Goal: Task Accomplishment & Management: Manage account settings

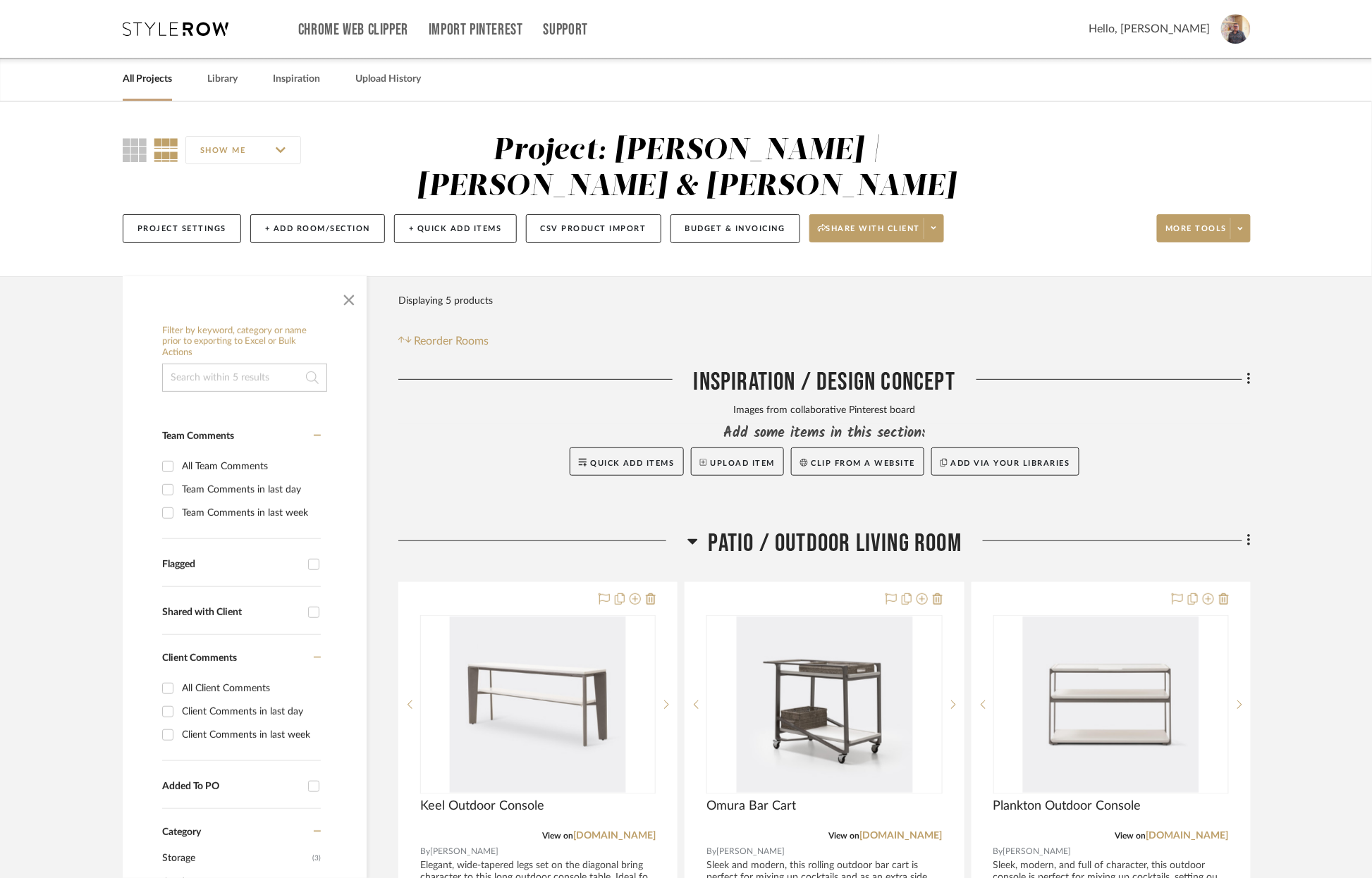
click at [149, 83] on link "All Projects" at bounding box center [148, 79] width 49 height 19
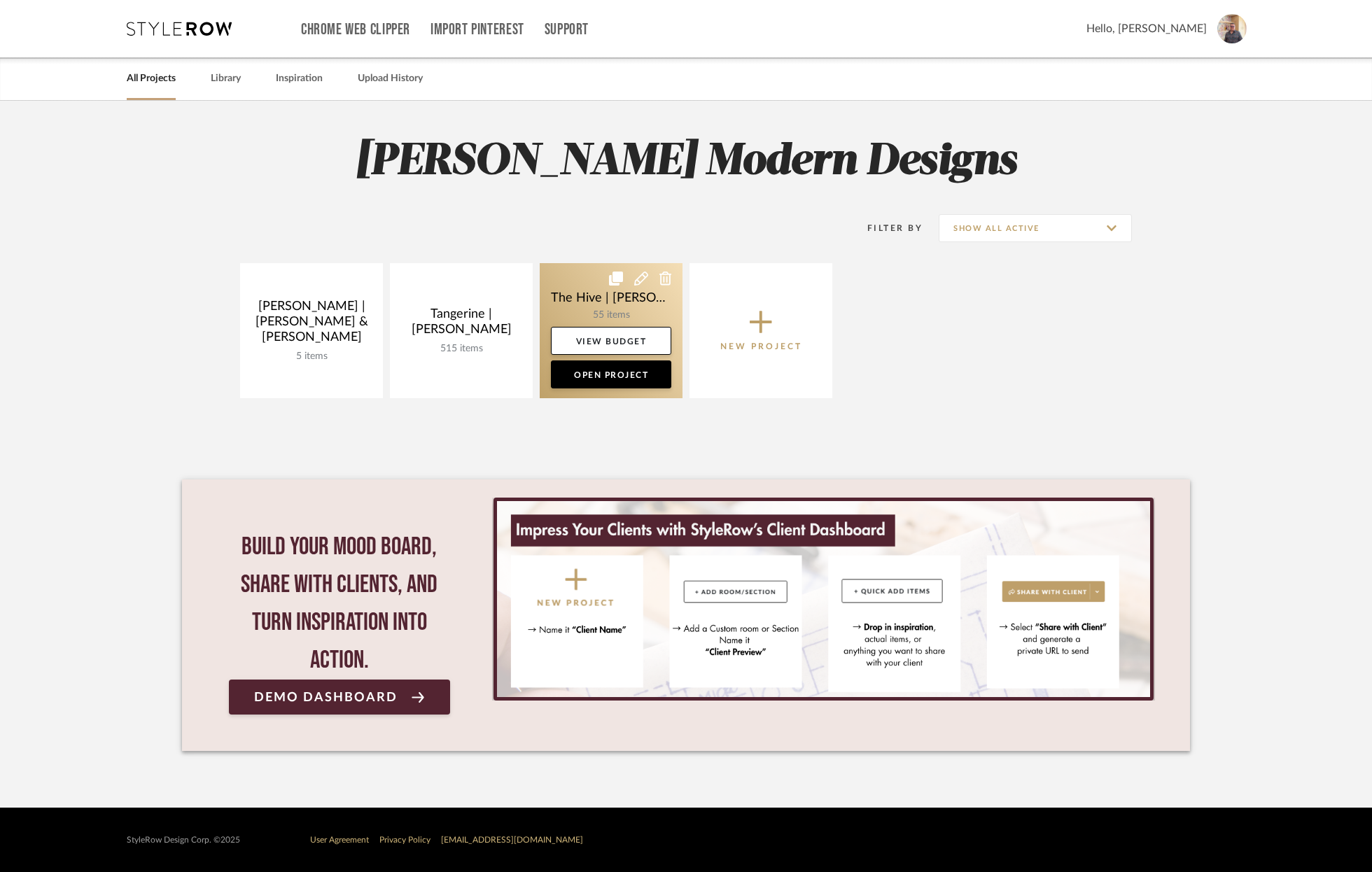
click at [562, 288] on link at bounding box center [611, 331] width 143 height 135
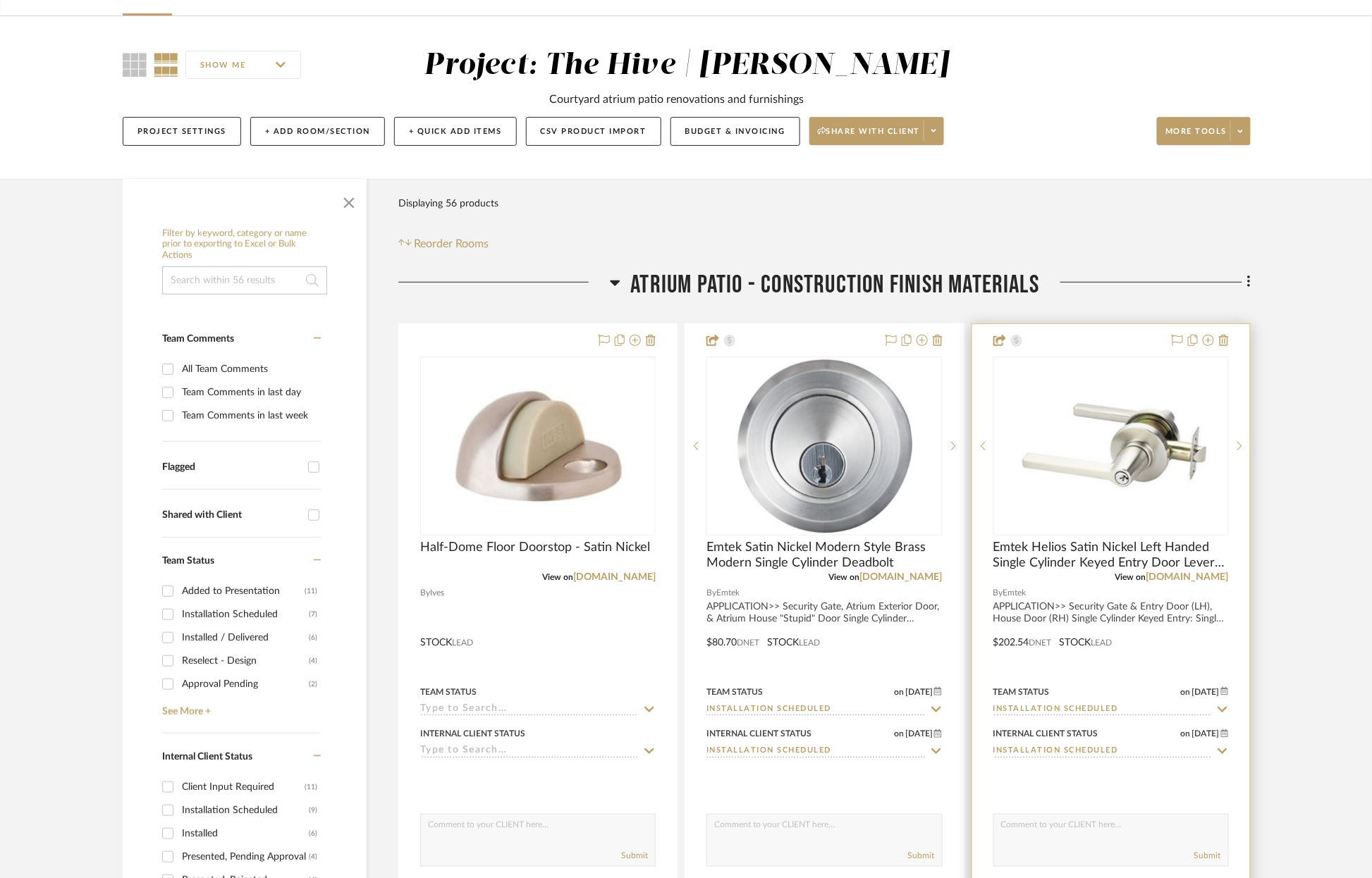
scroll to position [170, 0]
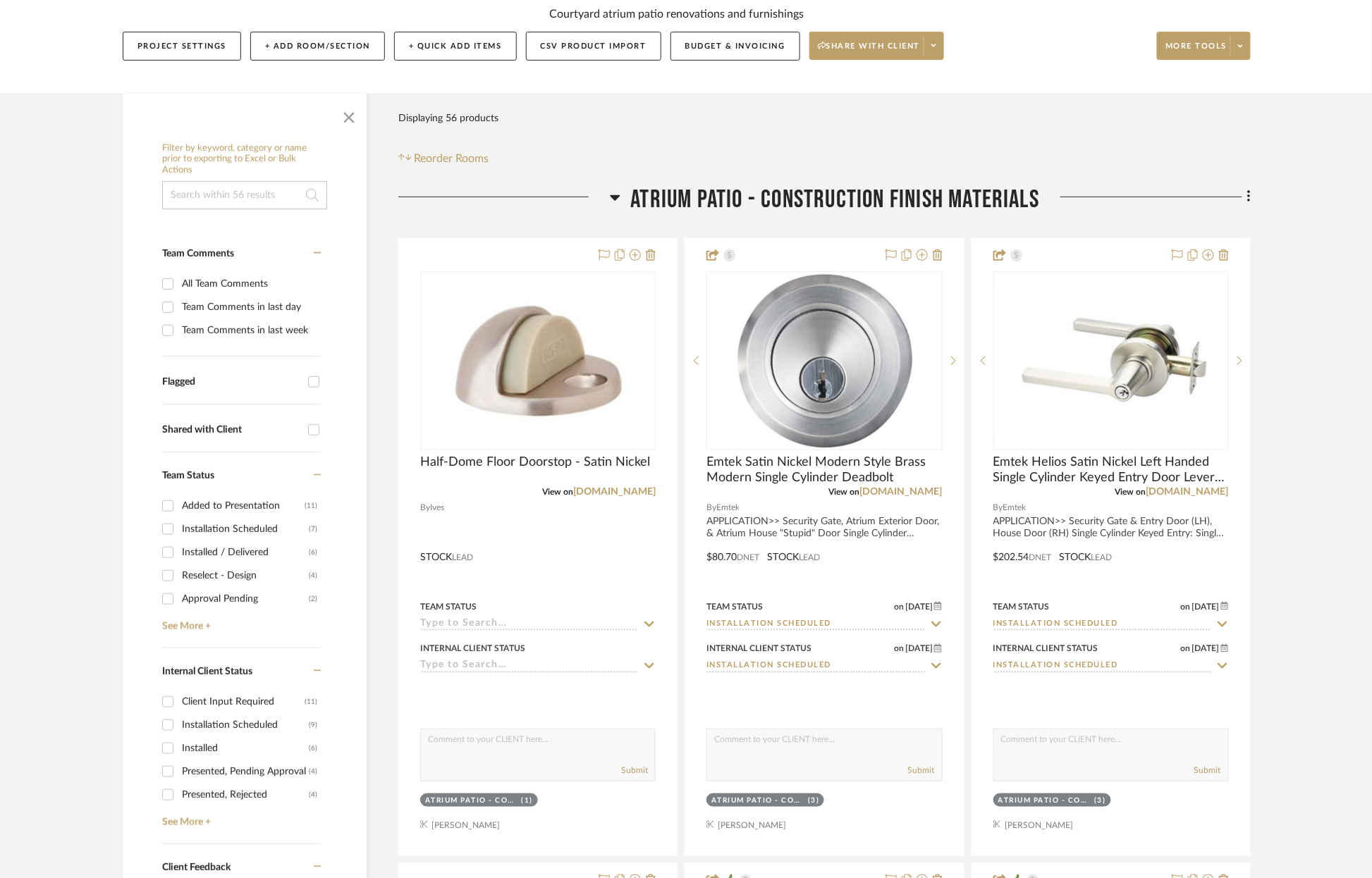
click at [605, 195] on div at bounding box center [504, 203] width 211 height 36
click at [615, 194] on icon at bounding box center [615, 197] width 11 height 17
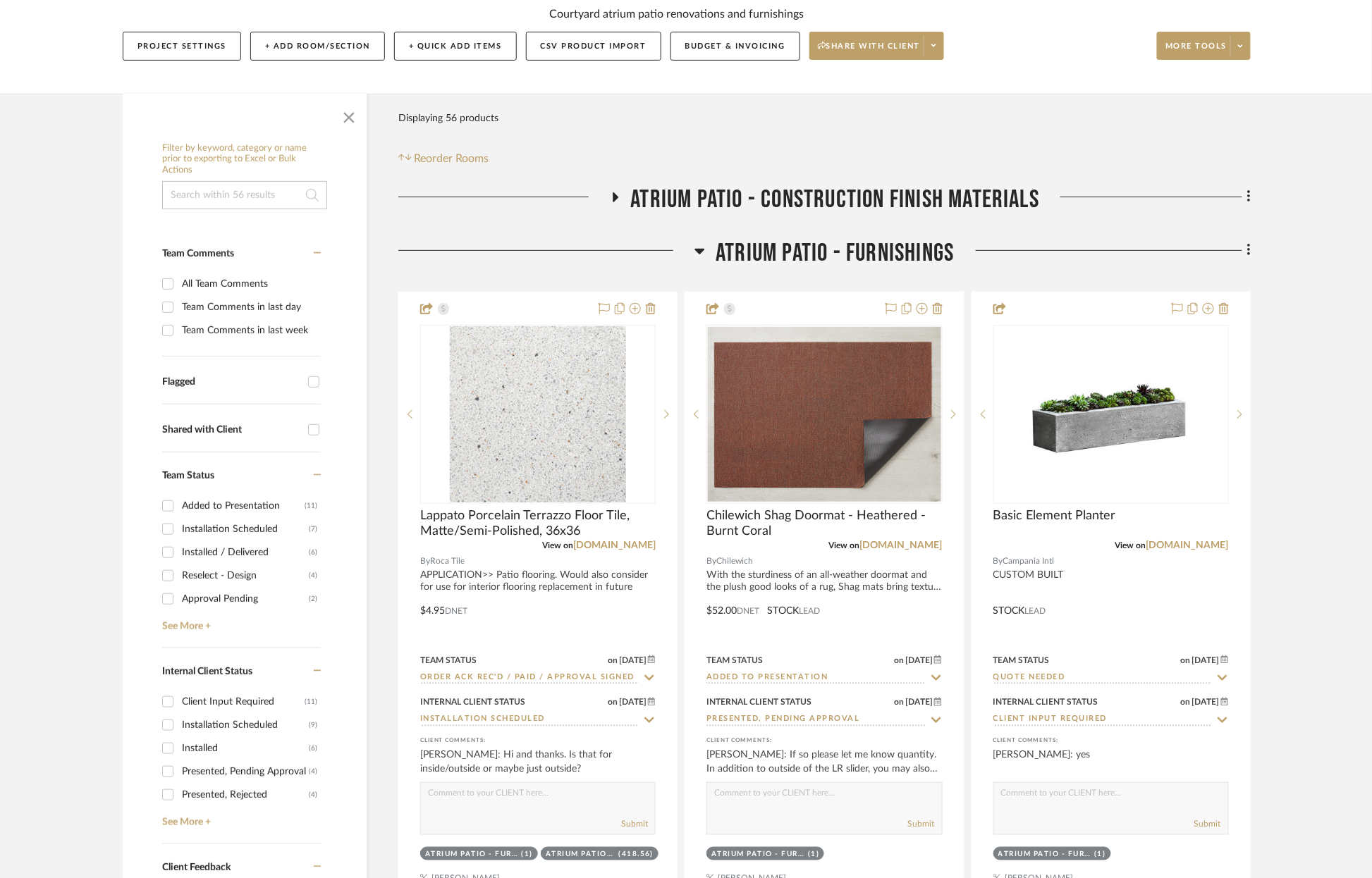
click at [700, 250] on icon at bounding box center [700, 252] width 10 height 6
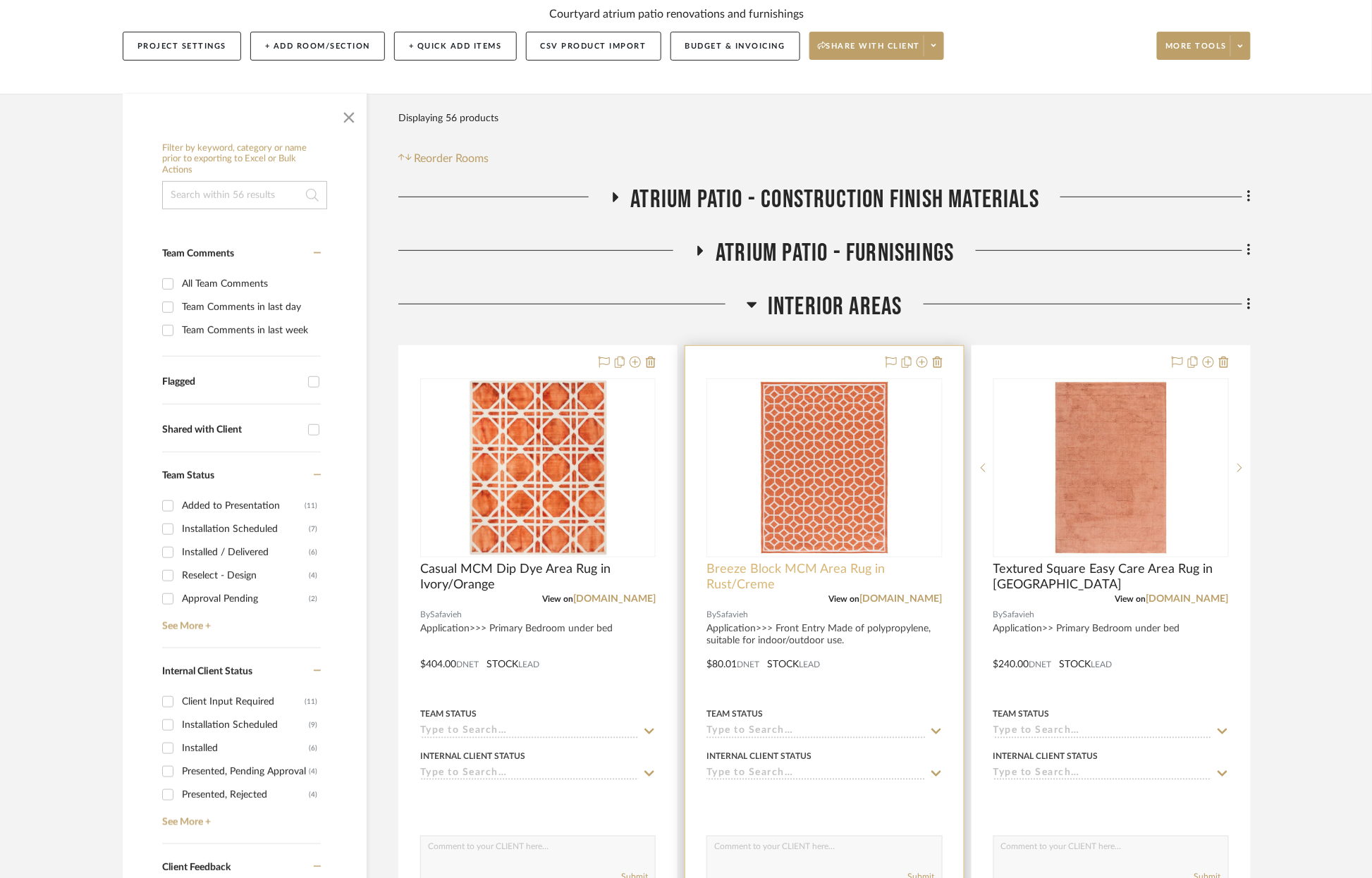
click at [786, 568] on span "Breeze Block MCM Area Rug in Rust/Creme" at bounding box center [823, 577] width 235 height 31
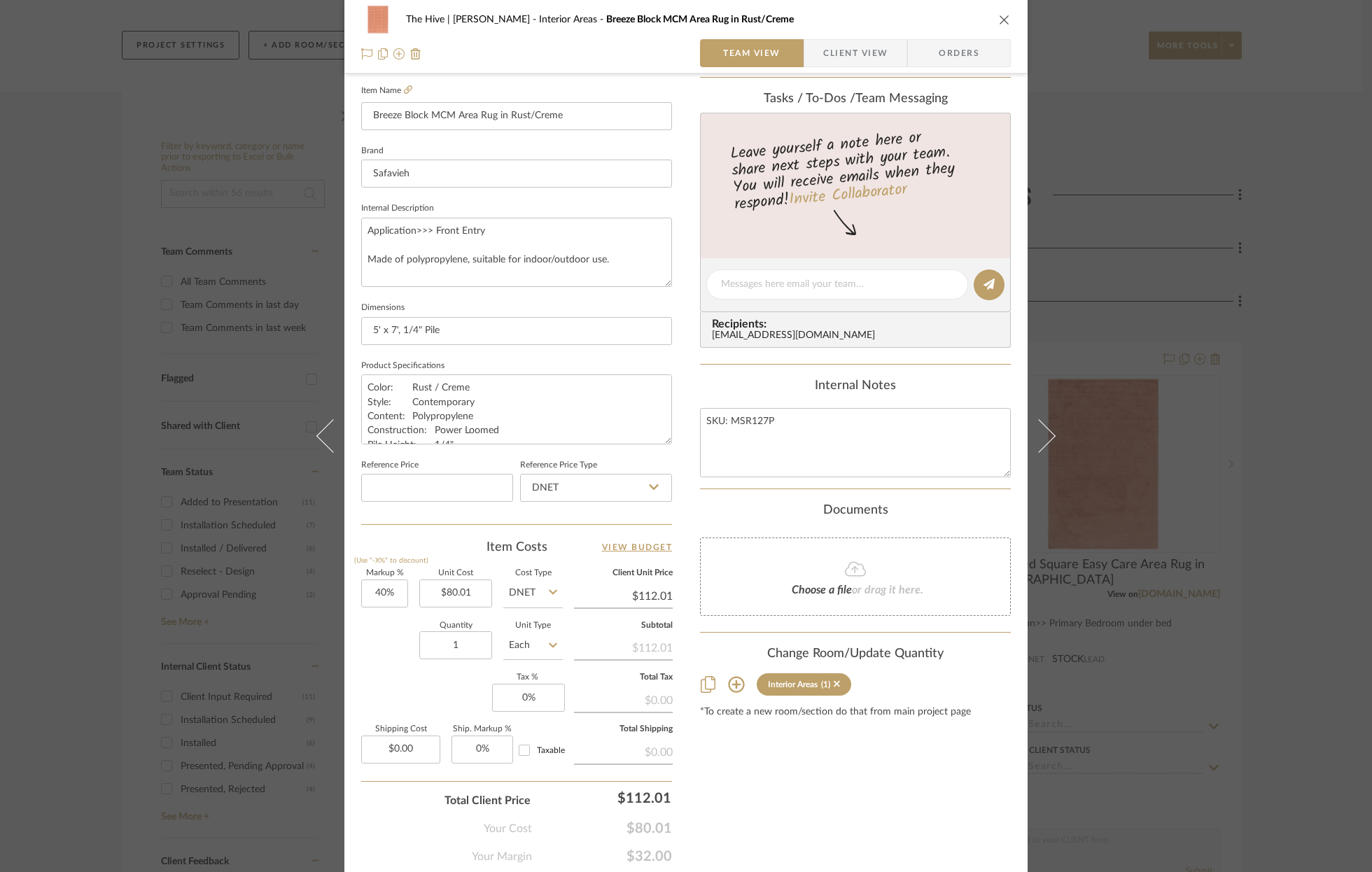
scroll to position [429, 0]
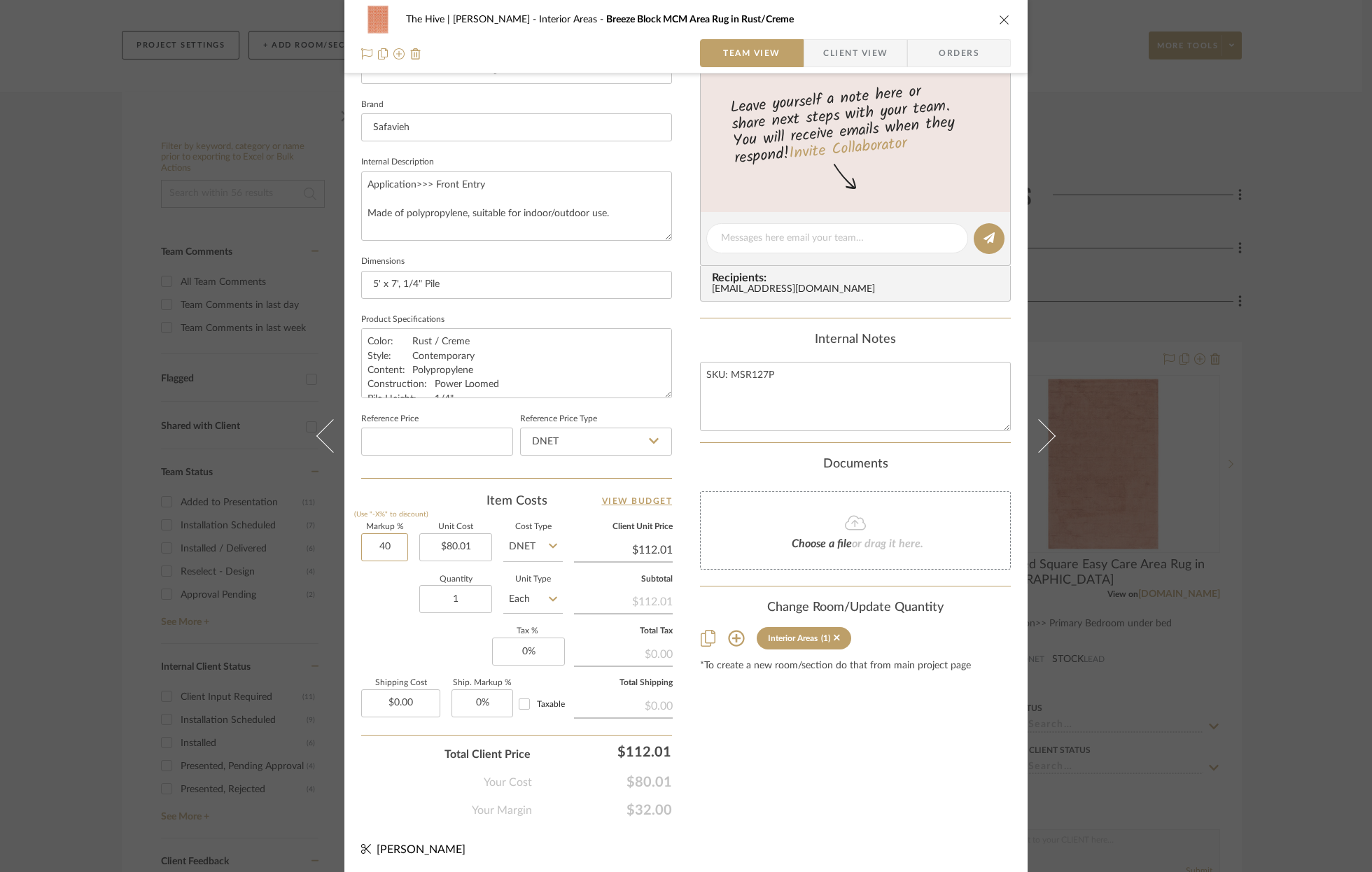
drag, startPoint x: 365, startPoint y: 546, endPoint x: 404, endPoint y: 539, distance: 39.6
click at [404, 539] on div "Markup % (Use "-X%" to discount) 40 Unit Cost $80.01 Cost Type DNET Client Unit…" at bounding box center [517, 625] width 311 height 204
click at [379, 543] on input "40" at bounding box center [385, 547] width 47 height 28
type input "100%"
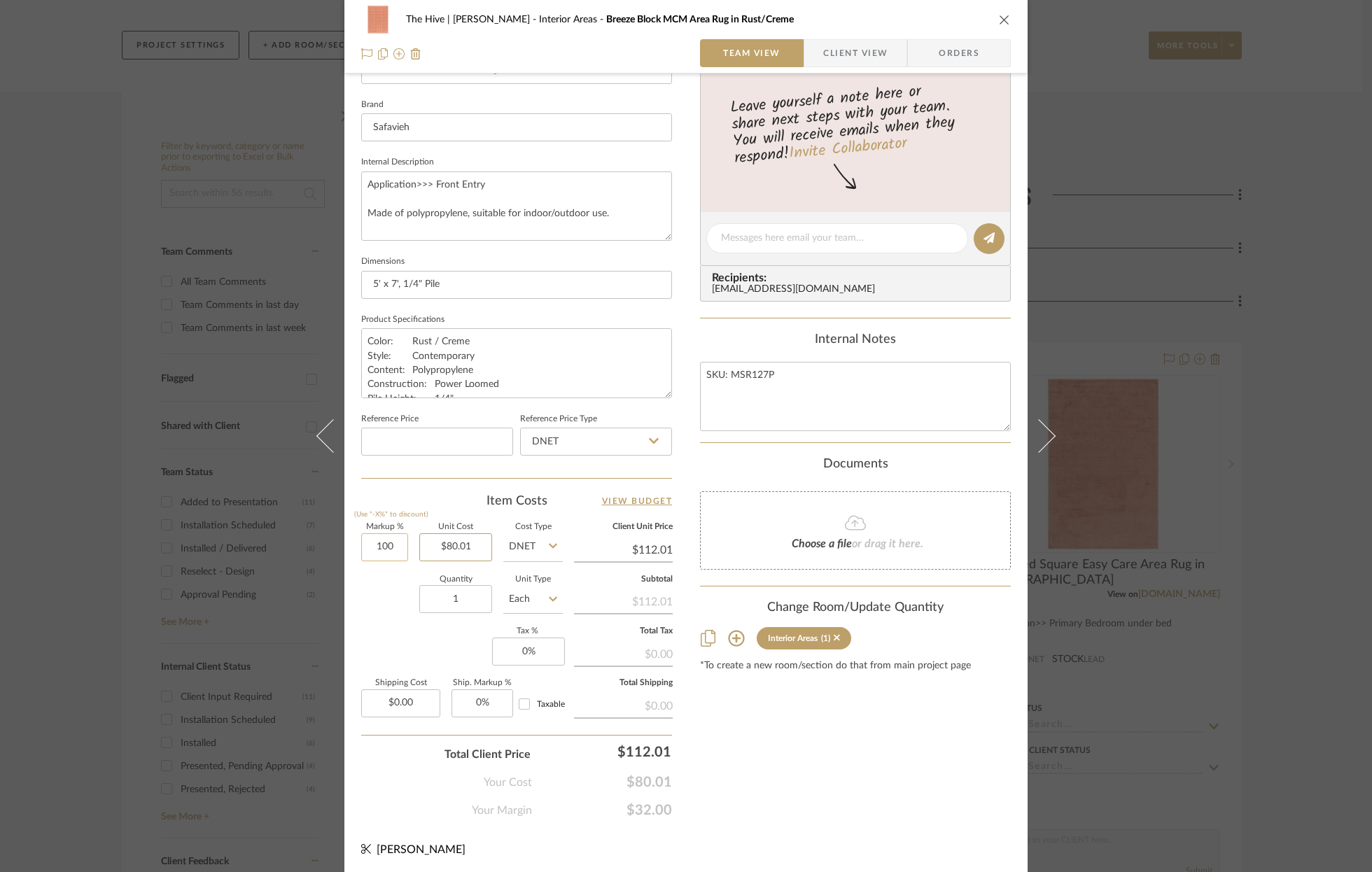
type input "80.01"
type input "$160.02"
type input "100"
type input "$80.01"
click at [364, 541] on input "100" at bounding box center [385, 547] width 47 height 28
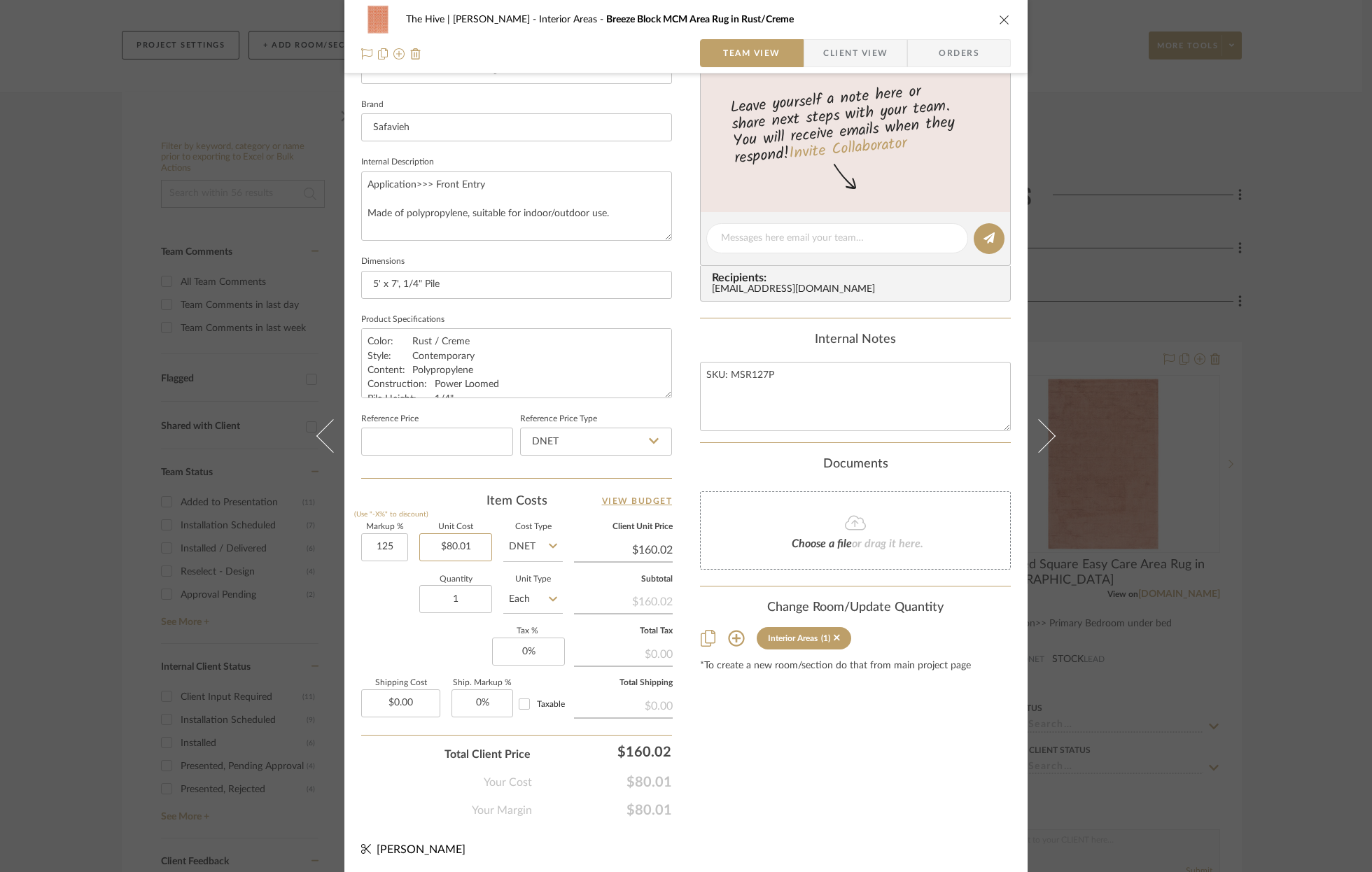
type input "125%"
type input "80.01"
type input "$180.02"
type input "$80.01"
type input "180"
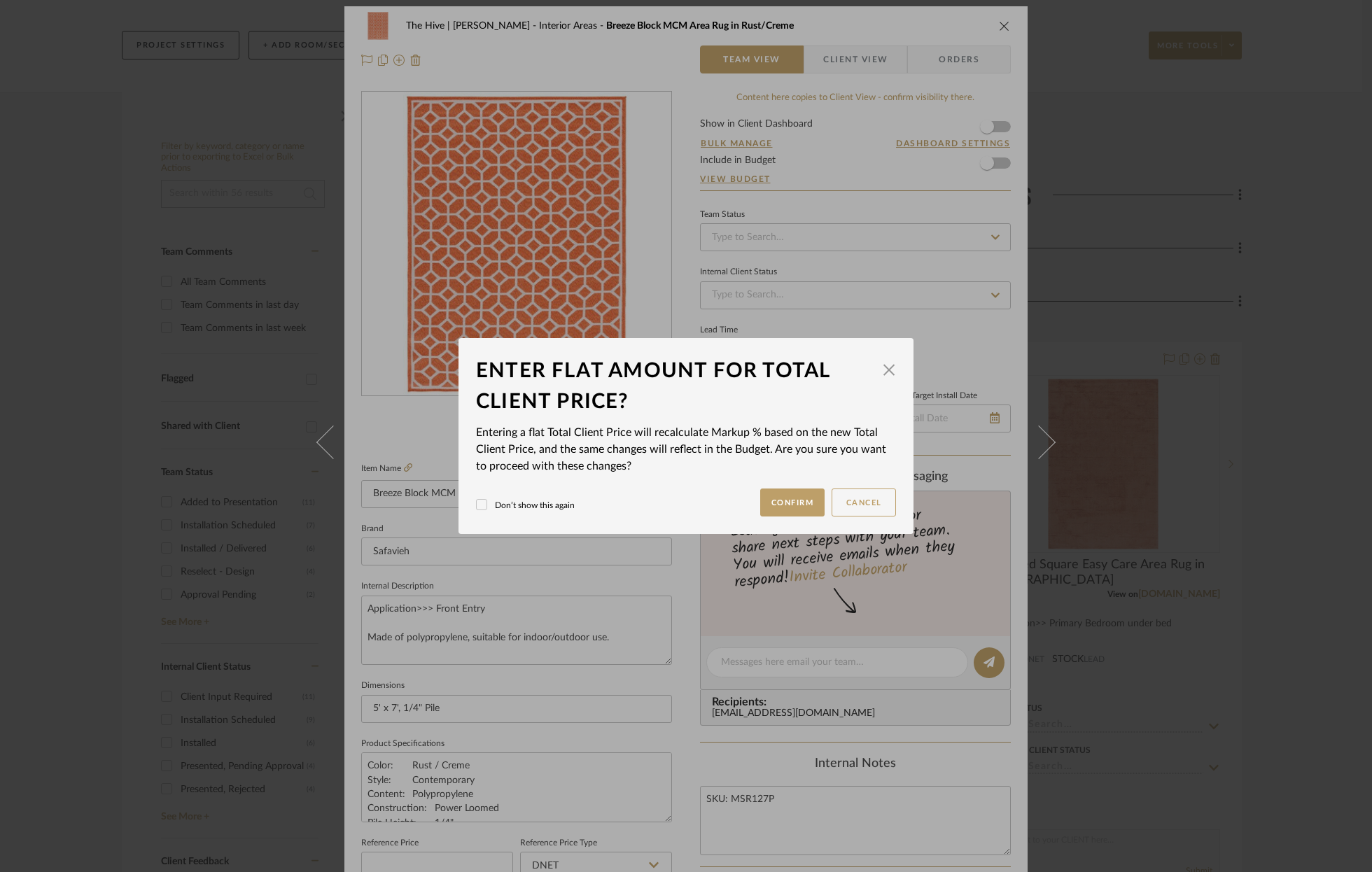
scroll to position [0, 0]
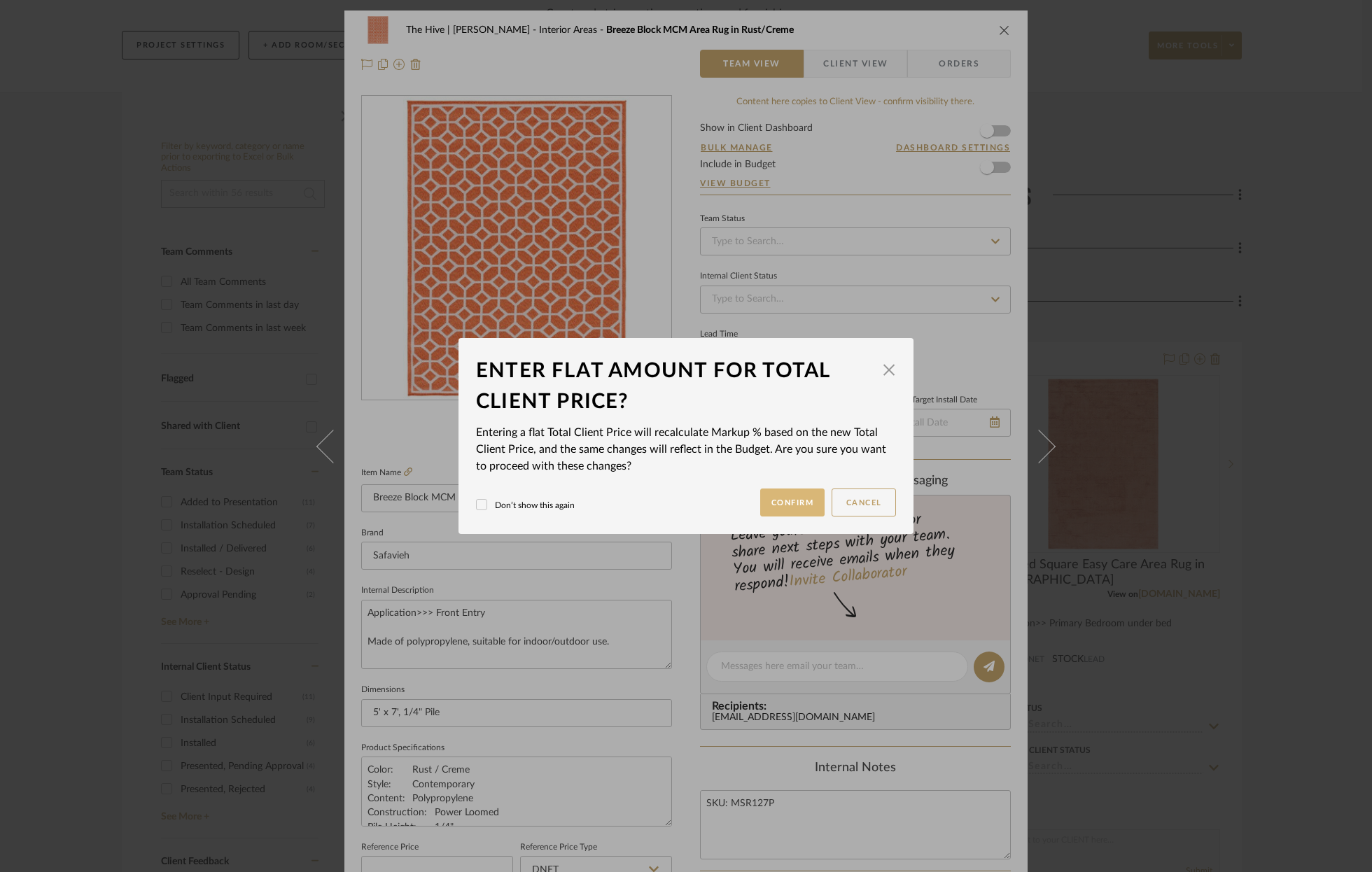
click at [772, 503] on button "Confirm" at bounding box center [792, 502] width 65 height 28
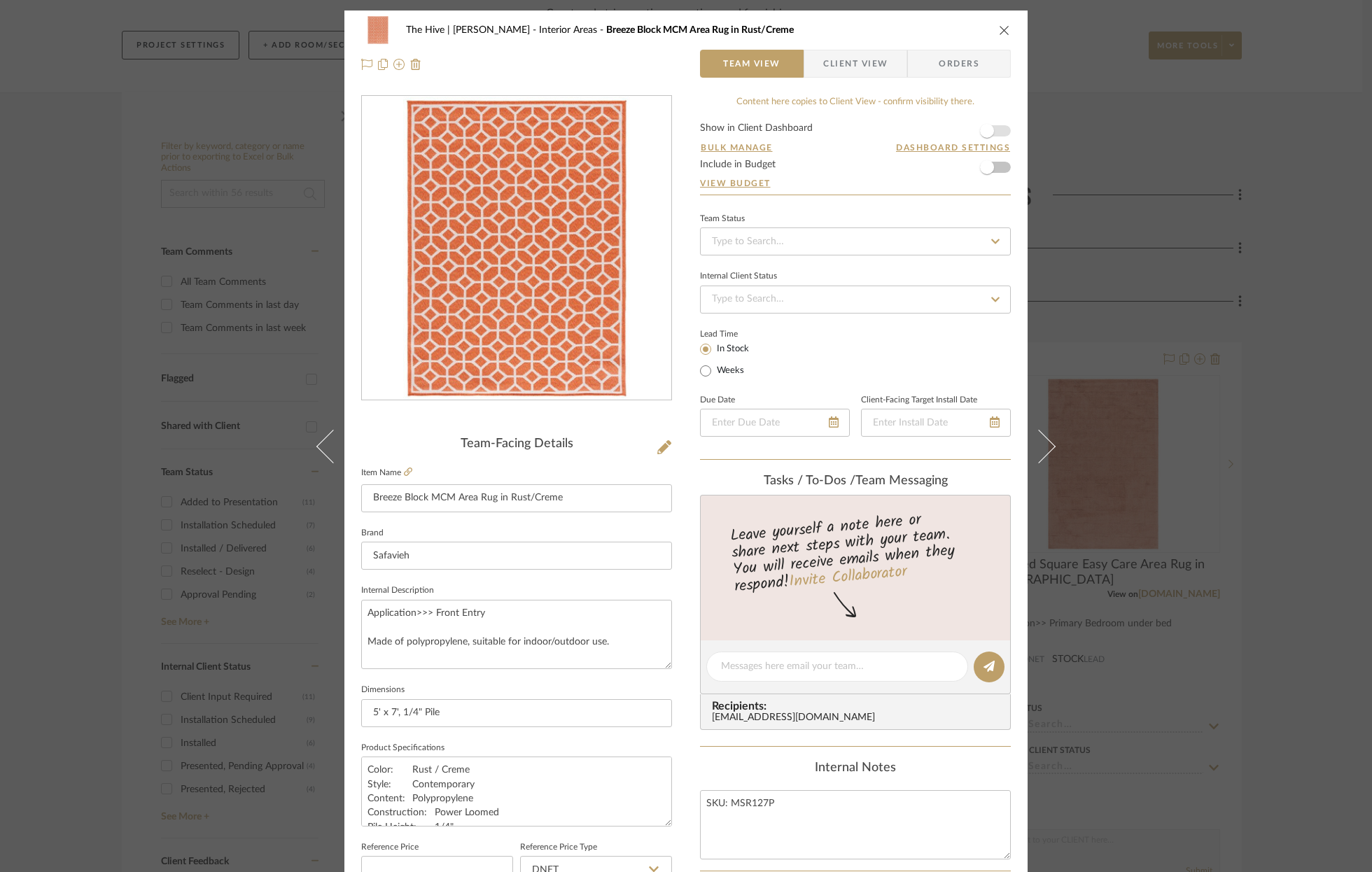
type input "124.97%"
type input "$180.00"
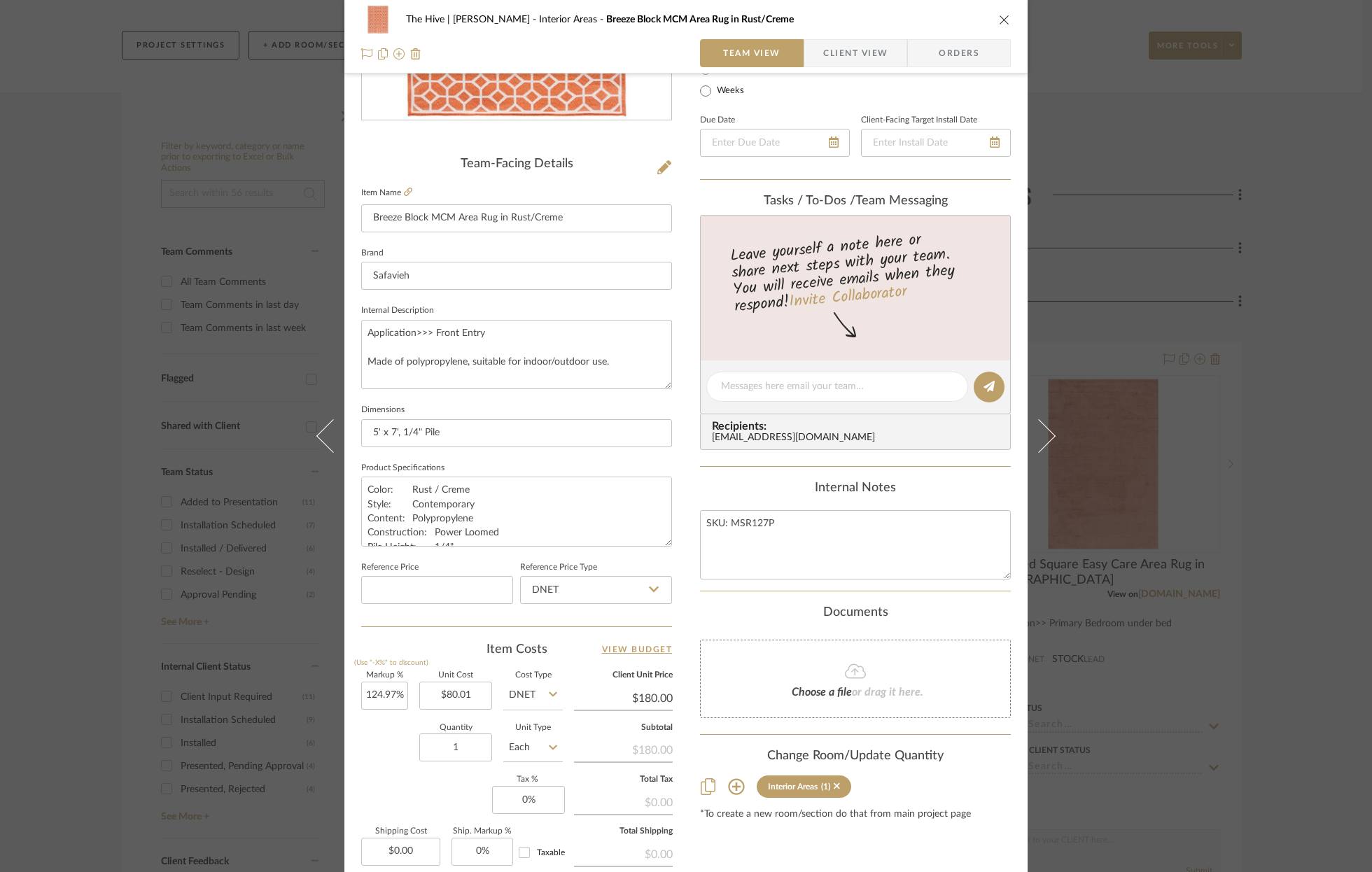
scroll to position [409, 0]
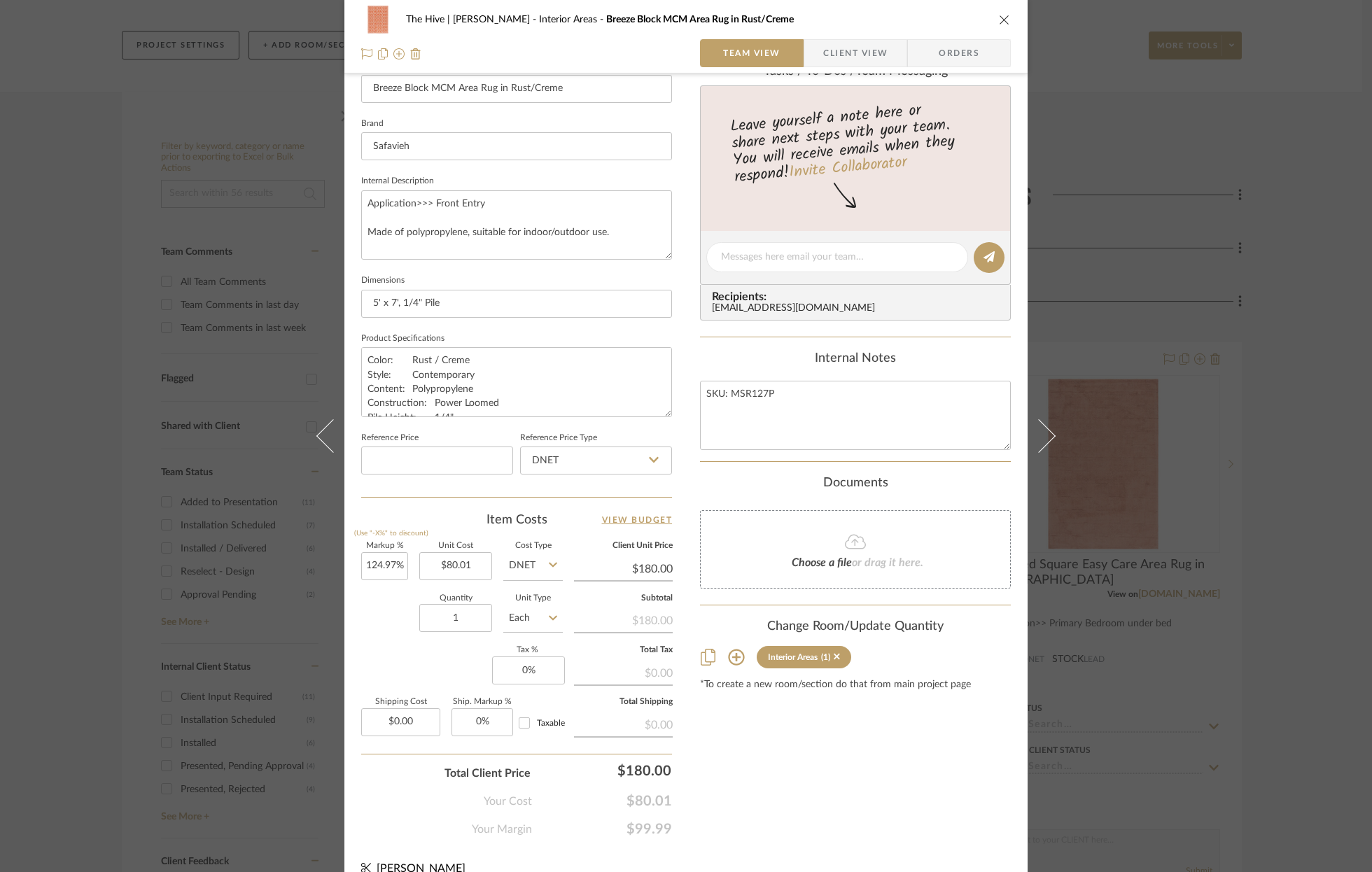
click at [549, 561] on icon at bounding box center [553, 564] width 9 height 11
click at [549, 562] on icon at bounding box center [553, 564] width 9 height 5
click at [804, 811] on div "Content here copies to Client View - confirm visibility there. Show in Client D…" at bounding box center [855, 262] width 311 height 1152
click at [860, 56] on span "Client View" at bounding box center [855, 53] width 64 height 28
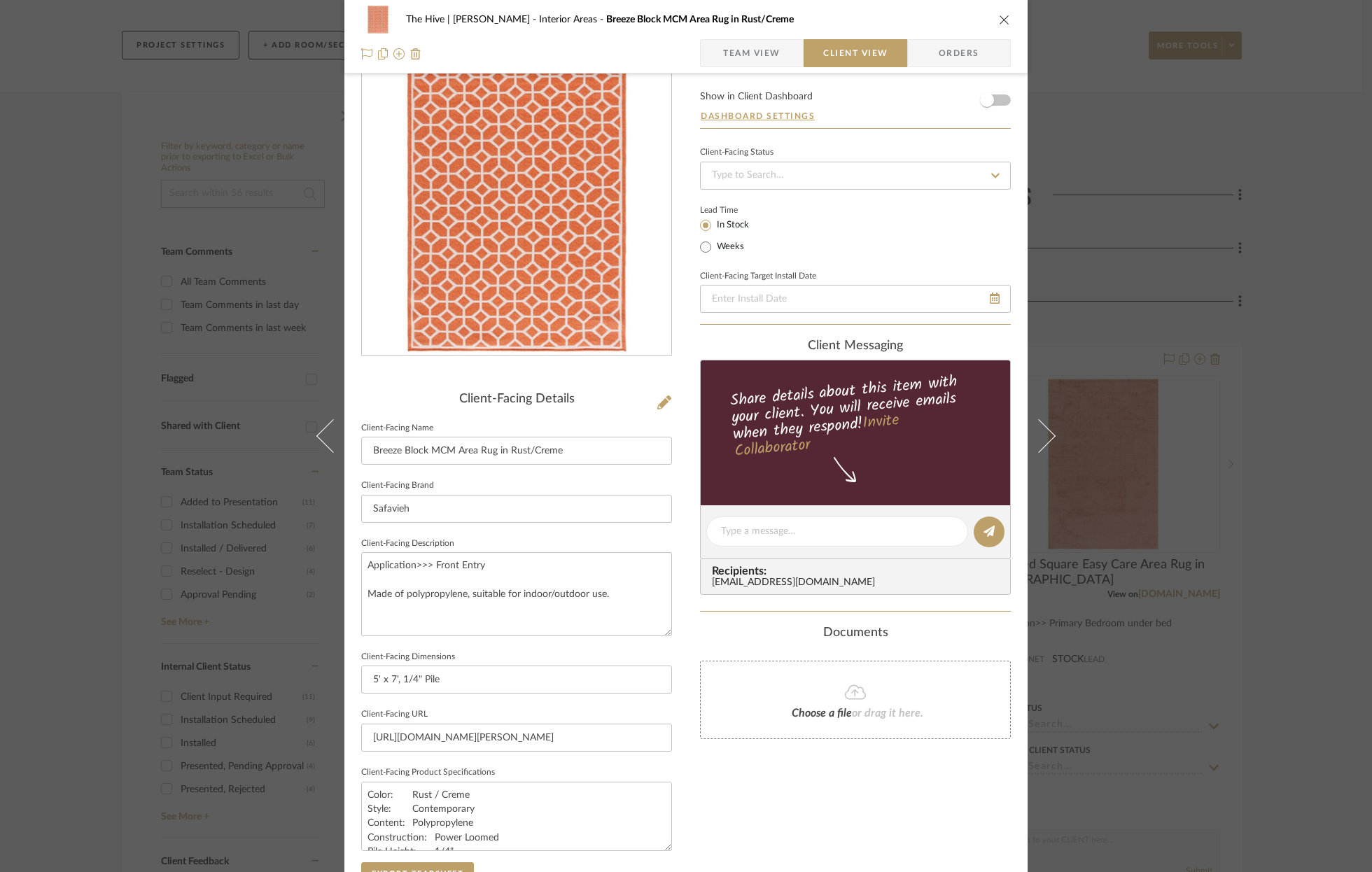
scroll to position [0, 0]
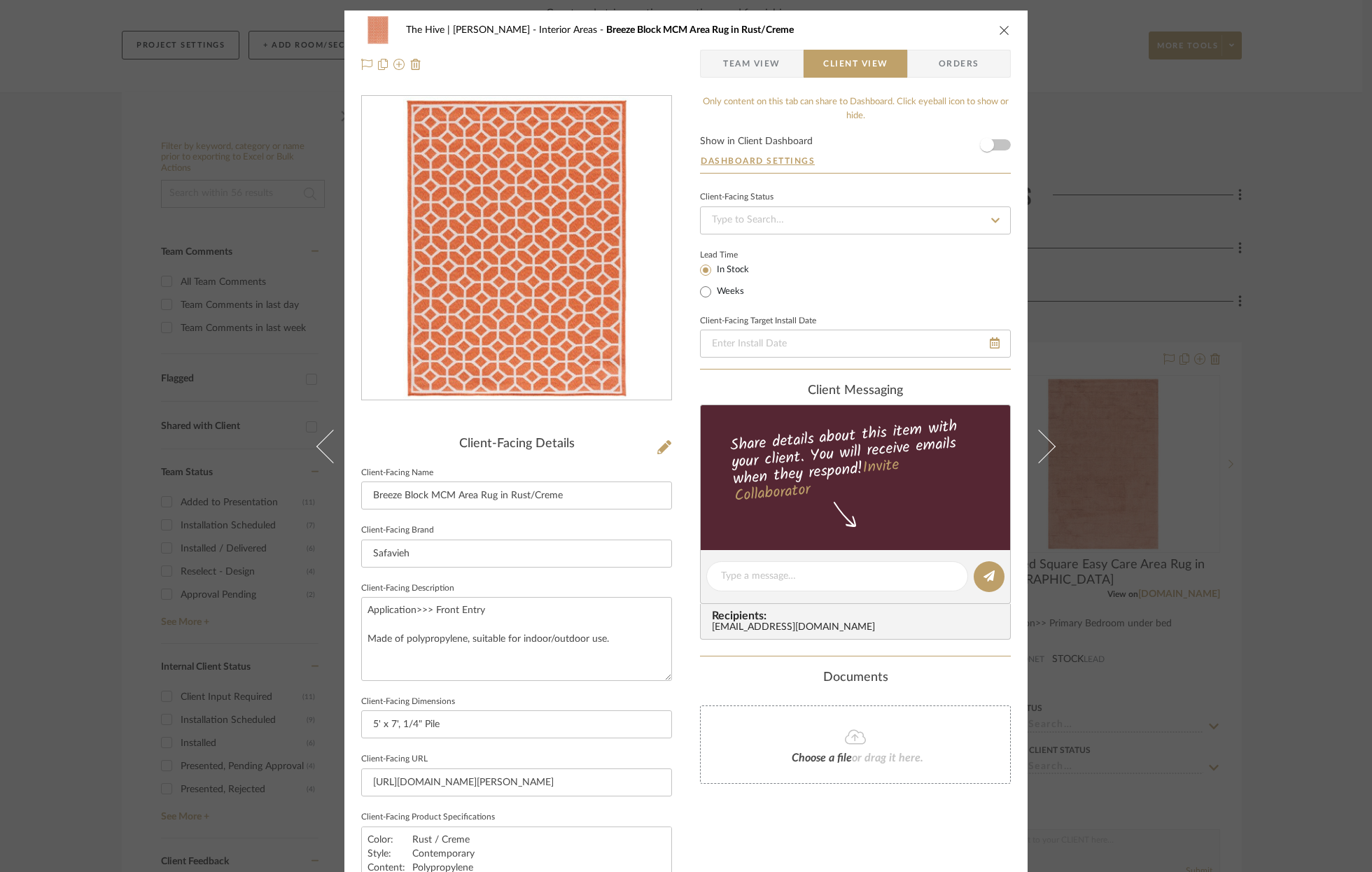
click at [730, 58] on span "Team View" at bounding box center [751, 63] width 58 height 28
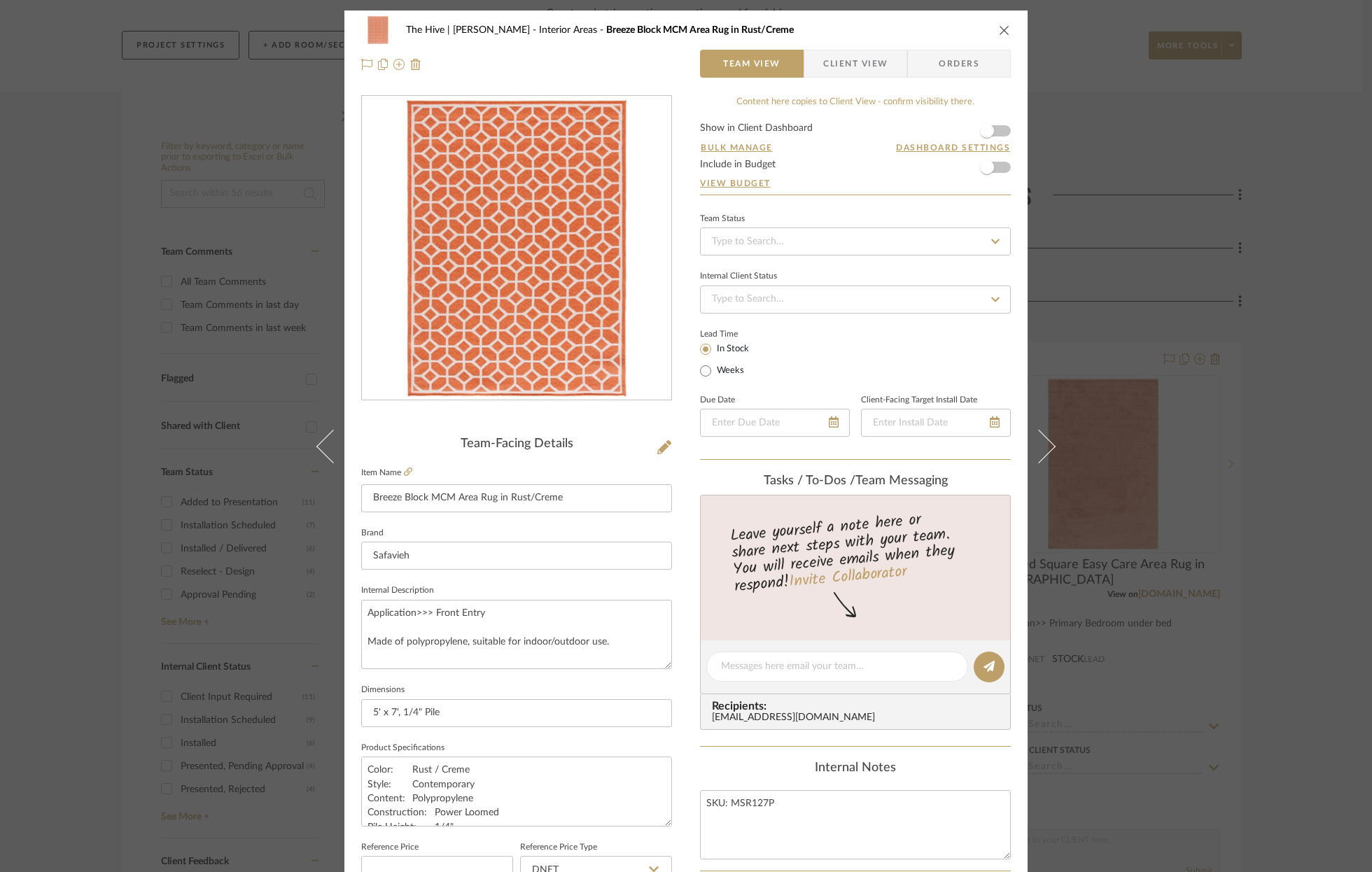
click at [1001, 28] on icon "close" at bounding box center [1004, 29] width 11 height 11
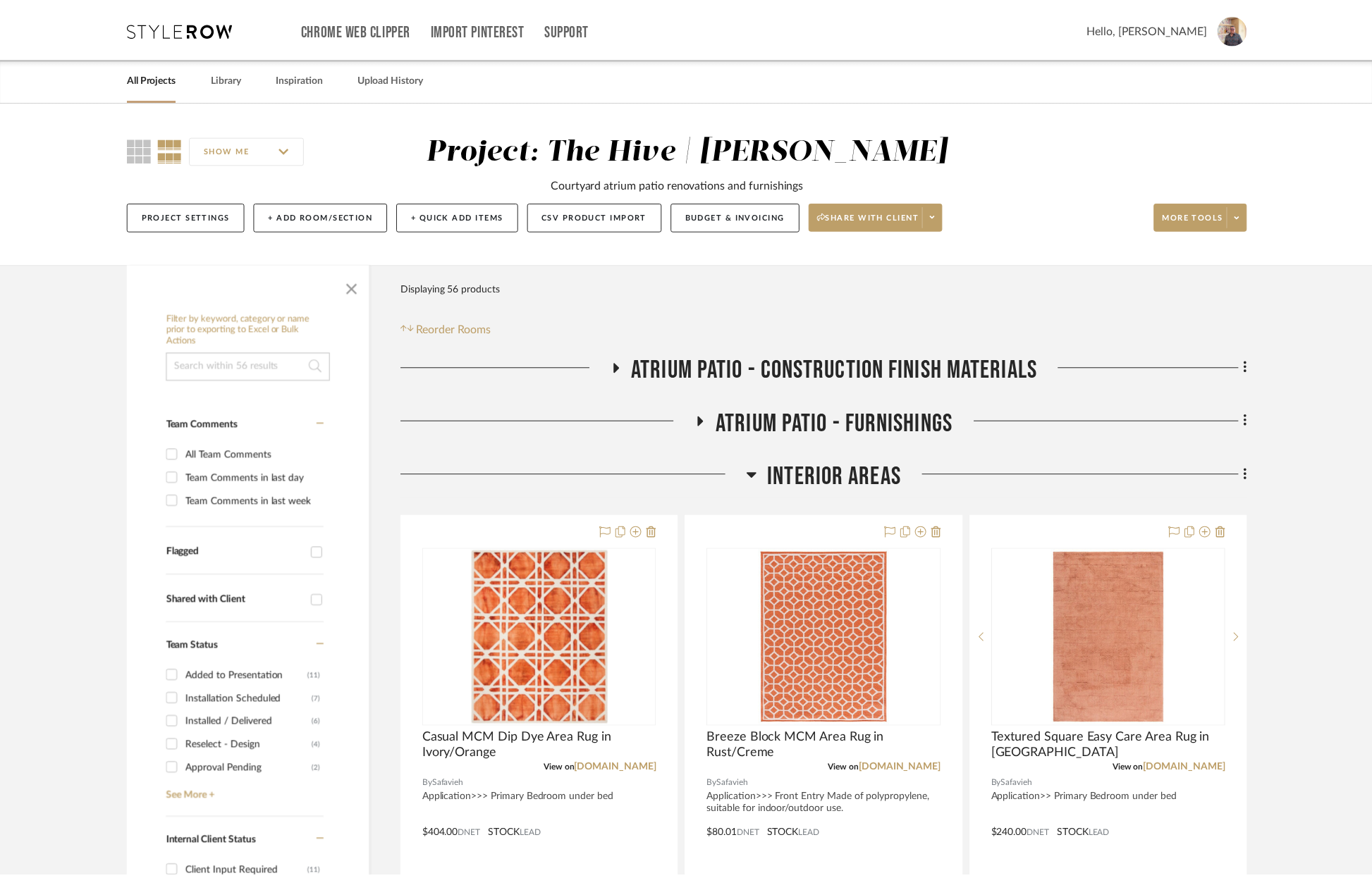
scroll to position [170, 0]
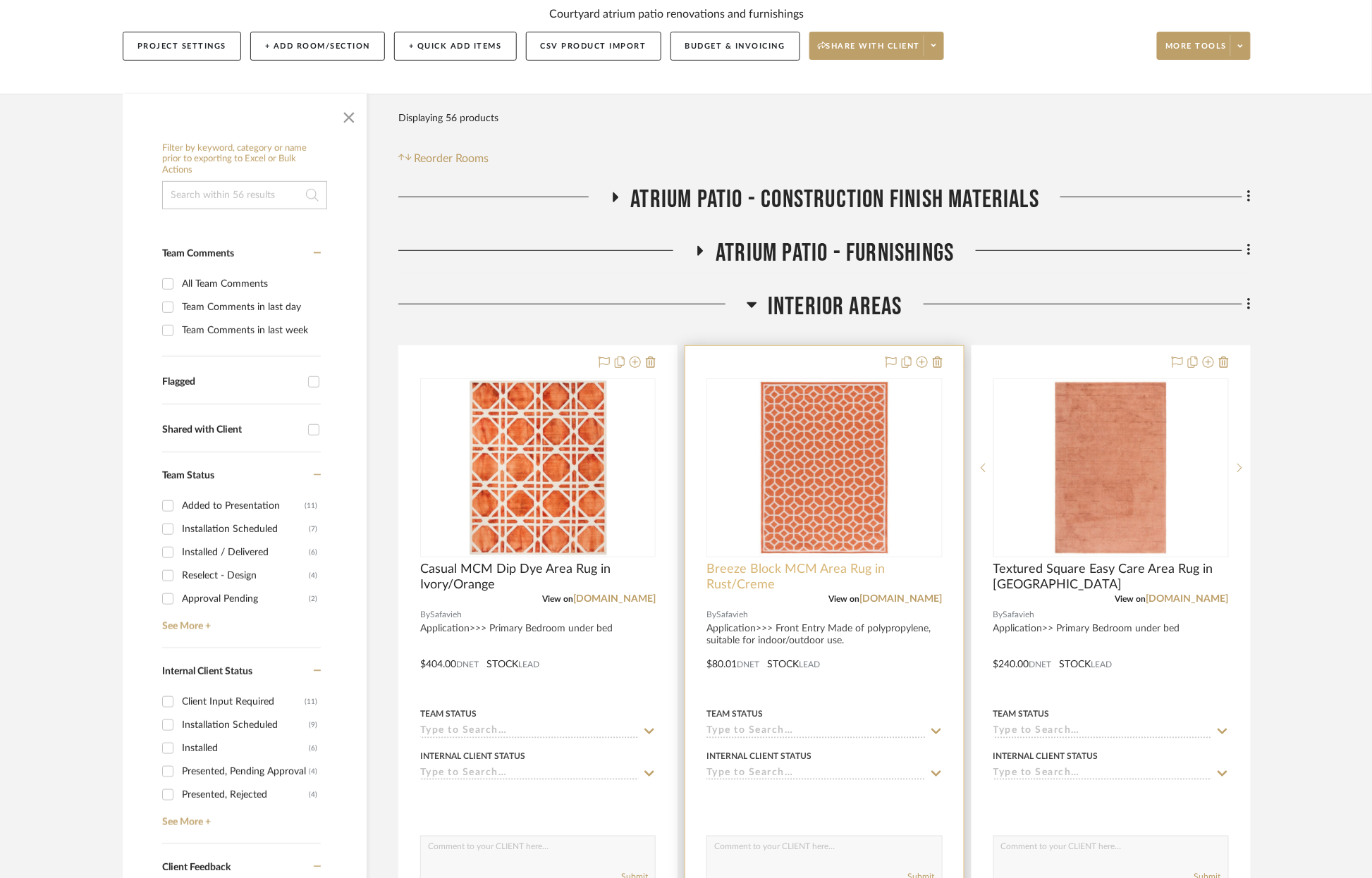
click at [823, 568] on span "Breeze Block MCM Area Rug in Rust/Creme" at bounding box center [823, 577] width 235 height 31
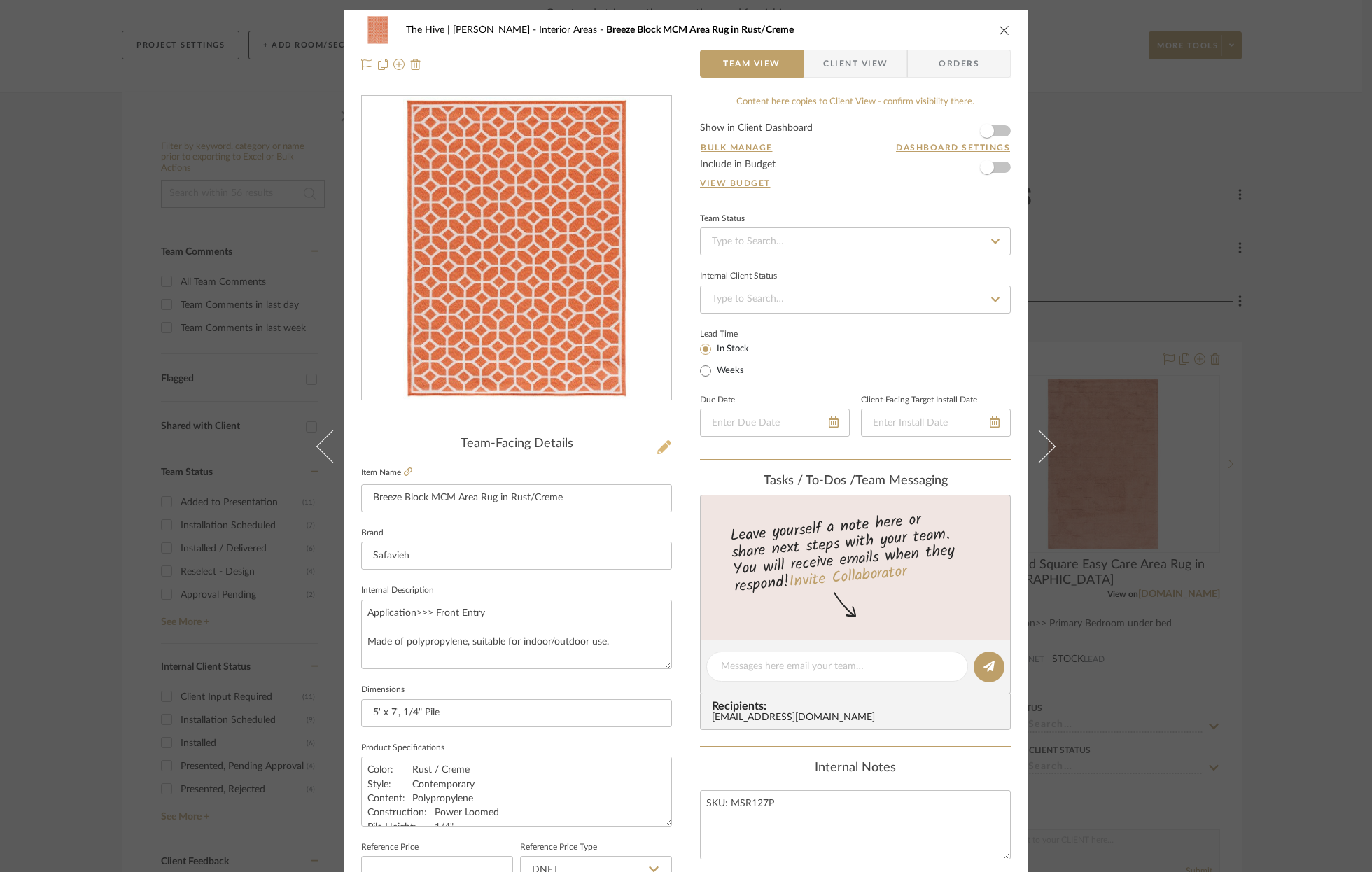
click at [659, 446] on icon at bounding box center [664, 447] width 14 height 14
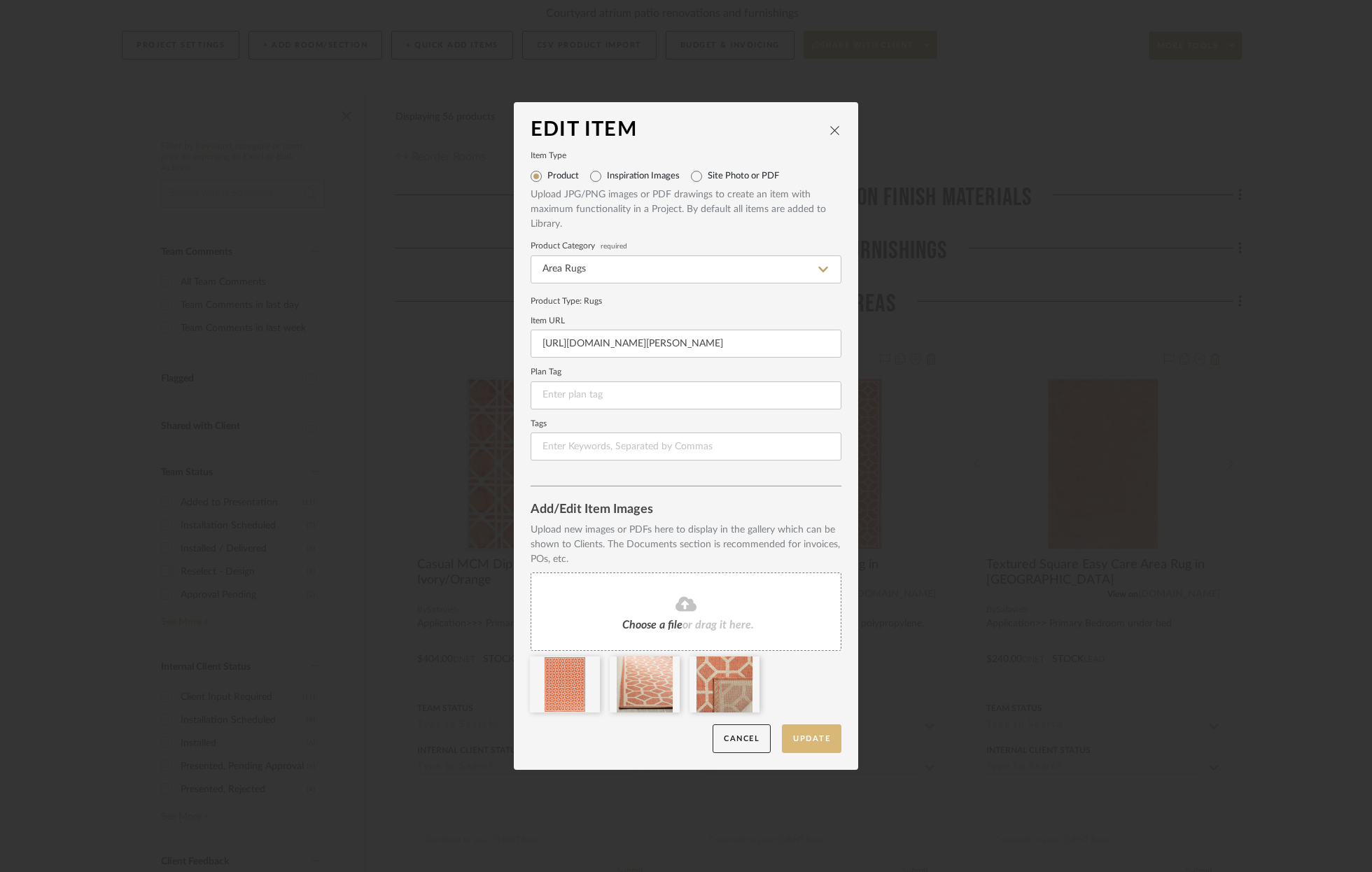
click at [811, 737] on button "Update" at bounding box center [811, 738] width 60 height 28
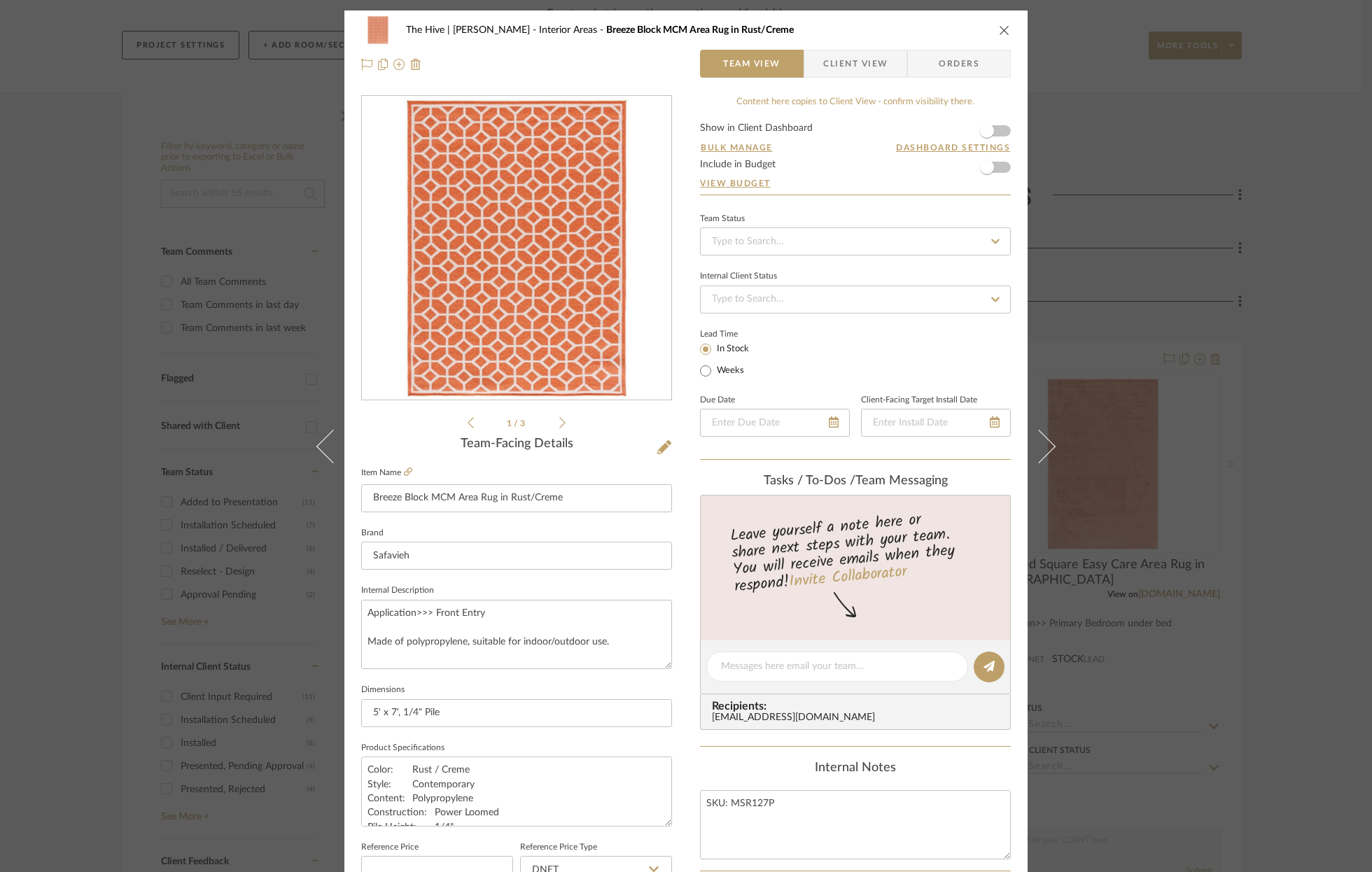
click at [999, 30] on icon "close" at bounding box center [1004, 29] width 11 height 11
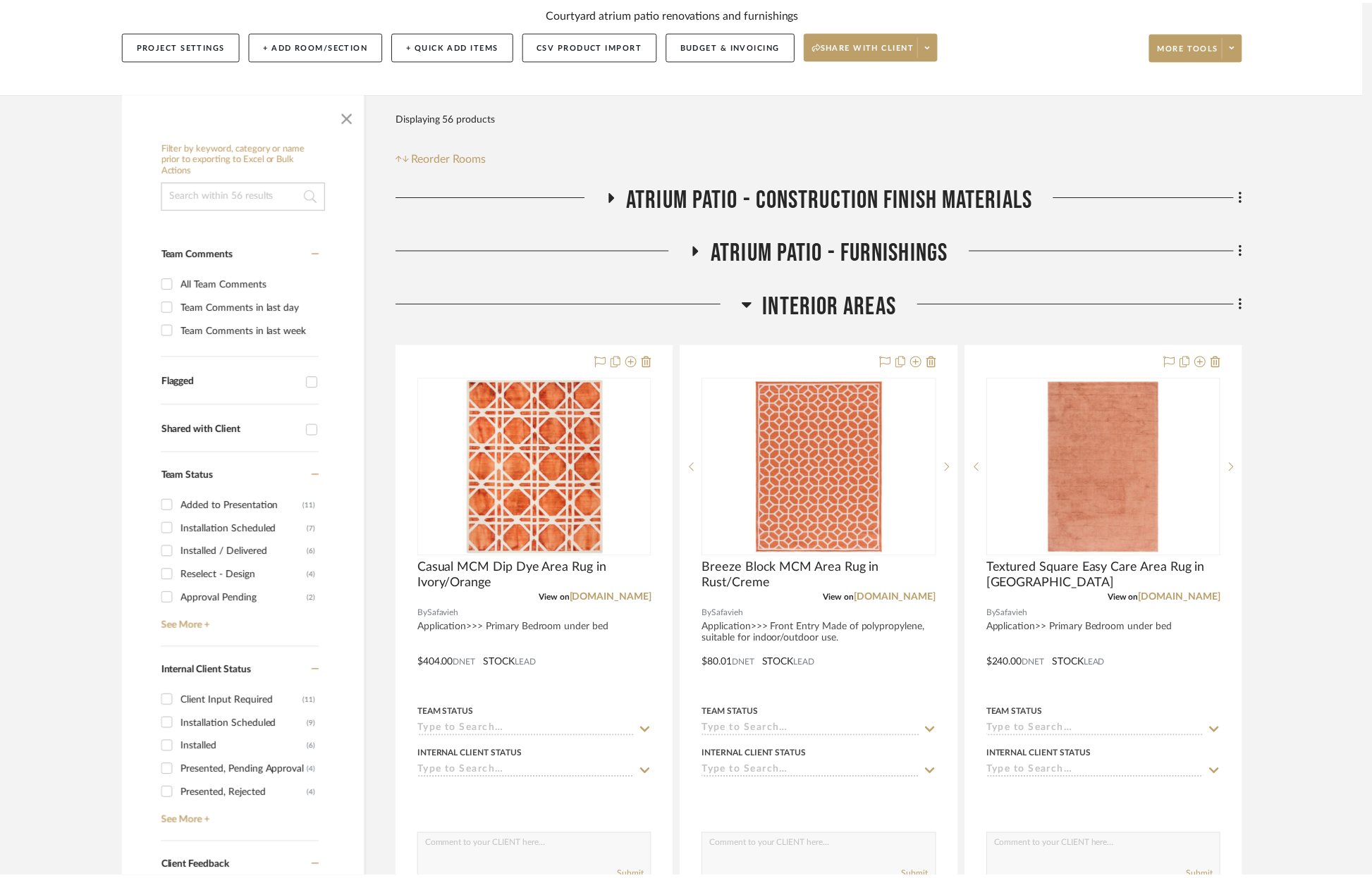
scroll to position [170, 0]
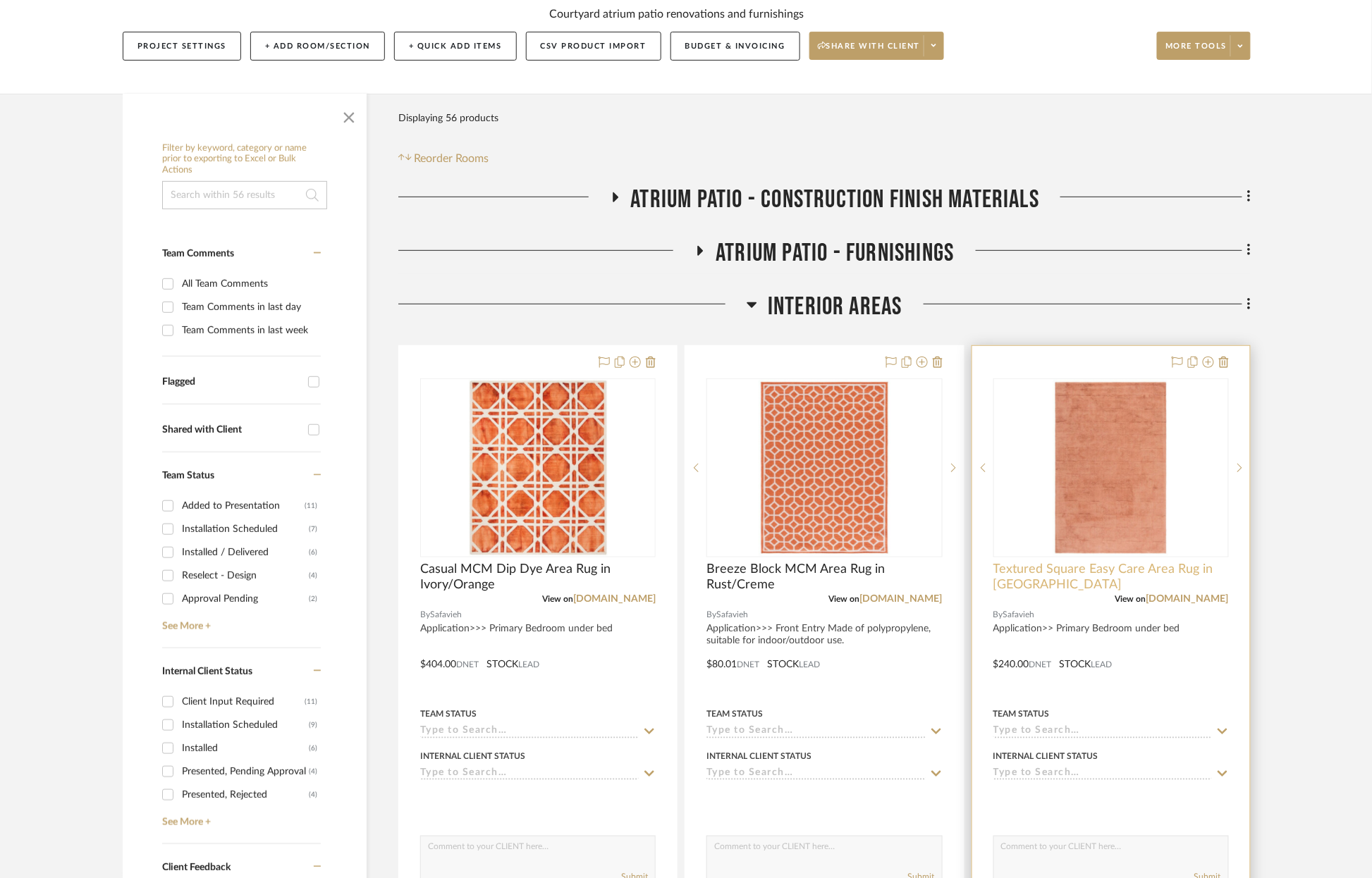
click at [1087, 572] on span "Textured Square Easy Care Area Rug in [GEOGRAPHIC_DATA]" at bounding box center [1110, 577] width 235 height 31
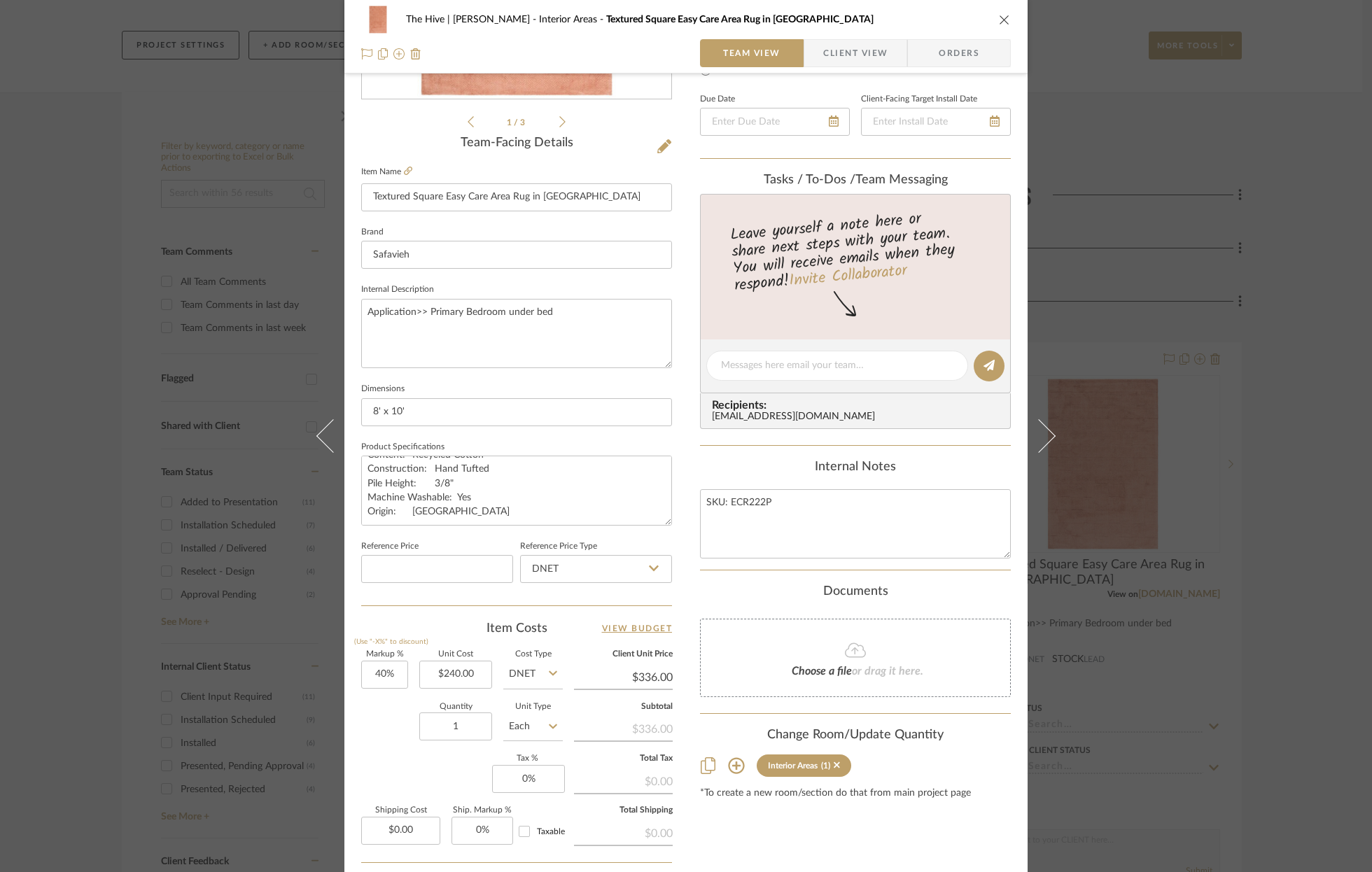
scroll to position [304, 0]
click at [370, 661] on input "40" at bounding box center [385, 672] width 47 height 28
click at [369, 661] on input "40" at bounding box center [385, 672] width 47 height 28
click at [371, 661] on input "40" at bounding box center [385, 672] width 47 height 28
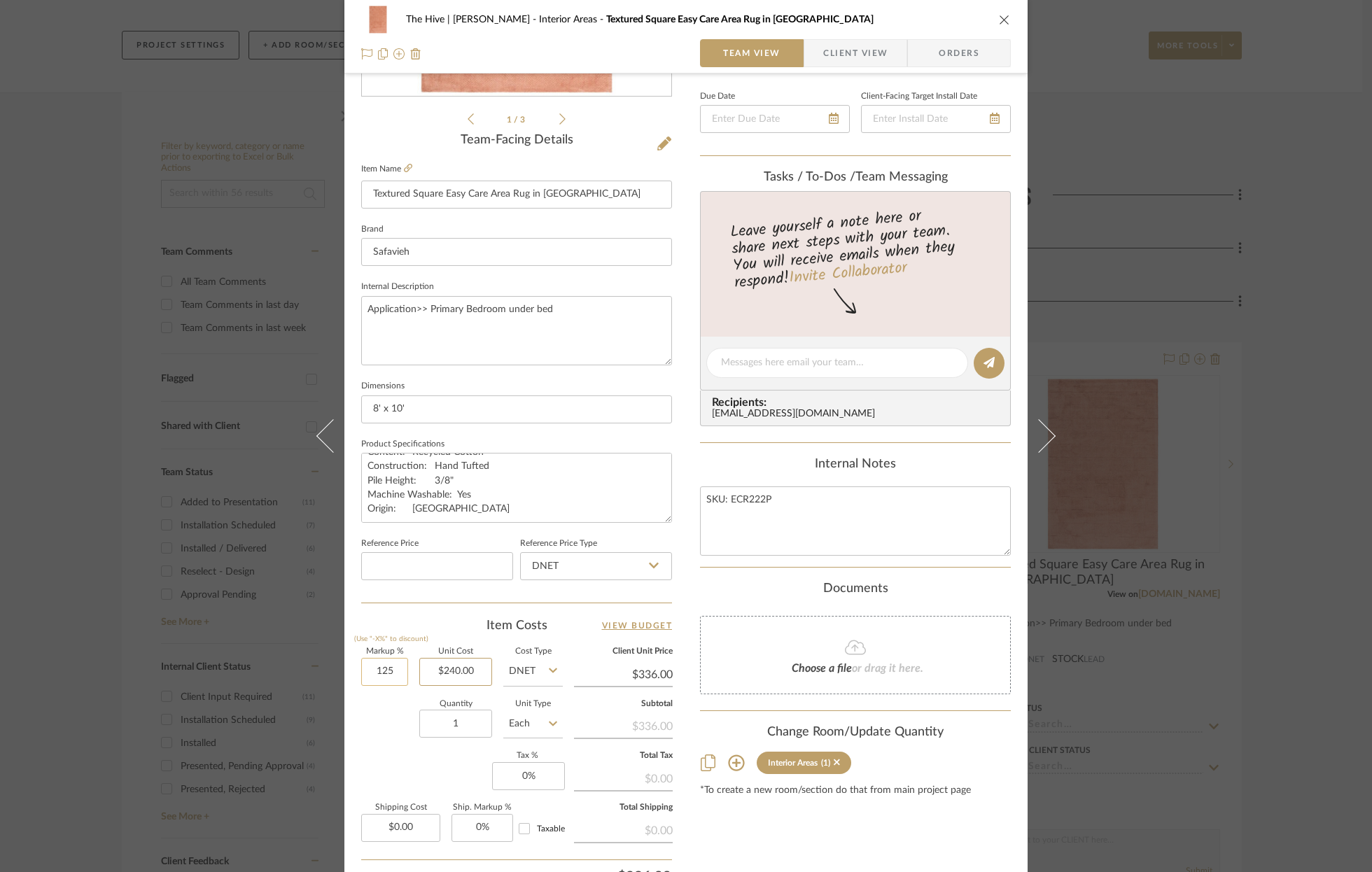
type input "125%"
type input "240.00"
type input "$540.00"
type input "$240.00"
click at [756, 829] on div "Content here copies to Client View - confirm visibility there. Show in Client D…" at bounding box center [855, 367] width 311 height 1152
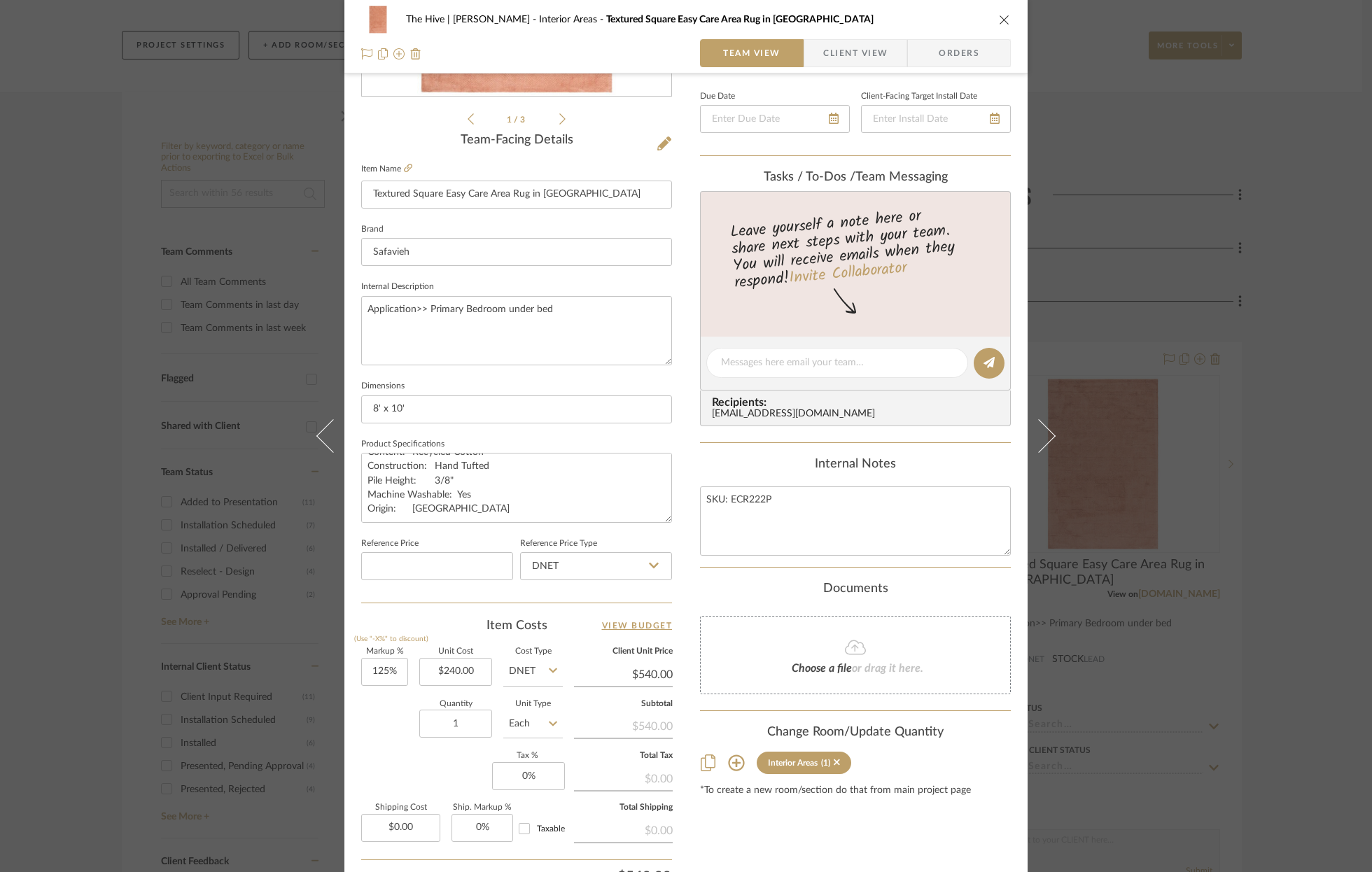
click at [1002, 14] on button "close" at bounding box center [1004, 20] width 13 height 13
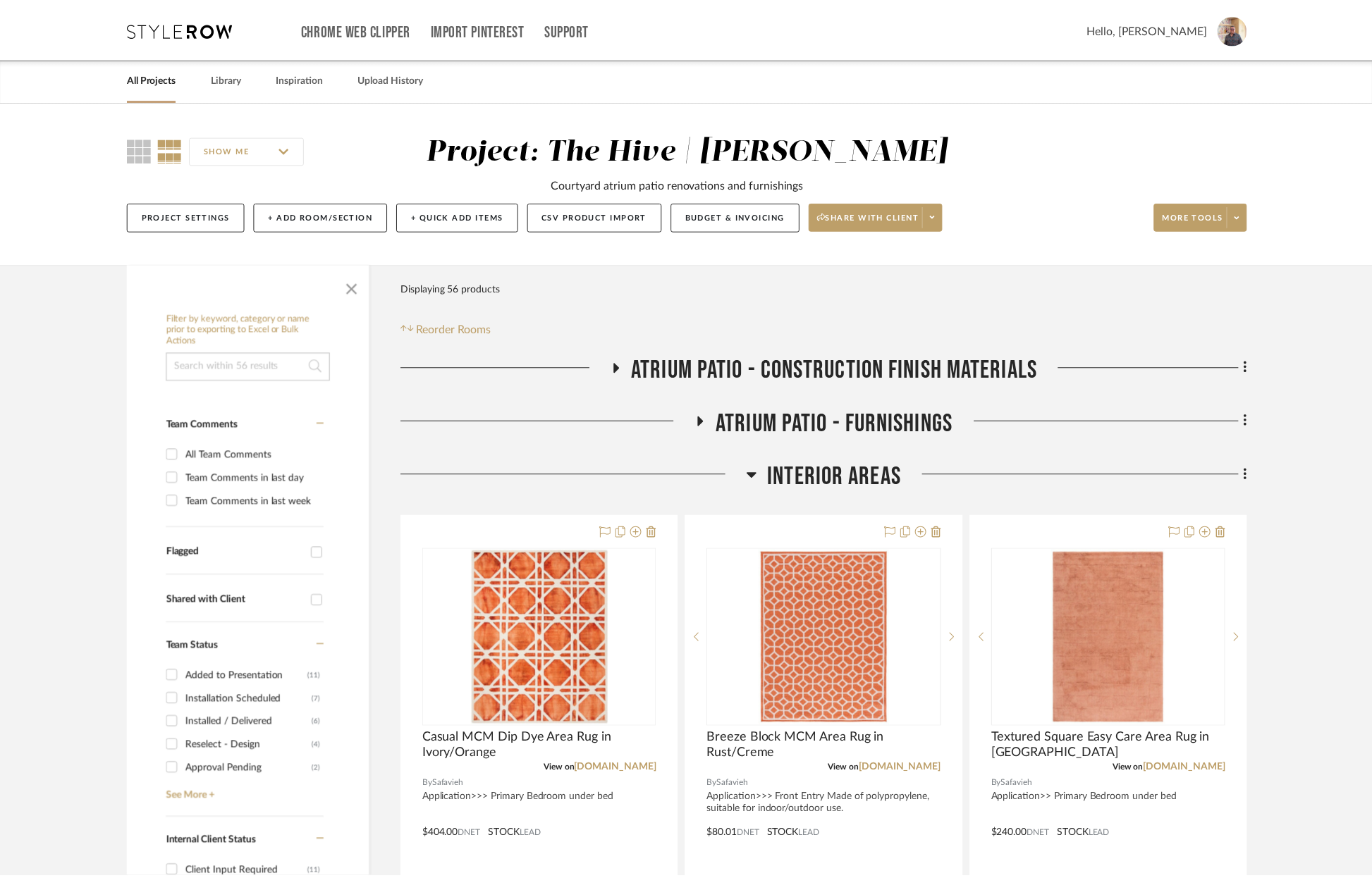
scroll to position [170, 0]
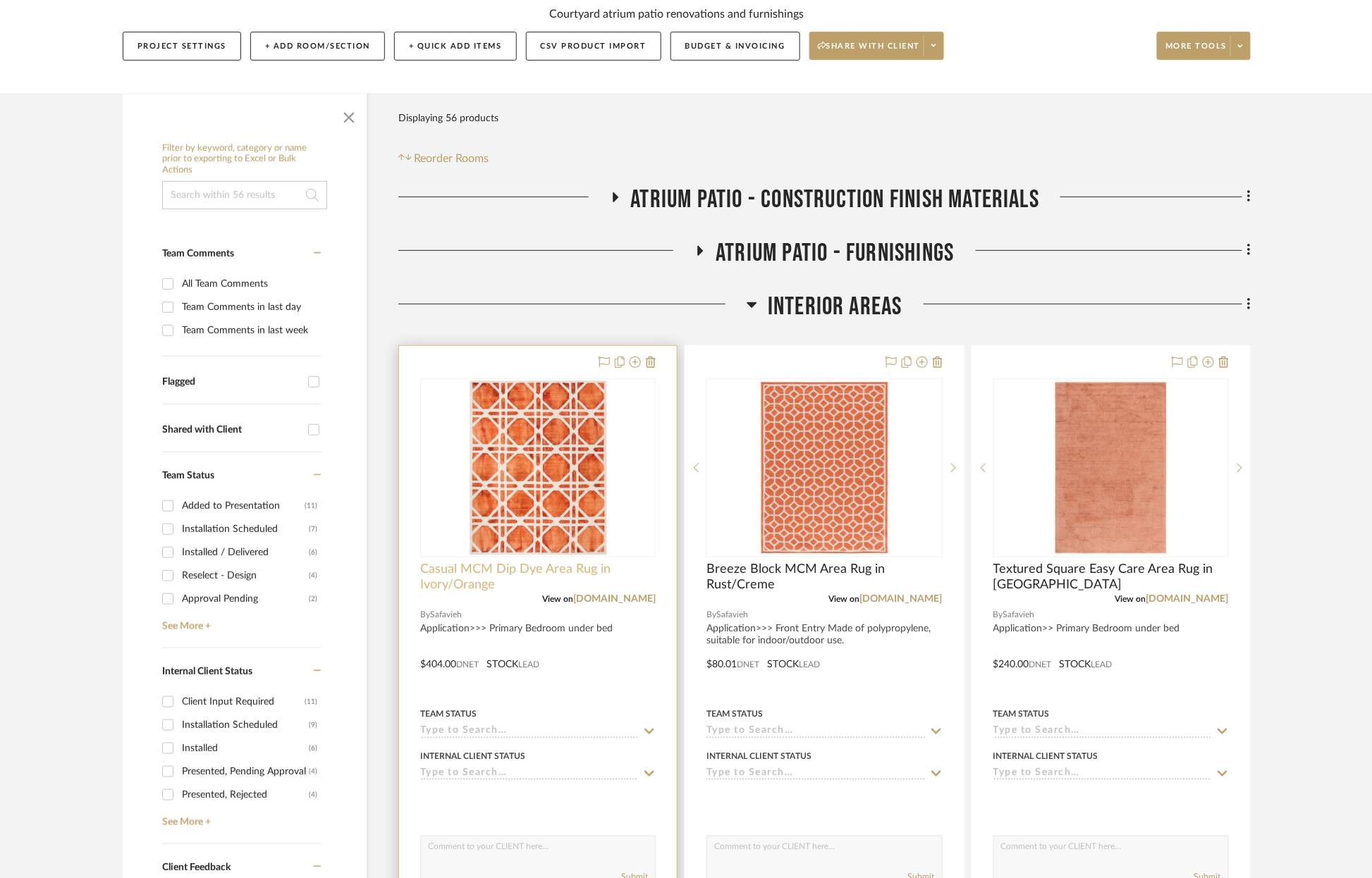
click at [539, 568] on span "Casual MCM Dip Dye Area Rug in Ivory/Orange" at bounding box center [537, 577] width 235 height 31
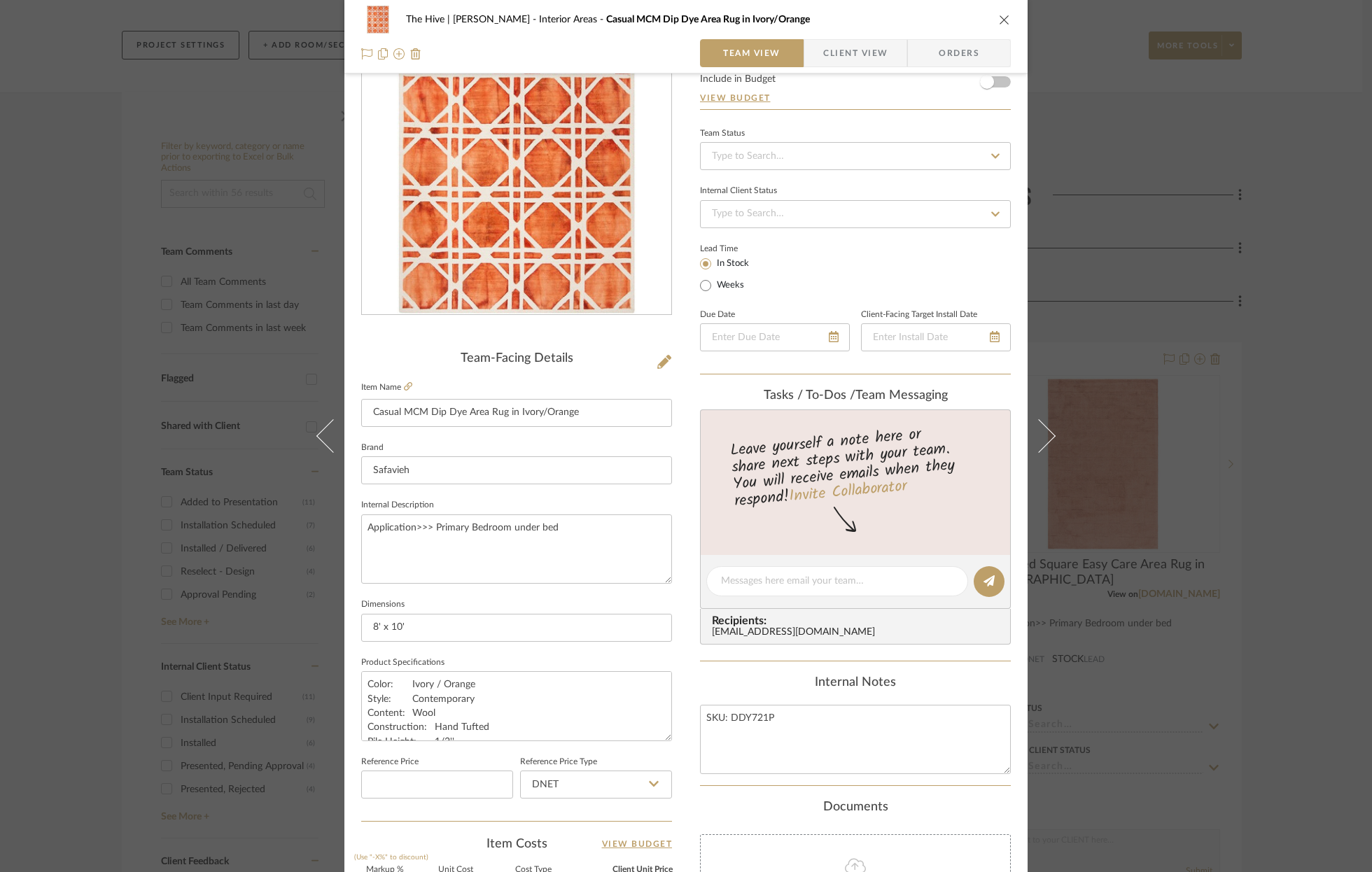
scroll to position [259, 0]
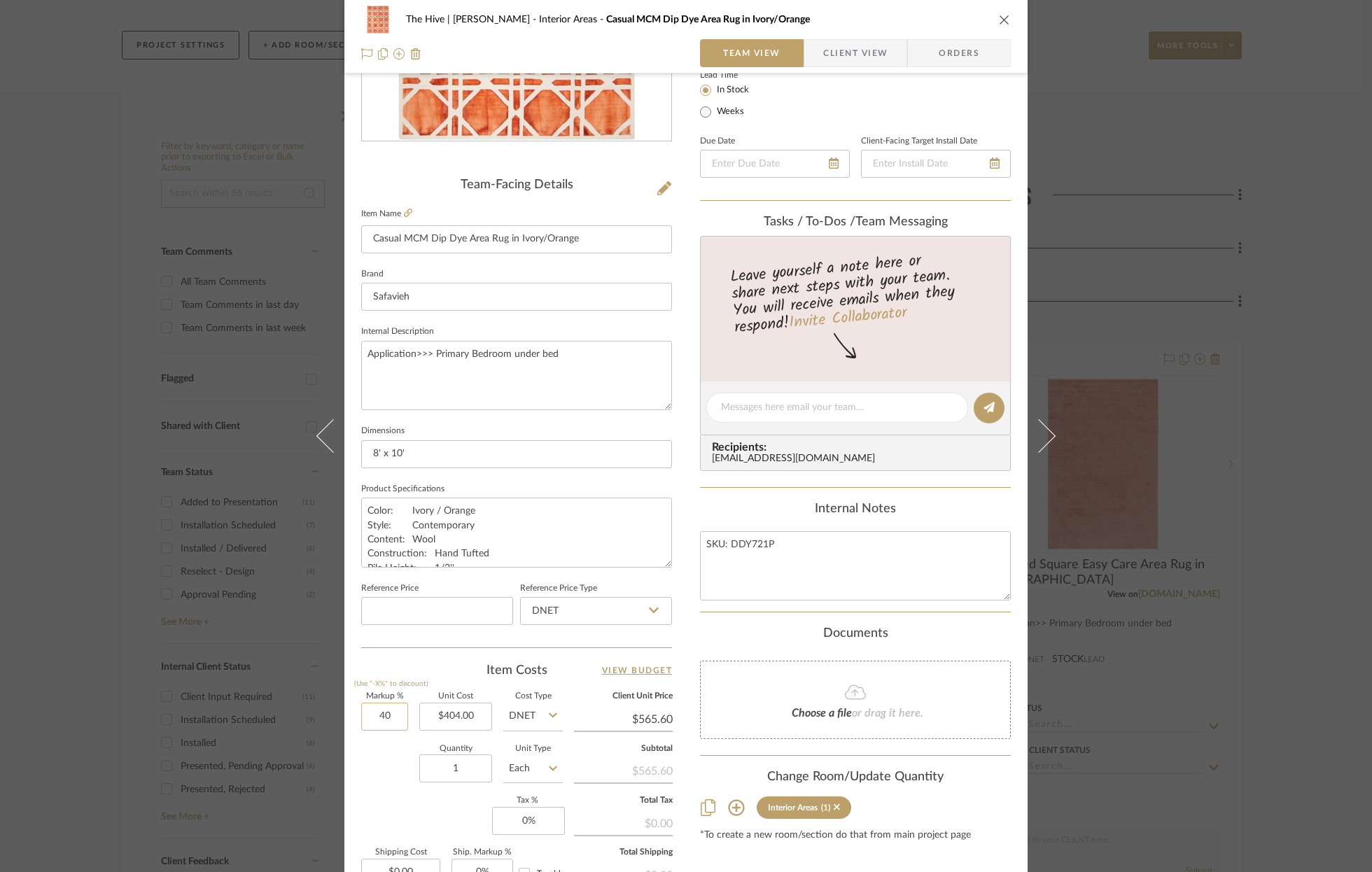
click at [375, 713] on input "40" at bounding box center [385, 717] width 47 height 28
click at [375, 712] on input "40" at bounding box center [385, 717] width 47 height 28
type input "125%"
type input "404.00"
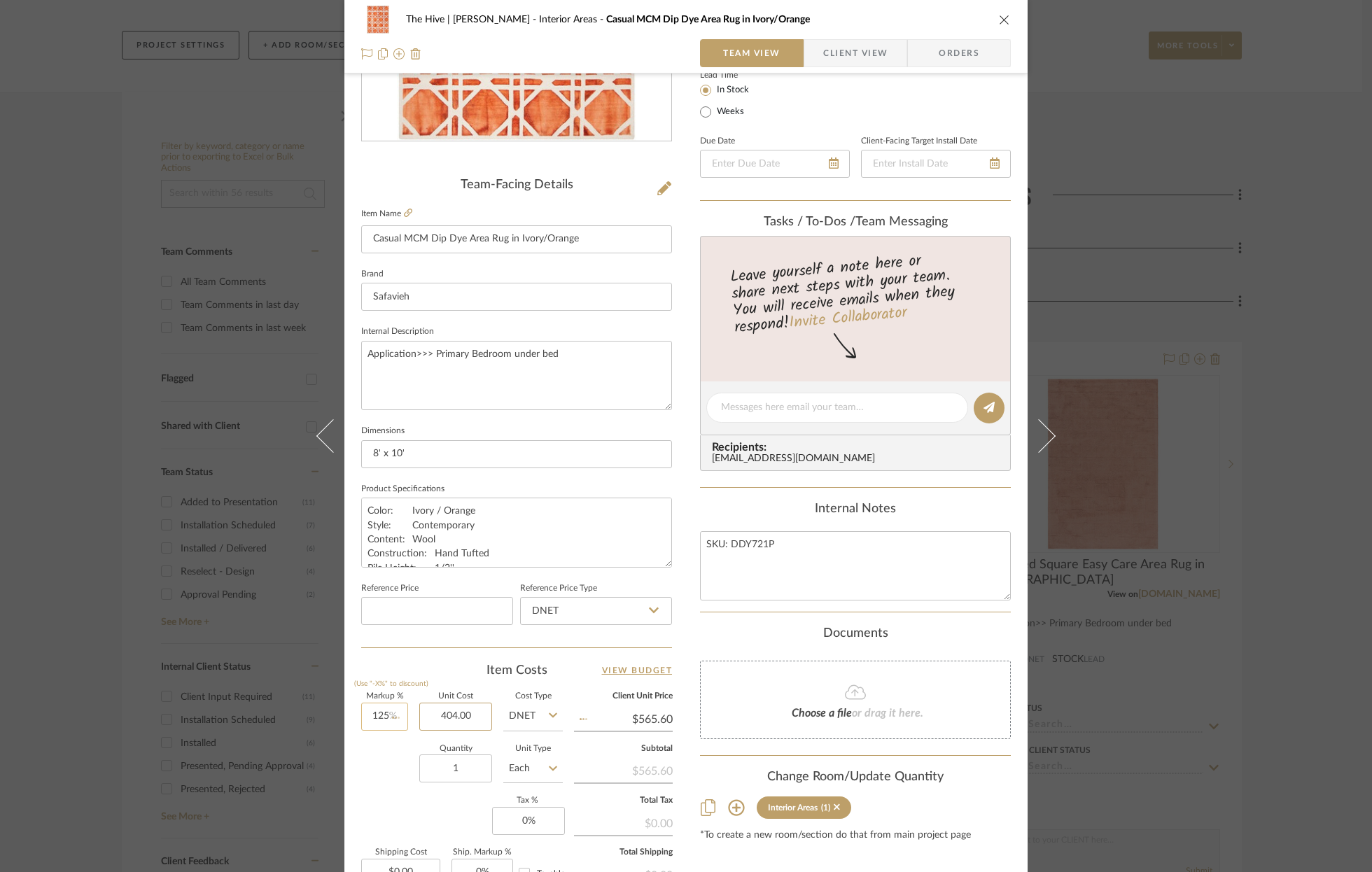
type input "$909.00"
type input "$404.00"
click at [429, 238] on input "Casual MCM Dip Dye Area Rug in Ivory/Orange" at bounding box center [517, 239] width 311 height 28
type input "Casual MCM Wool Hand Tufted Dyed Area Rug in Ivory/Orange"
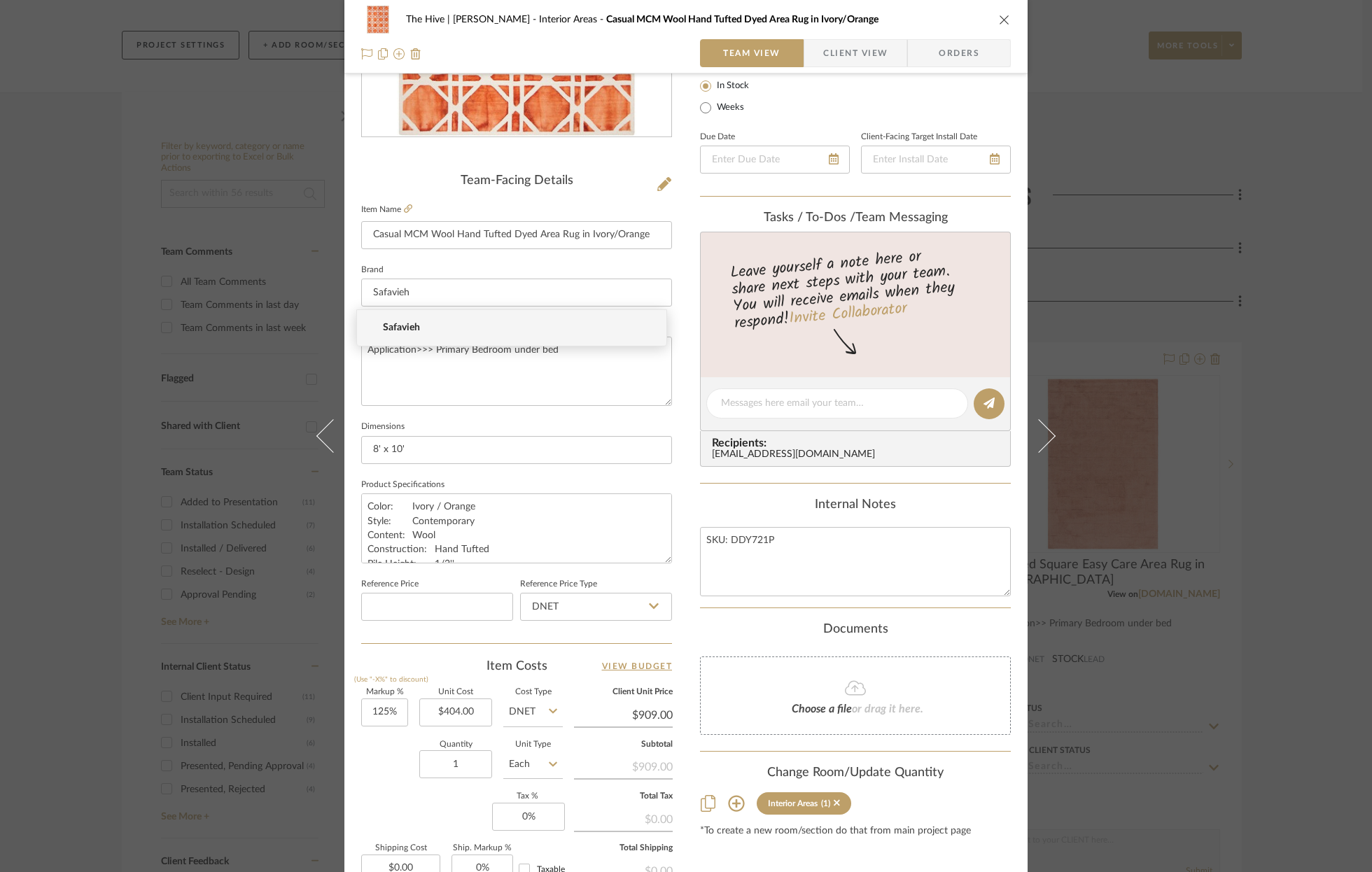
click at [1000, 19] on icon "close" at bounding box center [1004, 19] width 11 height 11
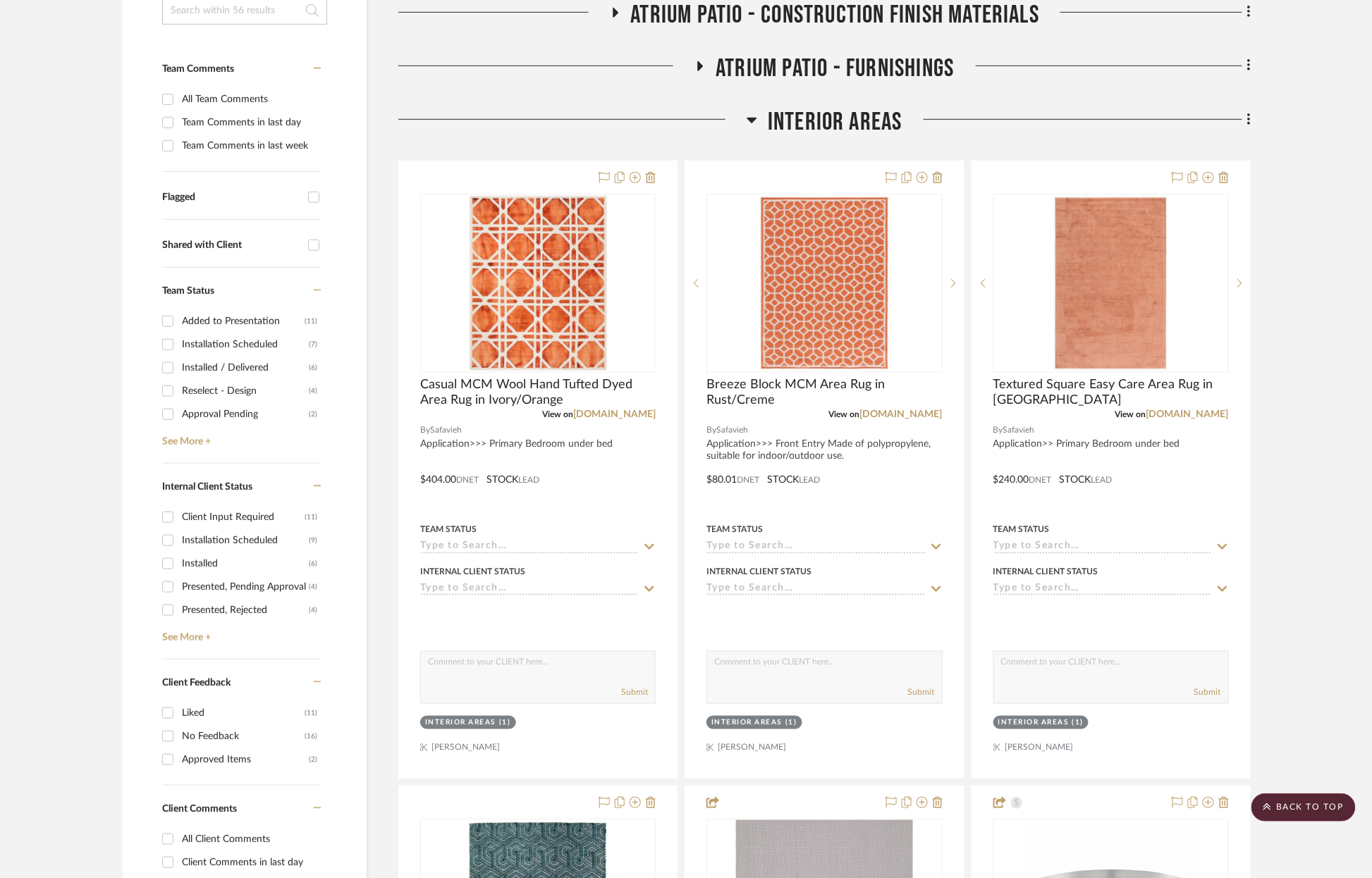
scroll to position [231, 0]
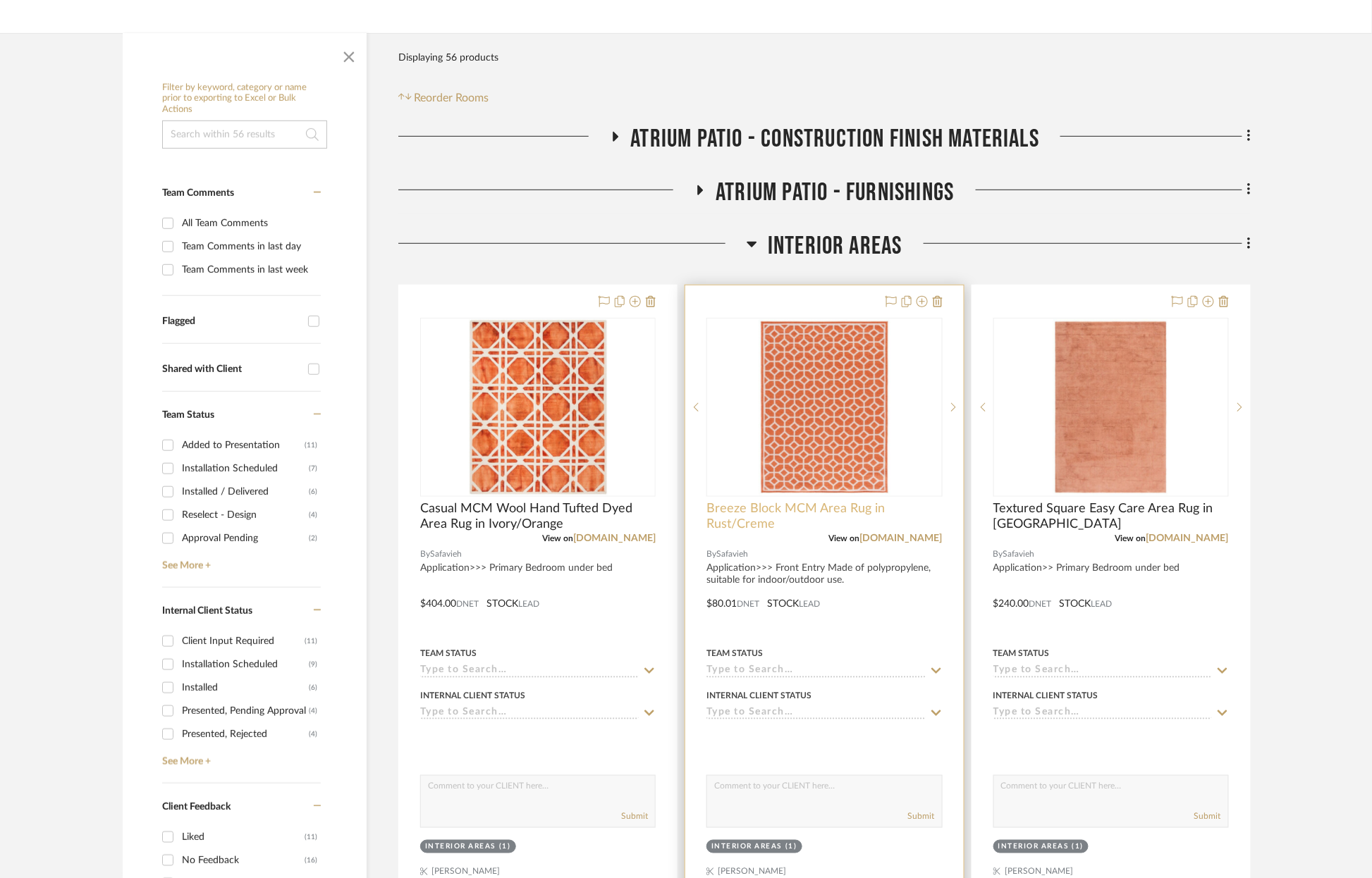
click at [755, 510] on span "Breeze Block MCM Area Rug in Rust/Creme" at bounding box center [823, 517] width 235 height 31
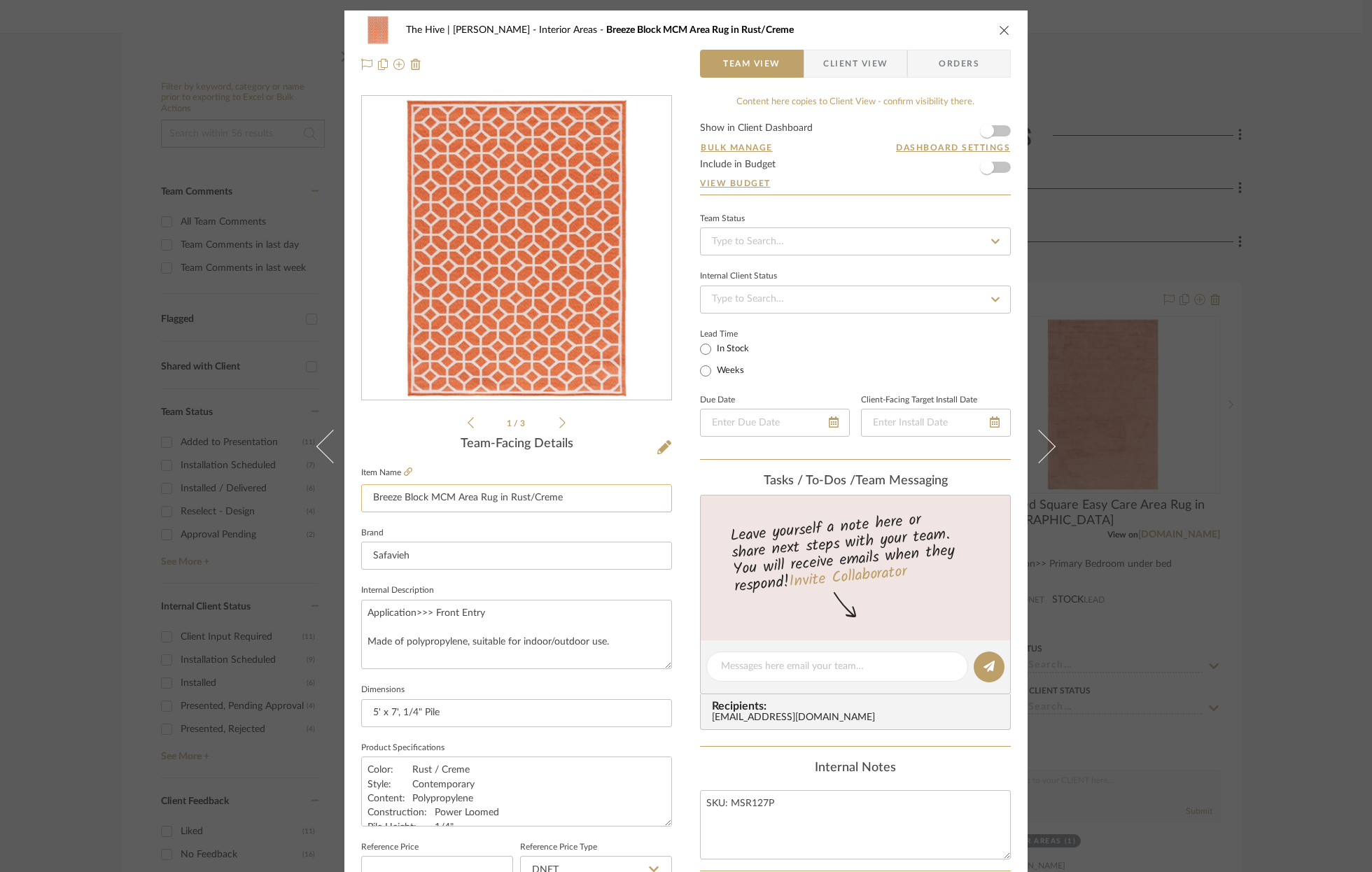
click at [600, 498] on input "Breeze Block MCM Area Rug in Rust/Creme" at bounding box center [517, 498] width 311 height 28
type input "Breeze Block MCM Area Rug in Rust/Creme, 5' x 7'"
click at [999, 28] on icon "close" at bounding box center [1004, 29] width 11 height 11
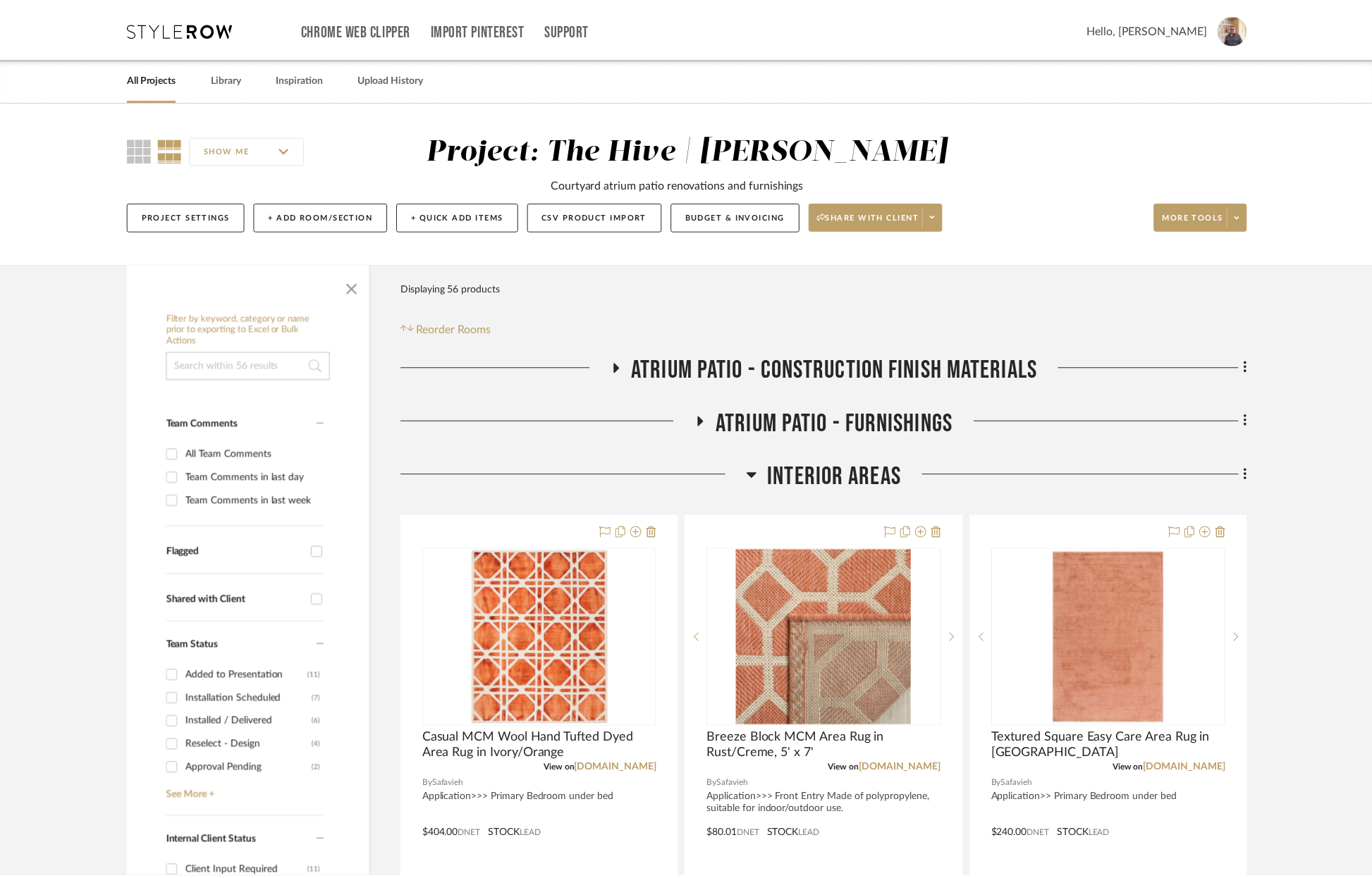
scroll to position [231, 0]
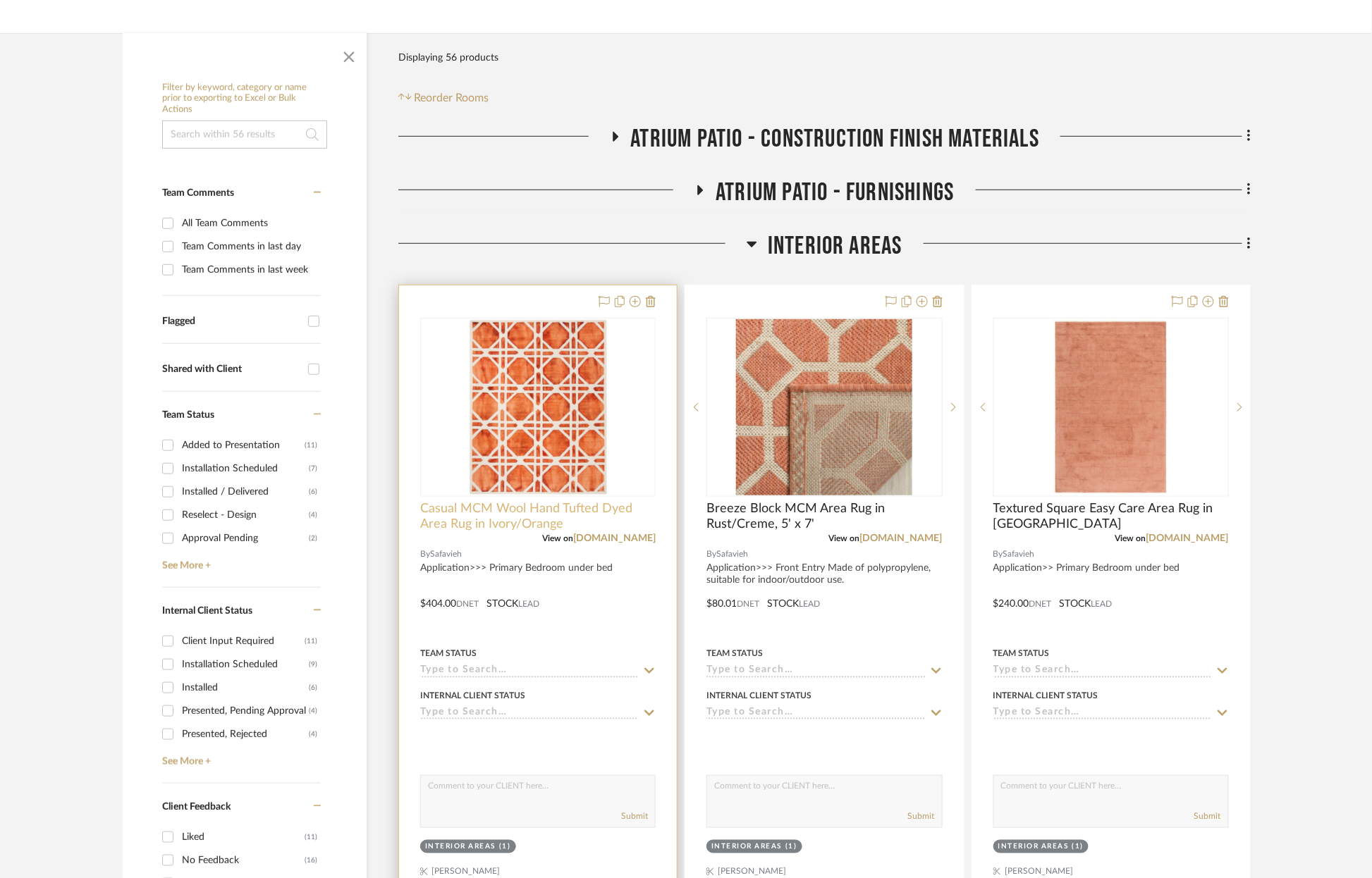
click at [552, 511] on span "Casual MCM Wool Hand Tufted Dyed Area Rug in Ivory/Orange" at bounding box center [537, 517] width 235 height 31
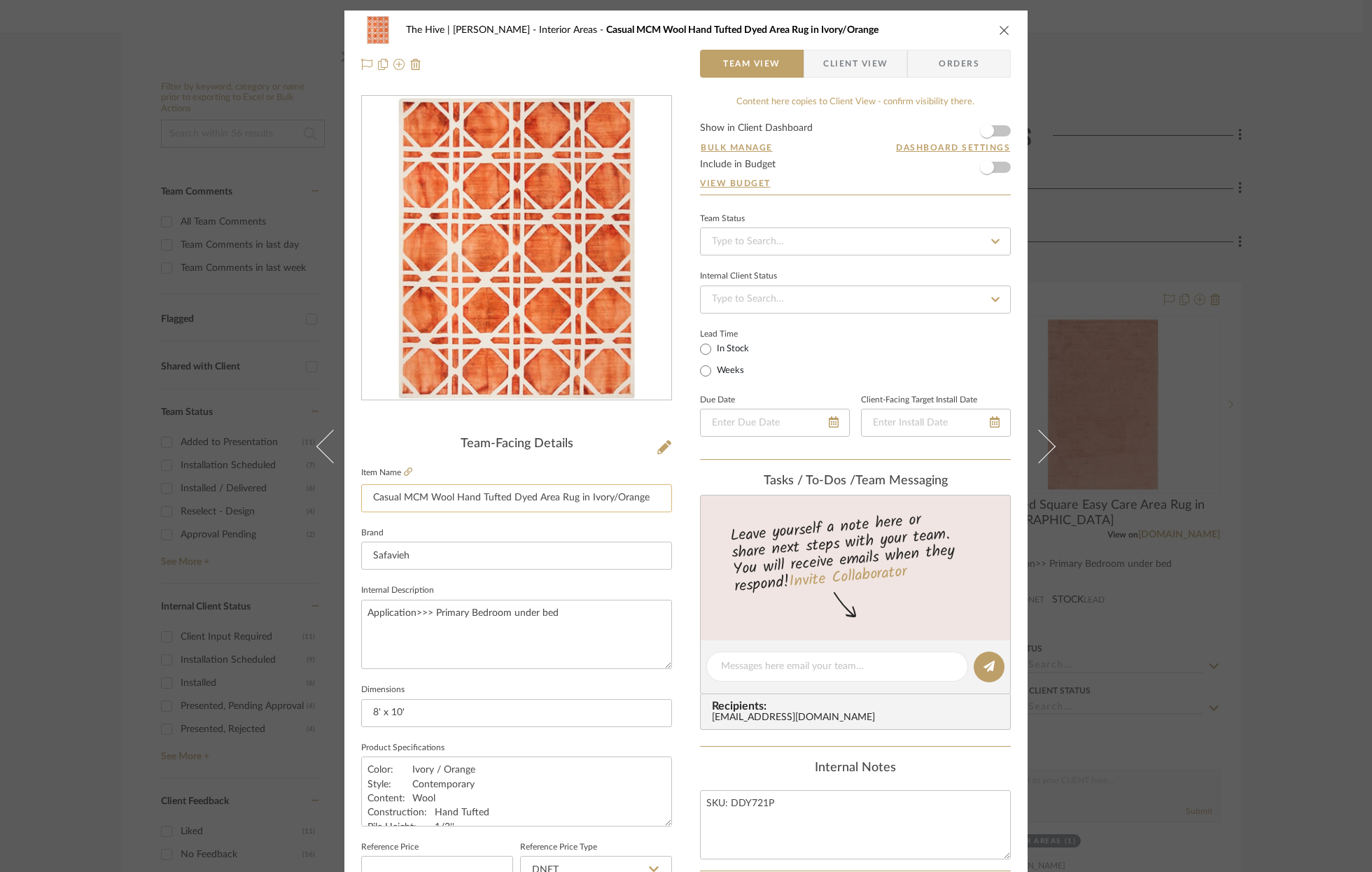
click at [650, 496] on input "Casual MCM Wool Hand Tufted Dyed Area Rug in Ivory/Orange" at bounding box center [517, 498] width 311 height 28
type input "Casual MCM Wool Hand Tufted Dyed Area Rug in Ivory/Orange, 8' x 10'"
click at [1000, 29] on icon "close" at bounding box center [1004, 29] width 11 height 11
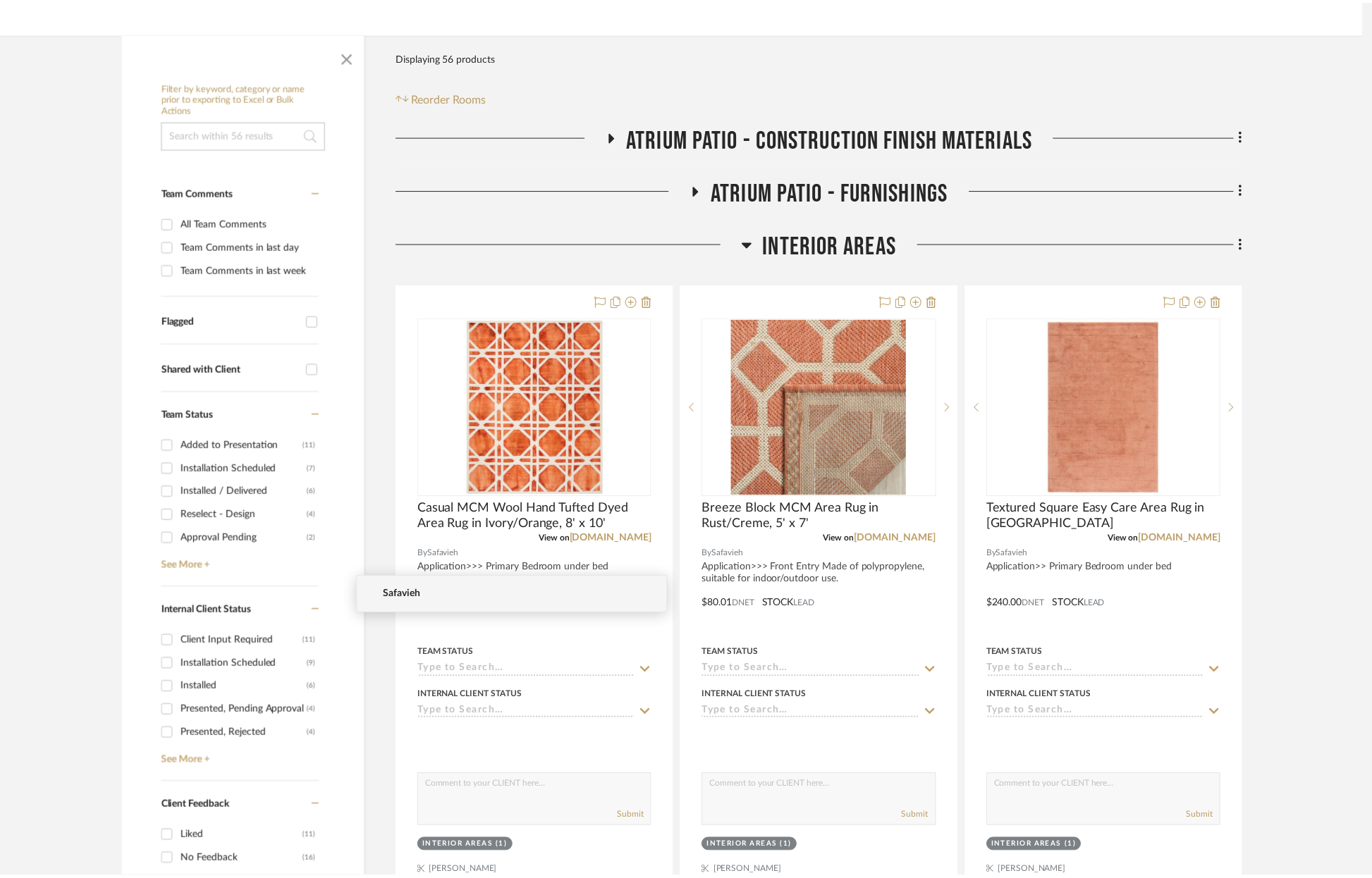
scroll to position [231, 0]
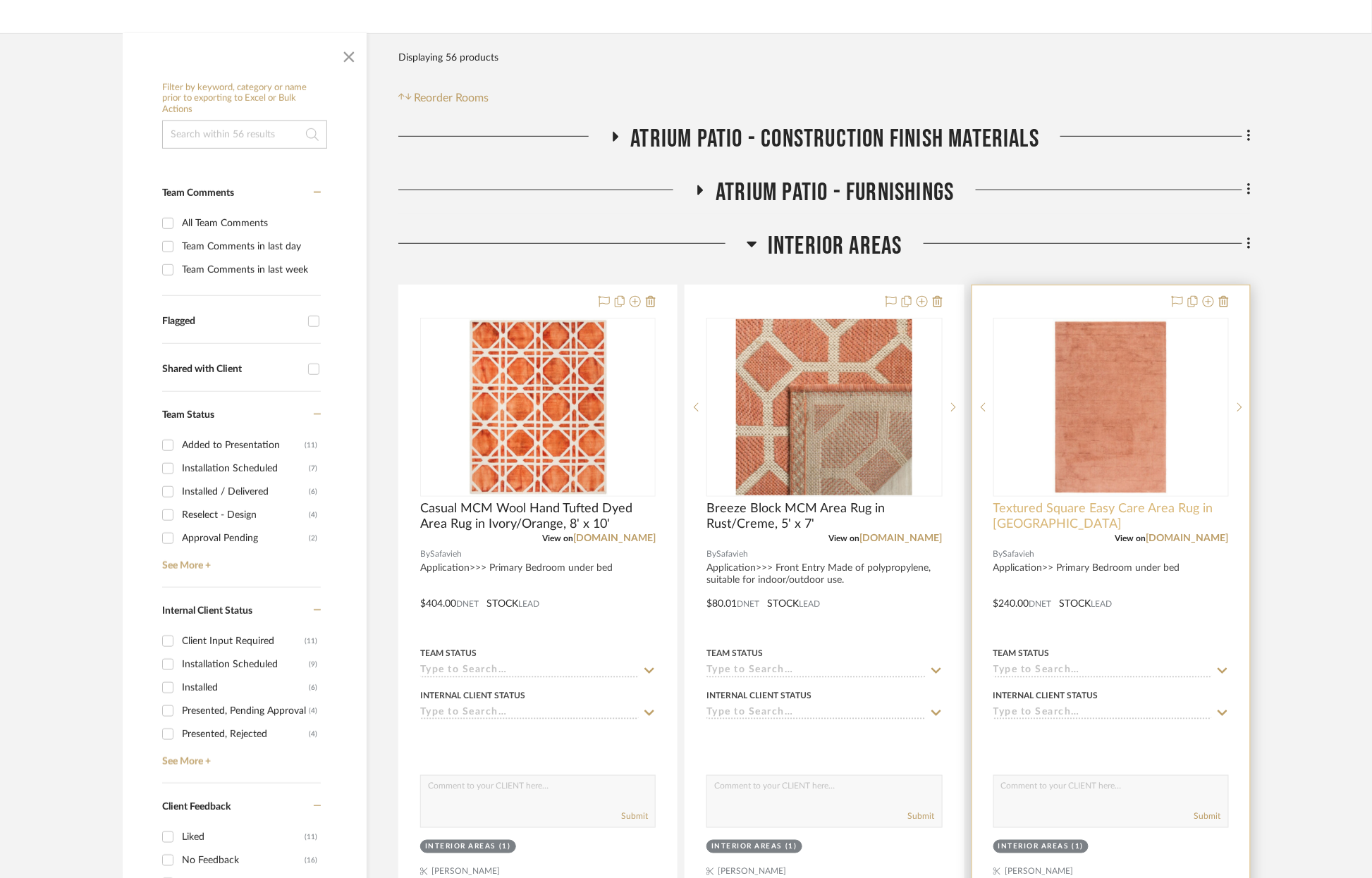
click at [1057, 509] on span "Textured Square Easy Care Area Rug in [GEOGRAPHIC_DATA]" at bounding box center [1110, 517] width 235 height 31
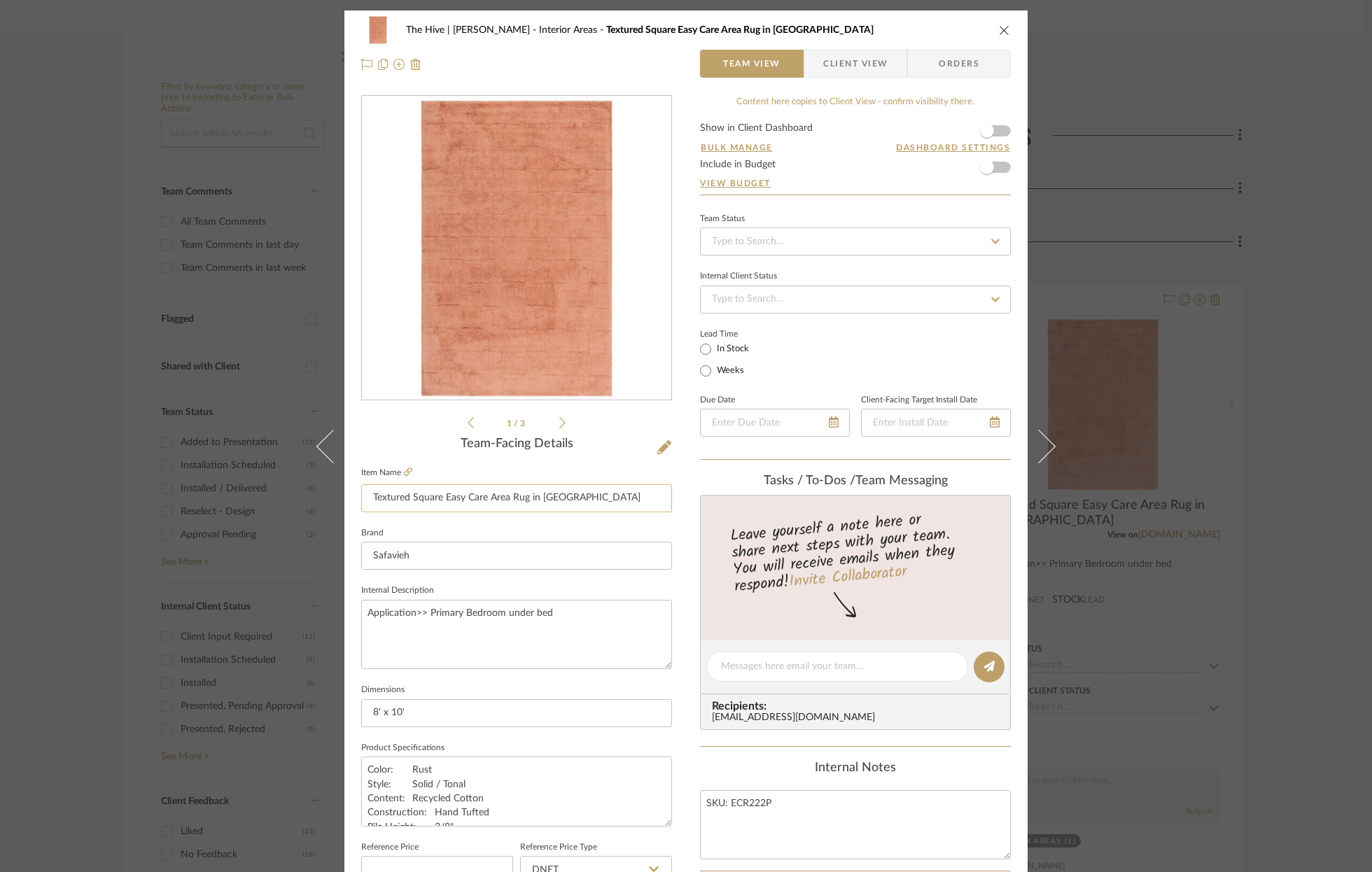
click at [590, 501] on input "Textured Square Easy Care Area Rug in [GEOGRAPHIC_DATA]" at bounding box center [517, 498] width 311 height 28
type input "Textured Square Easy Care Area Rug in [GEOGRAPHIC_DATA], 8' x 10'"
click at [1000, 30] on icon "close" at bounding box center [1004, 29] width 11 height 11
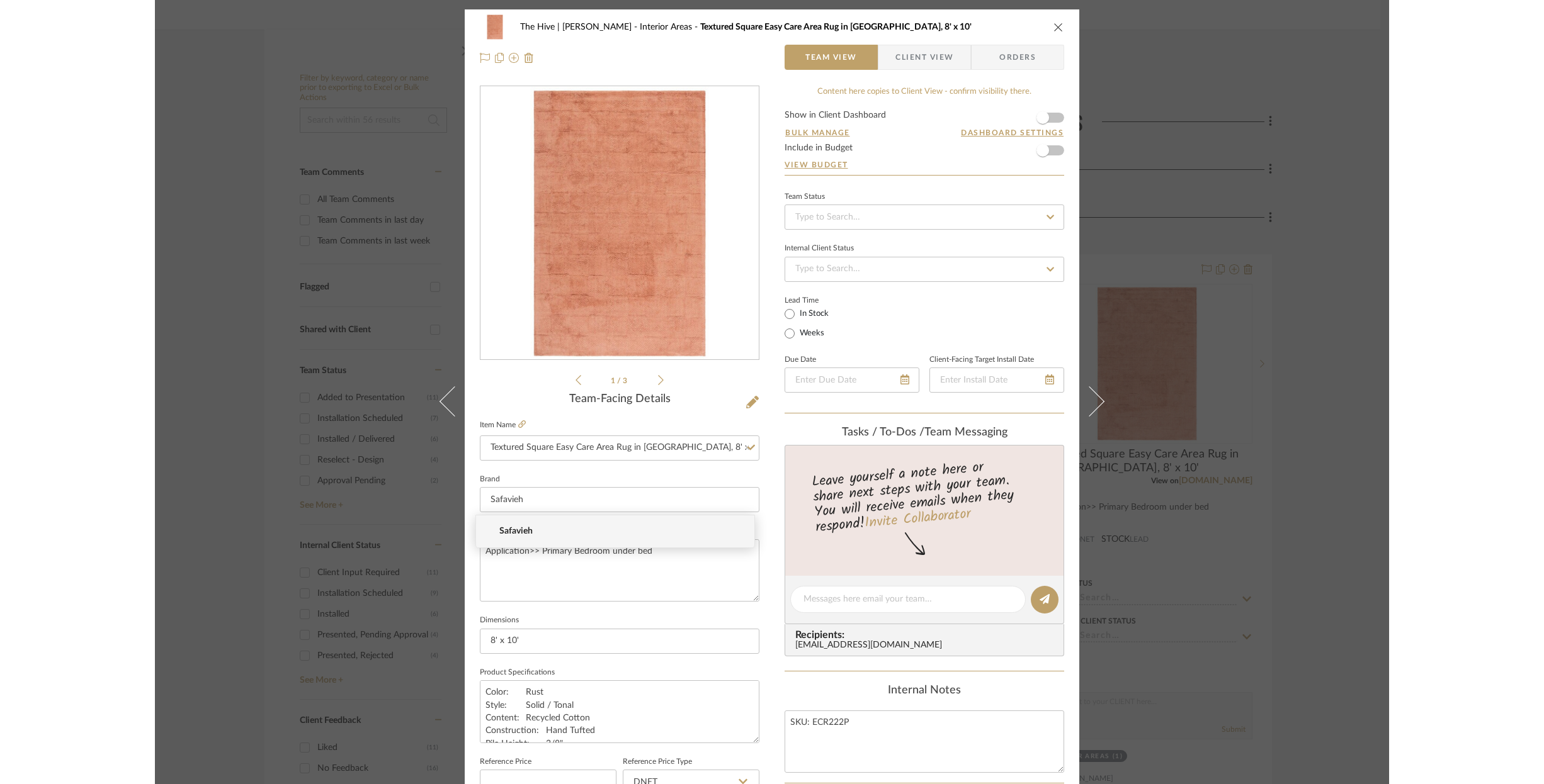
scroll to position [206, 0]
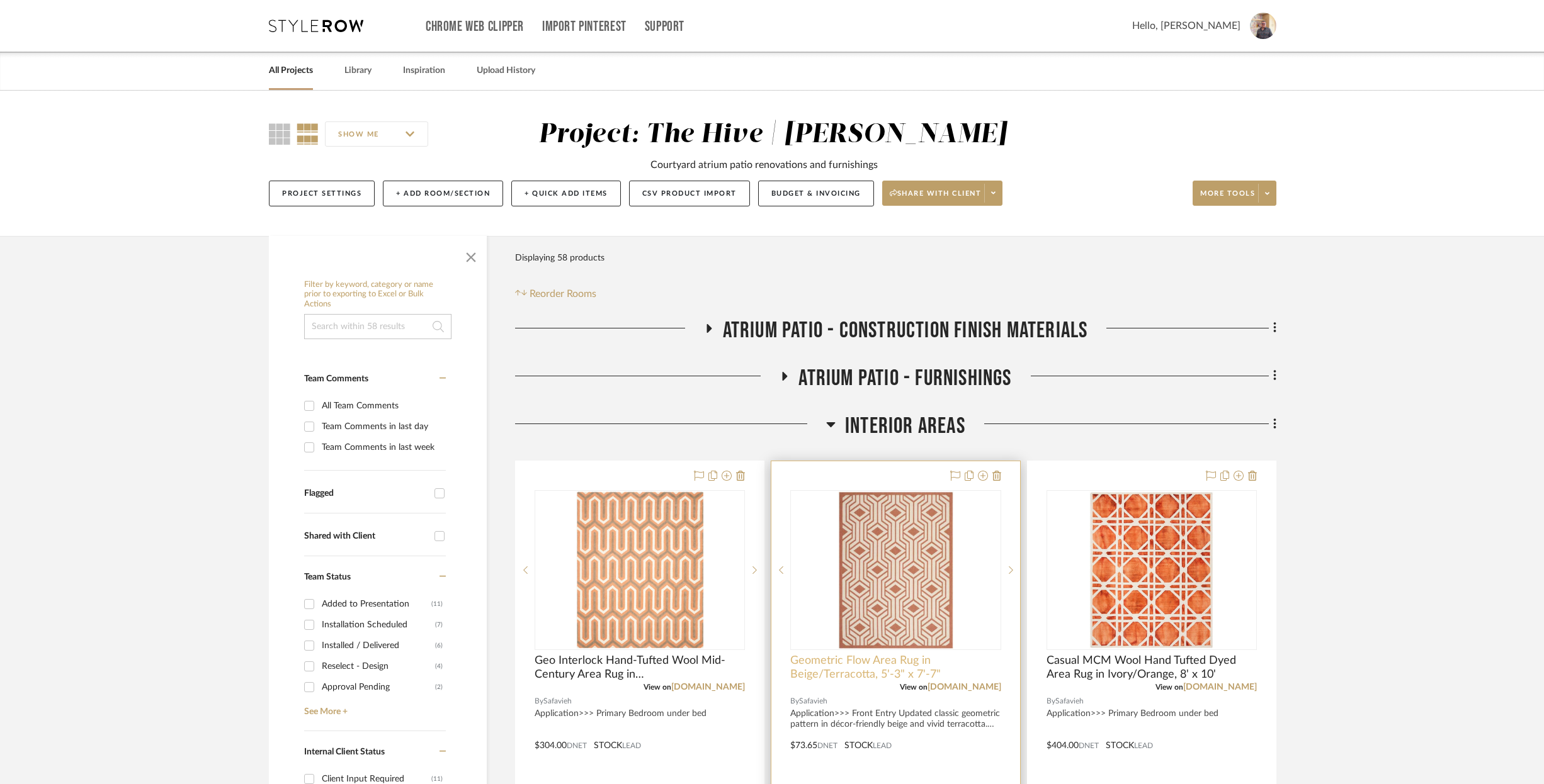
click at [873, 663] on span "Geometric Flow Area Rug in Beige/Terracotta, 5'-3" x 7'-7"" at bounding box center [895, 668] width 210 height 28
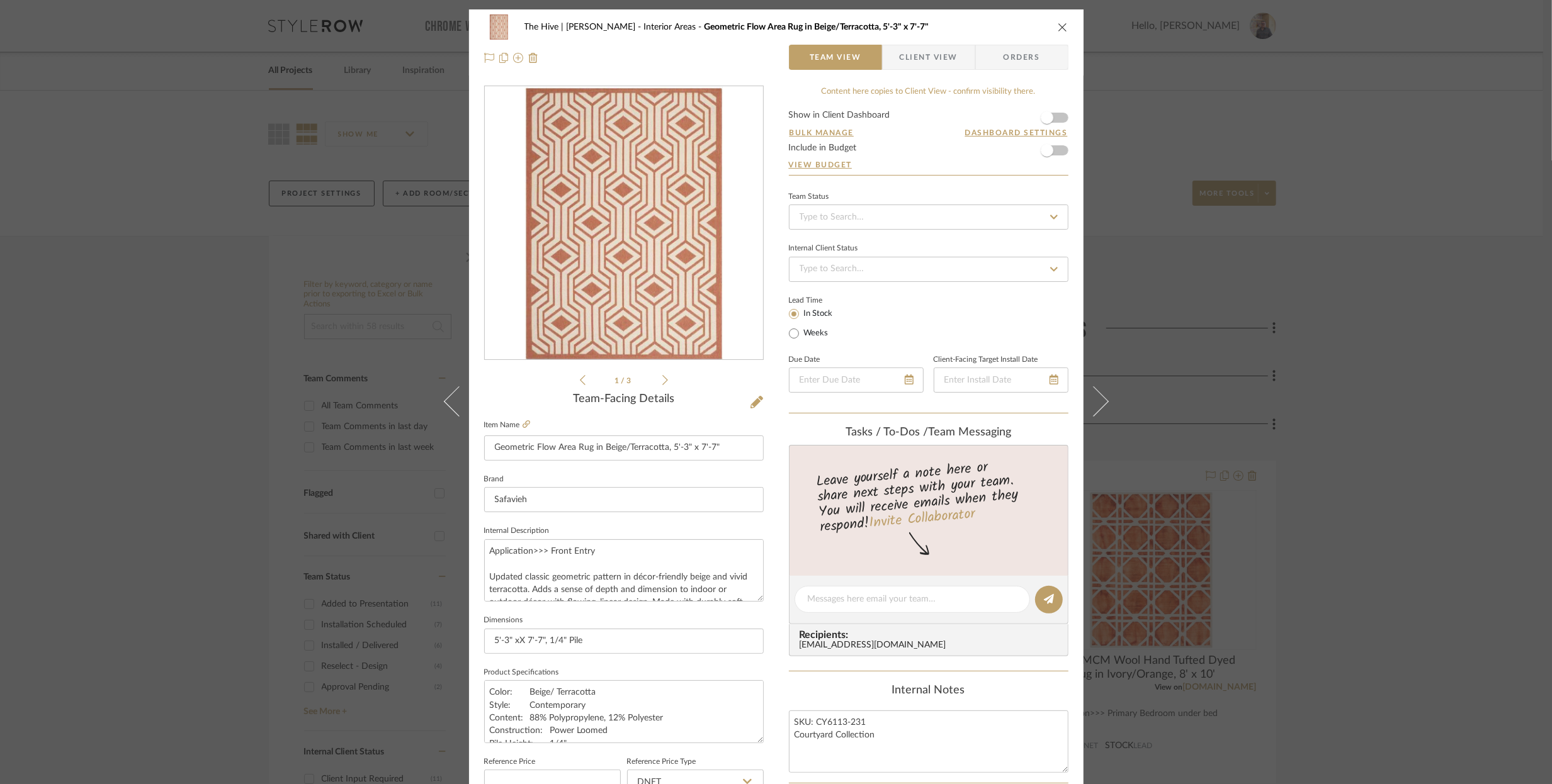
scroll to position [385, 0]
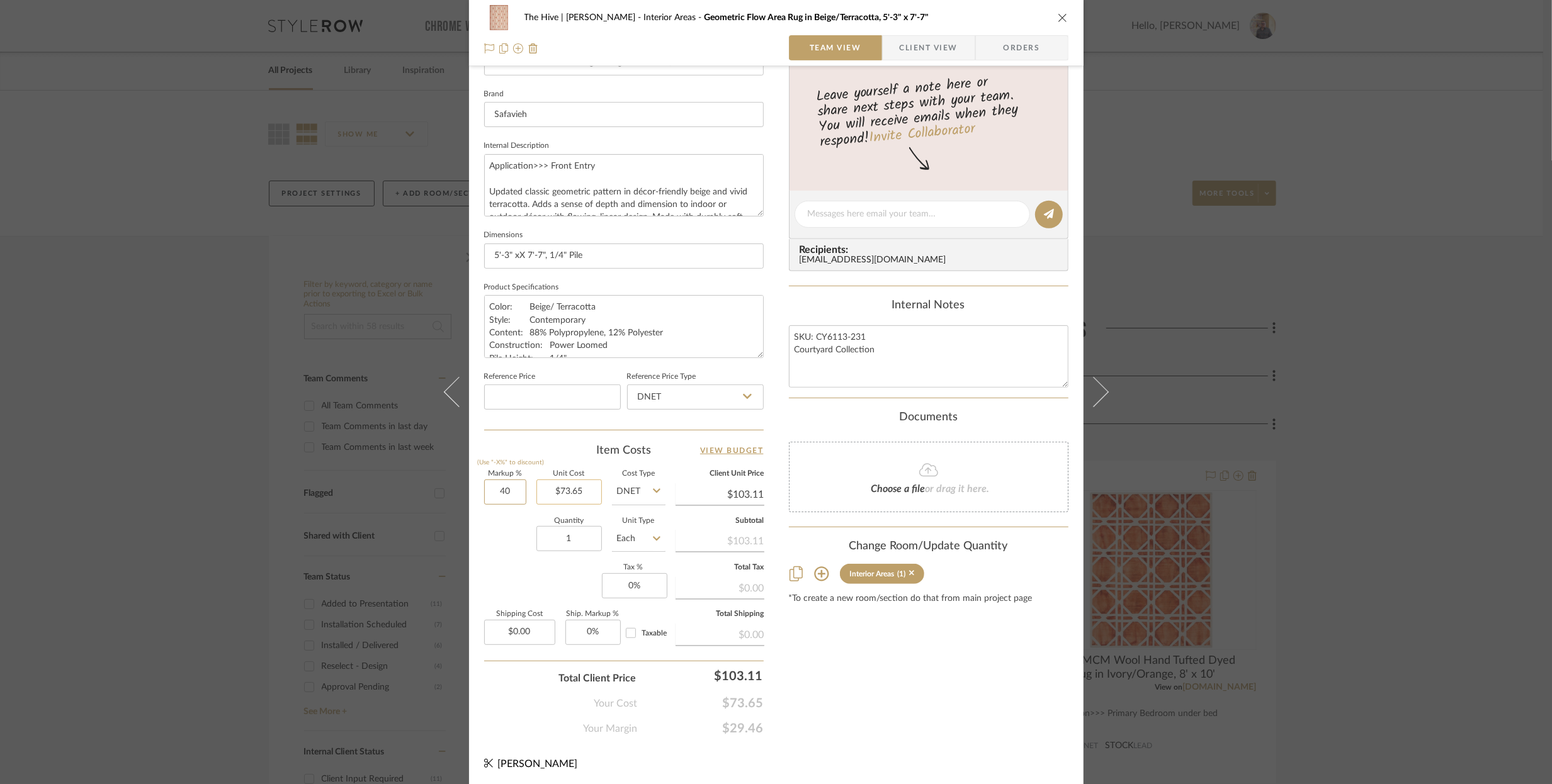
drag, startPoint x: 487, startPoint y: 486, endPoint x: 533, endPoint y: 487, distance: 46.0
click at [533, 487] on div "Markup % (Use "-X%" to discount) 40 Unit Cost $73.65 Cost Type DNET Client Unit…" at bounding box center [624, 562] width 279 height 183
type input "125%"
type input "73.65"
type input "$165.71"
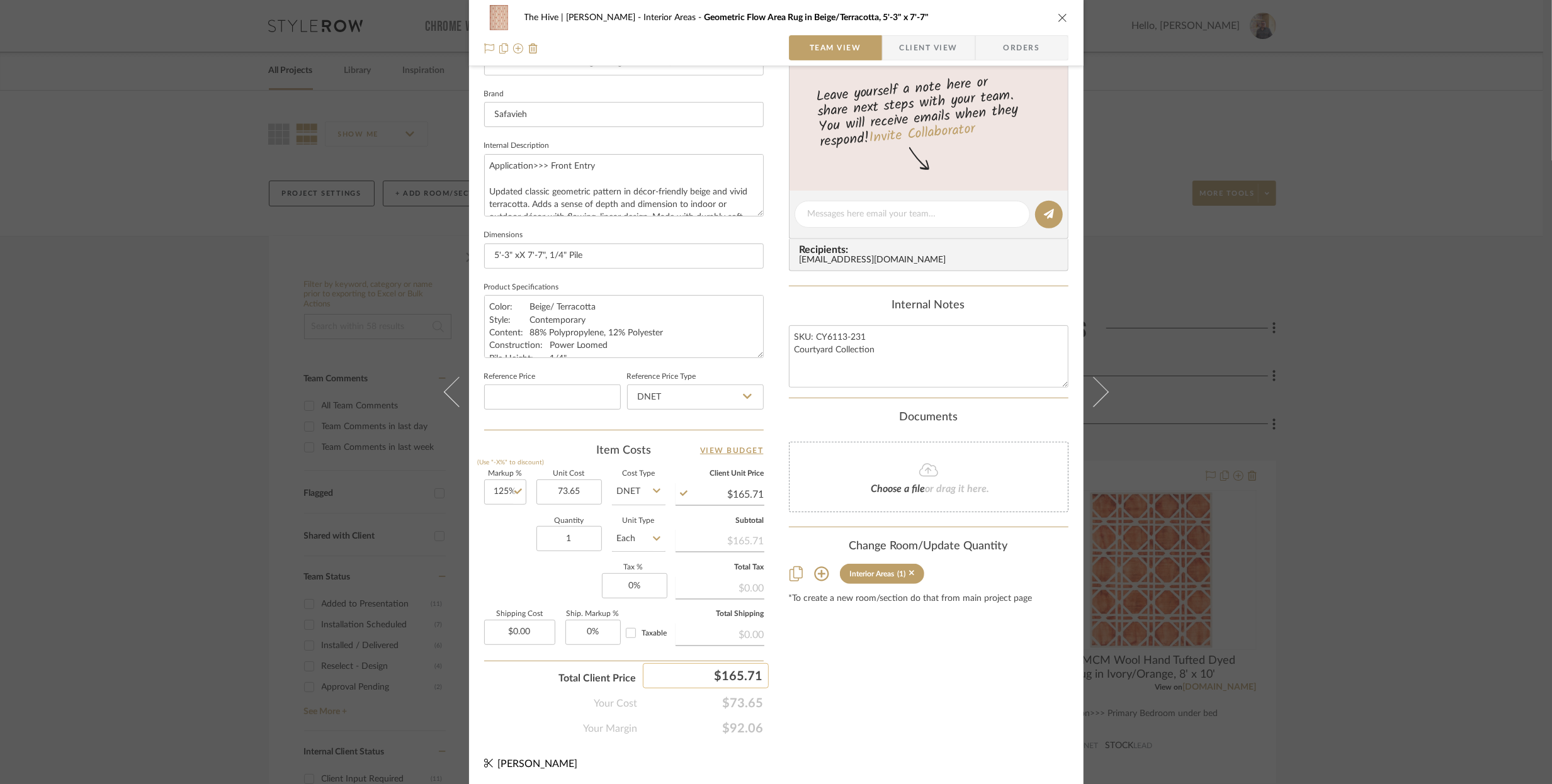
type input "$73.65"
type input "168"
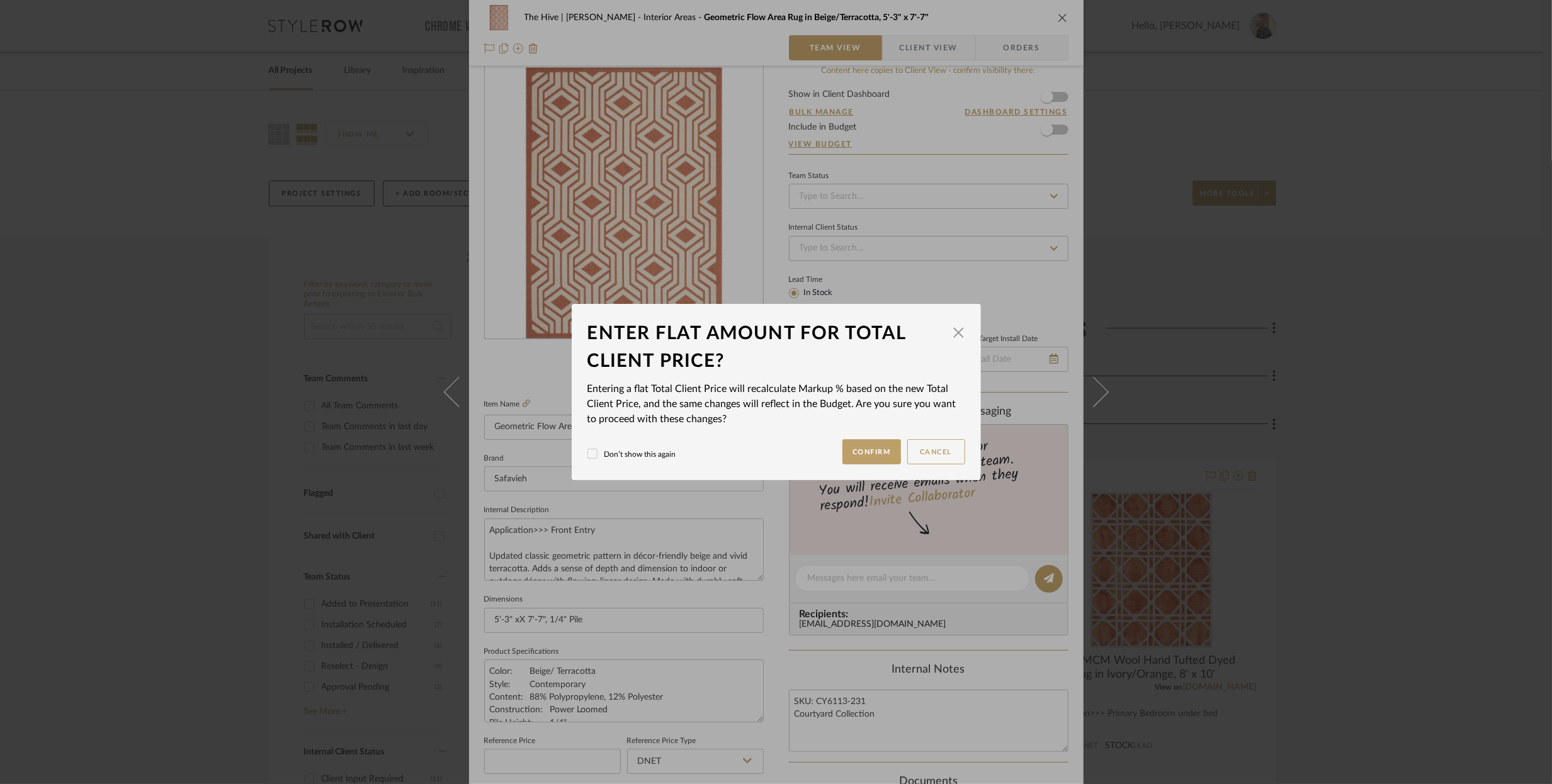
scroll to position [0, 0]
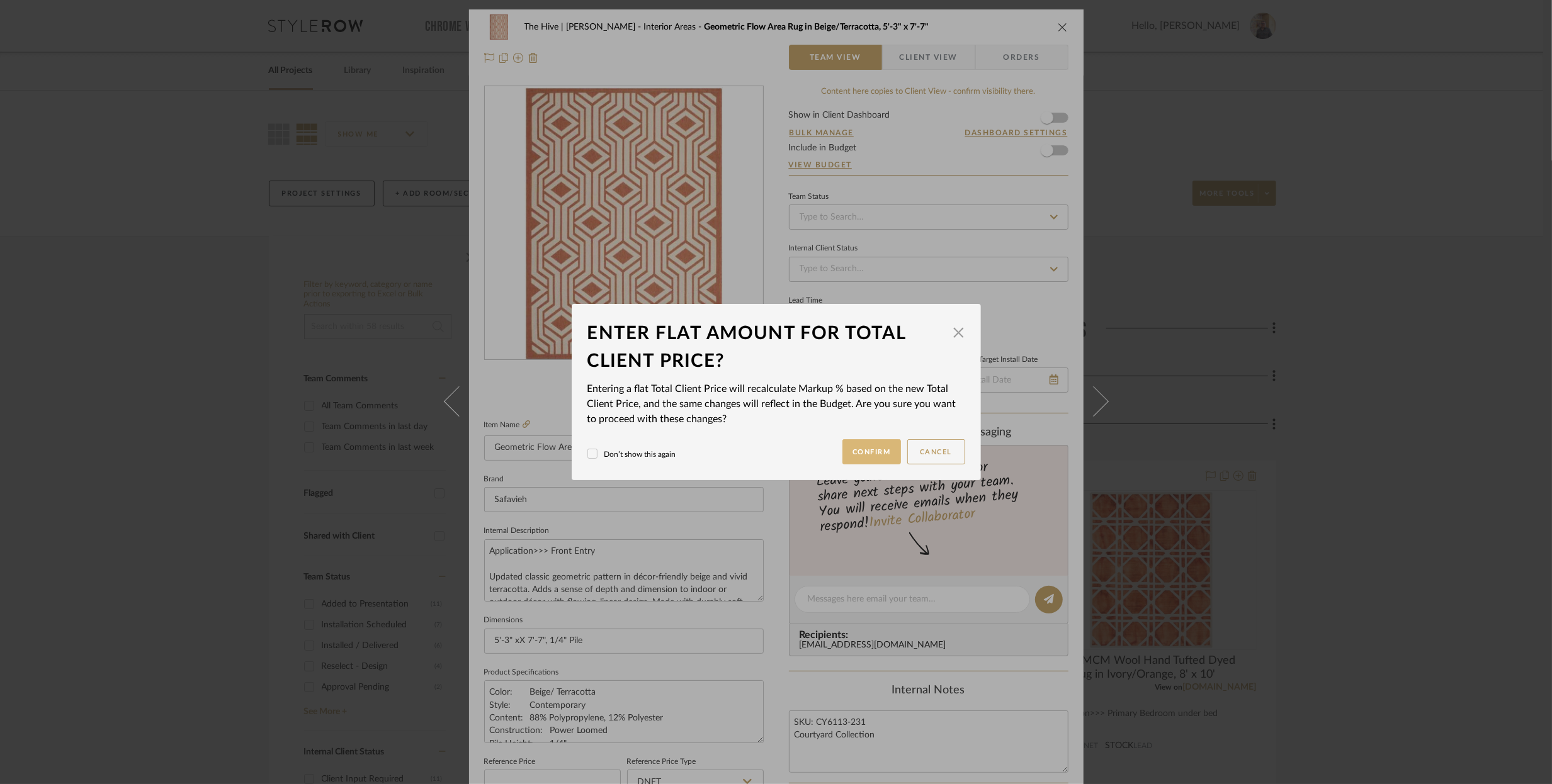
click at [868, 451] on button "Confirm" at bounding box center [871, 451] width 59 height 25
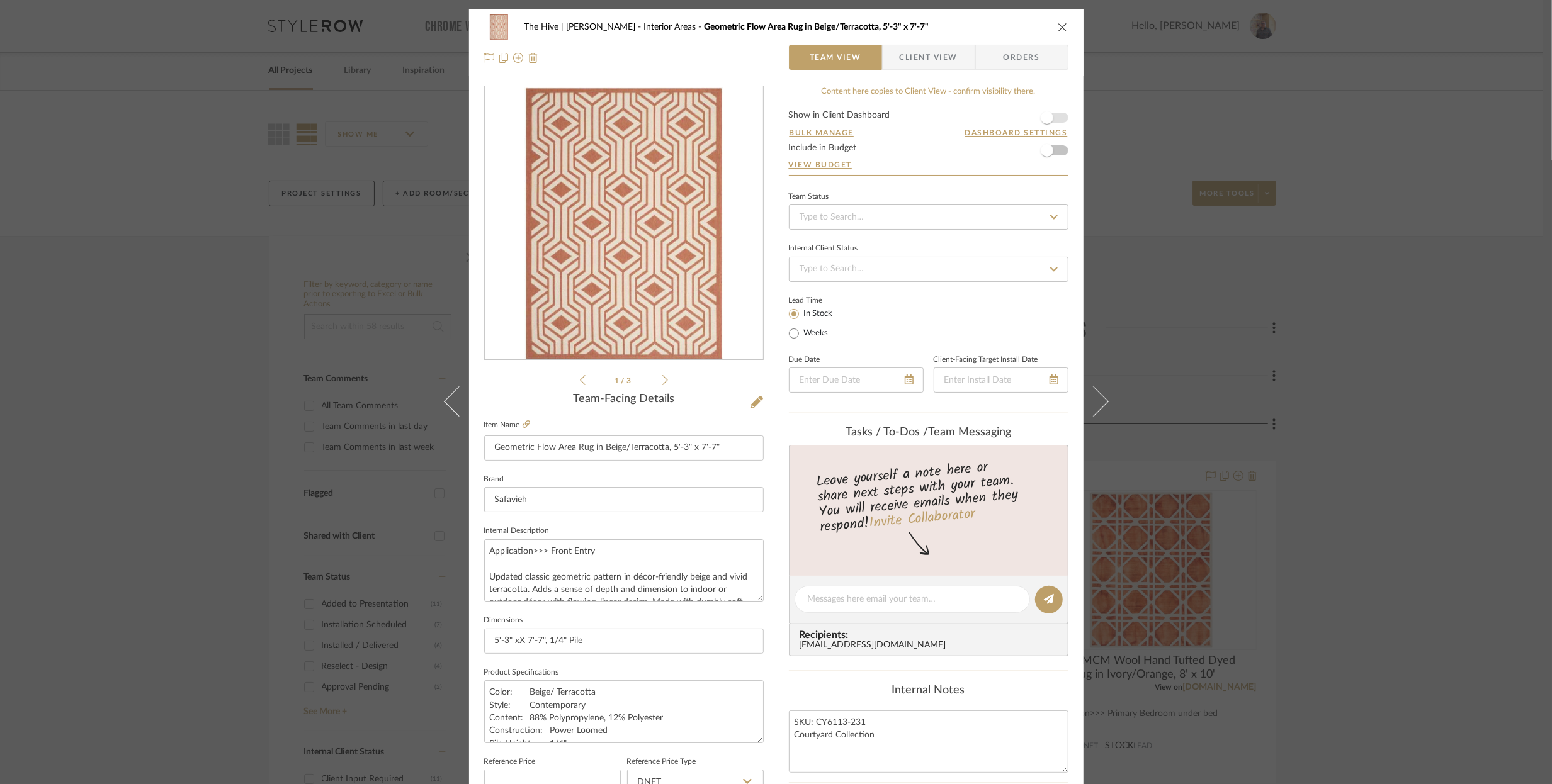
type input "128.1%"
type input "$168.00"
click at [1059, 25] on icon "close" at bounding box center [1062, 26] width 10 height 10
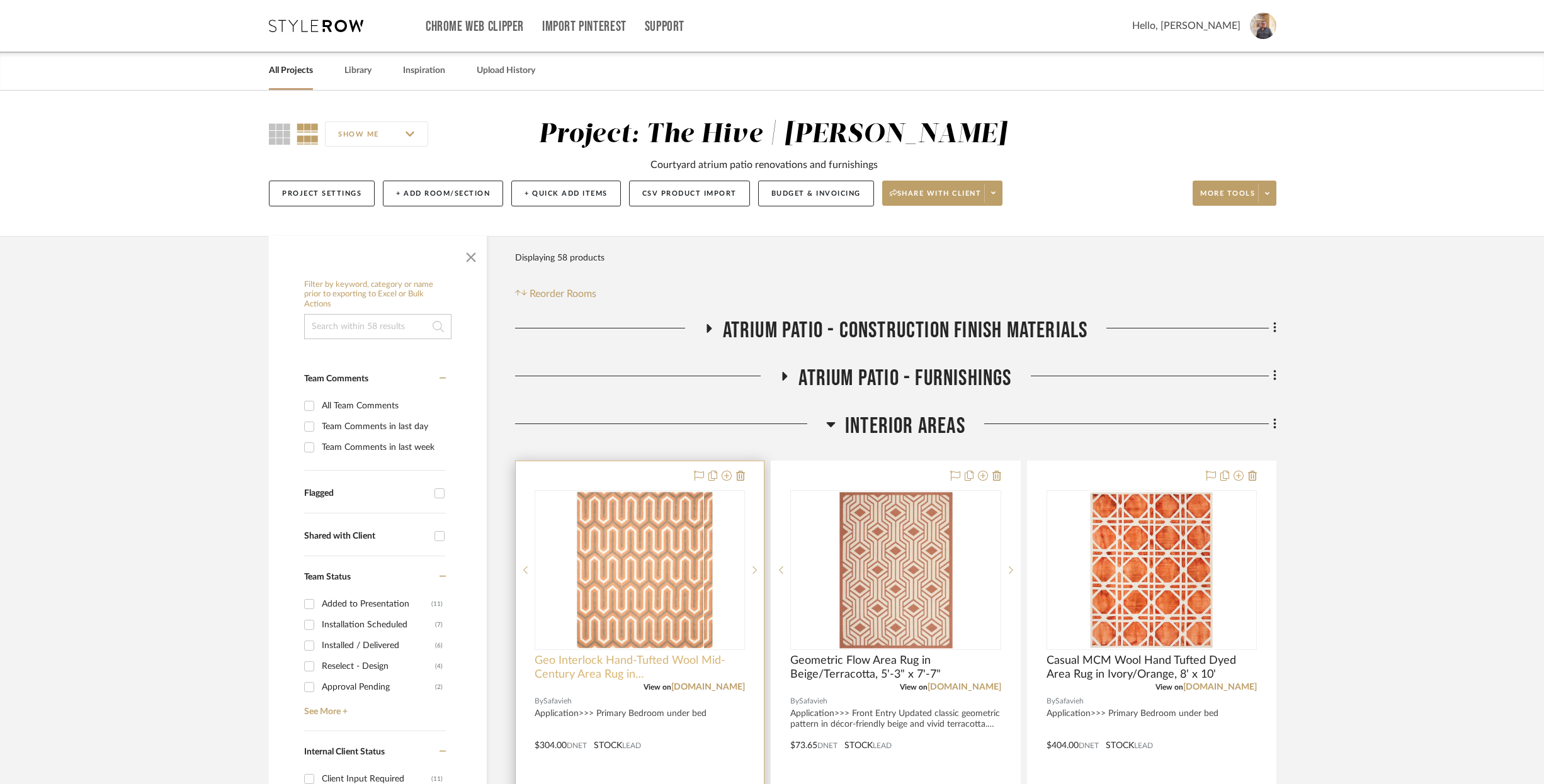
click at [615, 661] on span "Geo Interlock Hand-Tufted Wool Mid-Century Area Rug in Orange/Grey, 8 x 10" at bounding box center [639, 668] width 210 height 28
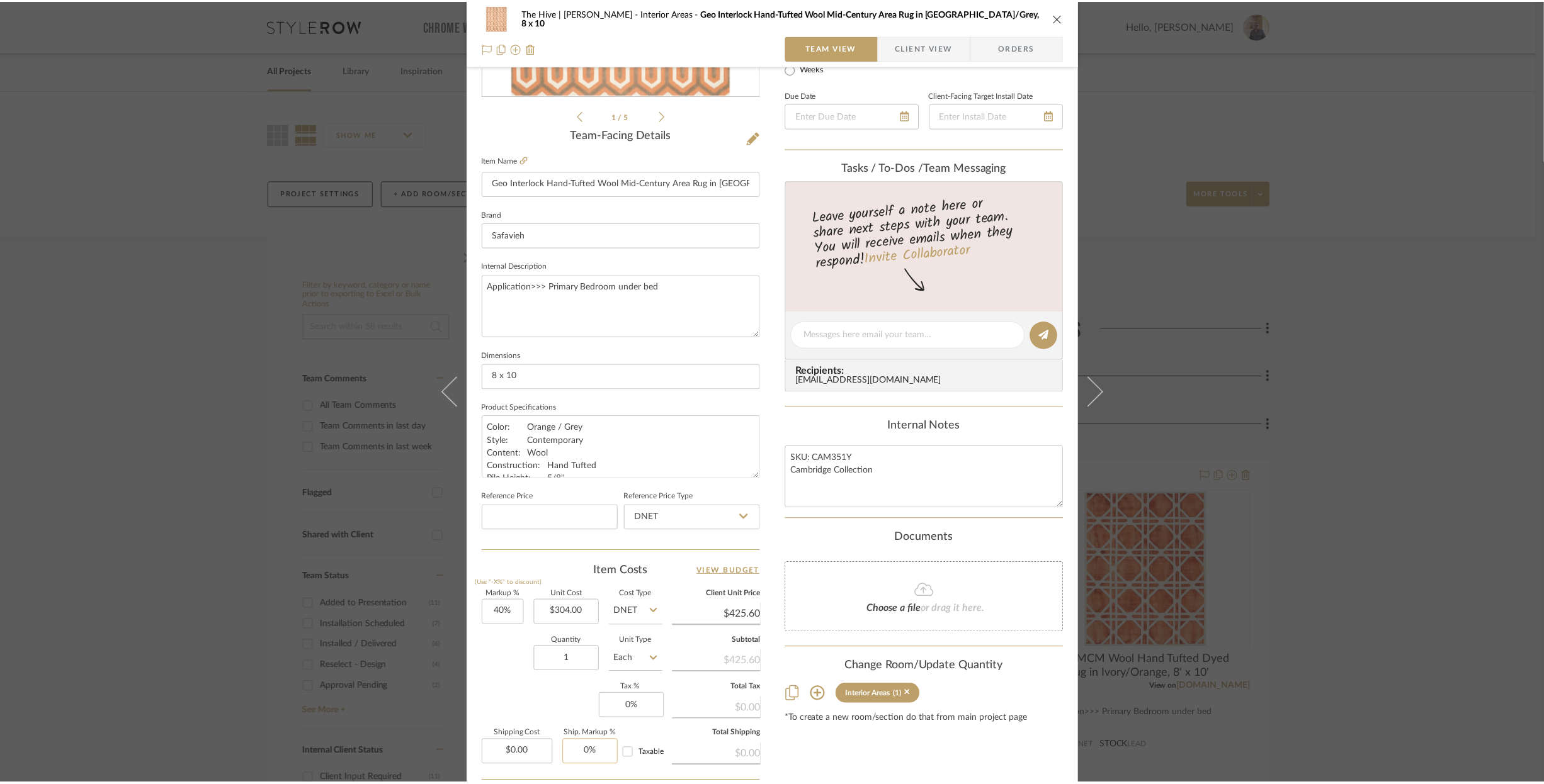
scroll to position [385, 0]
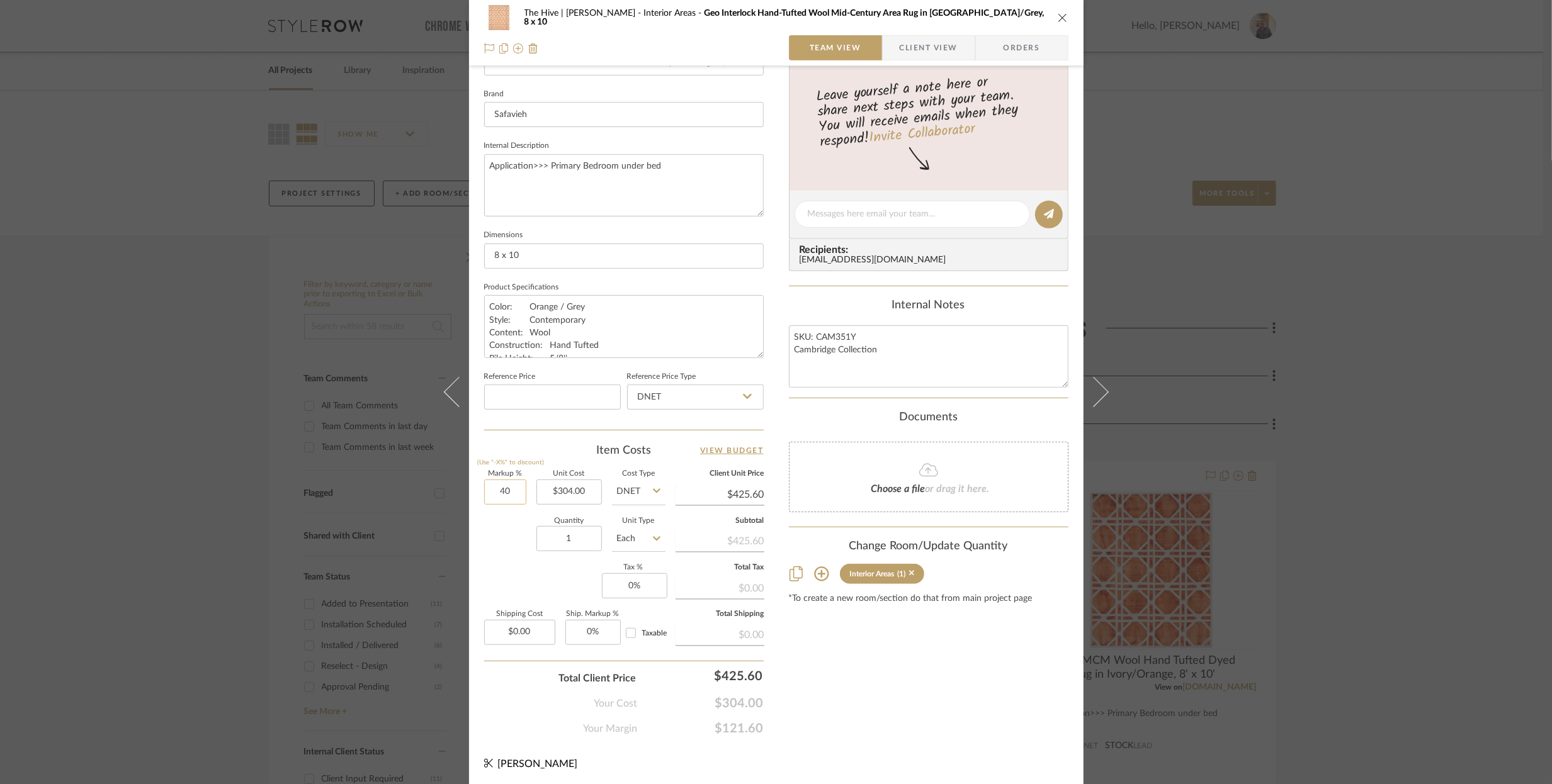
click at [497, 488] on input "40" at bounding box center [505, 492] width 42 height 25
click at [497, 487] on input "40" at bounding box center [505, 492] width 42 height 25
type input "125%"
type input "304.00"
type input "$684.00"
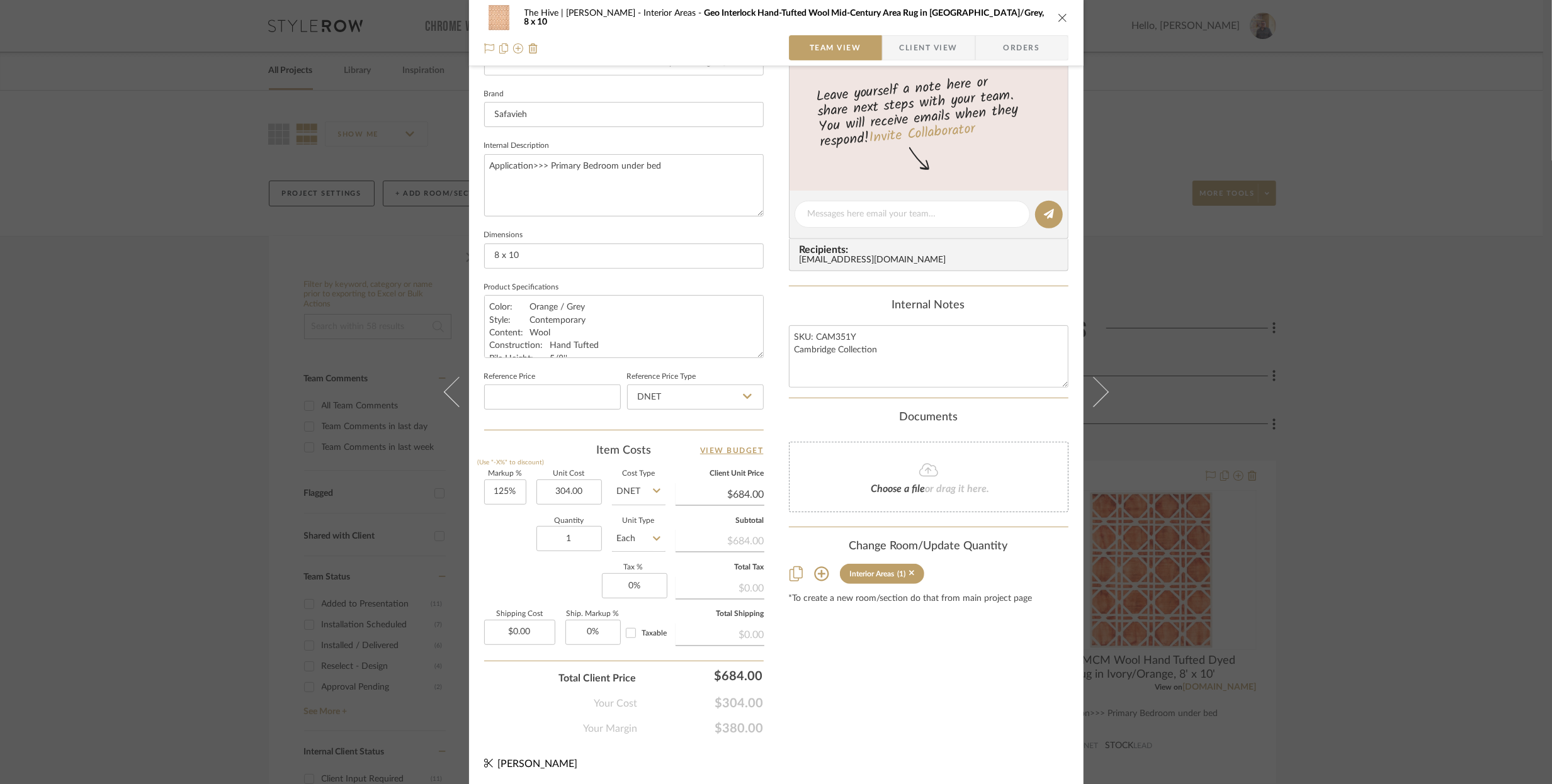
type input "$304.00"
click at [1058, 17] on icon "close" at bounding box center [1062, 17] width 10 height 10
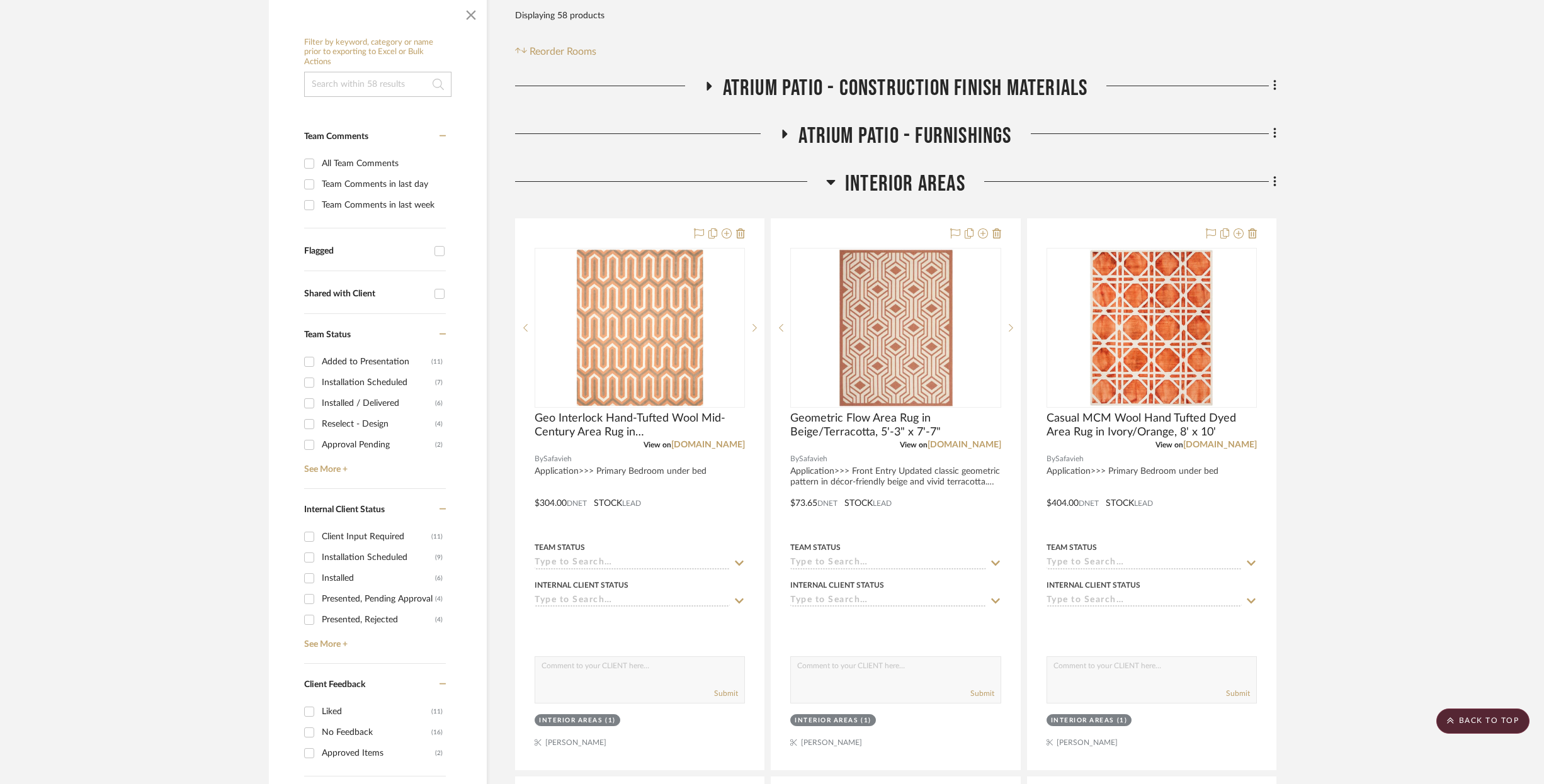
scroll to position [246, 0]
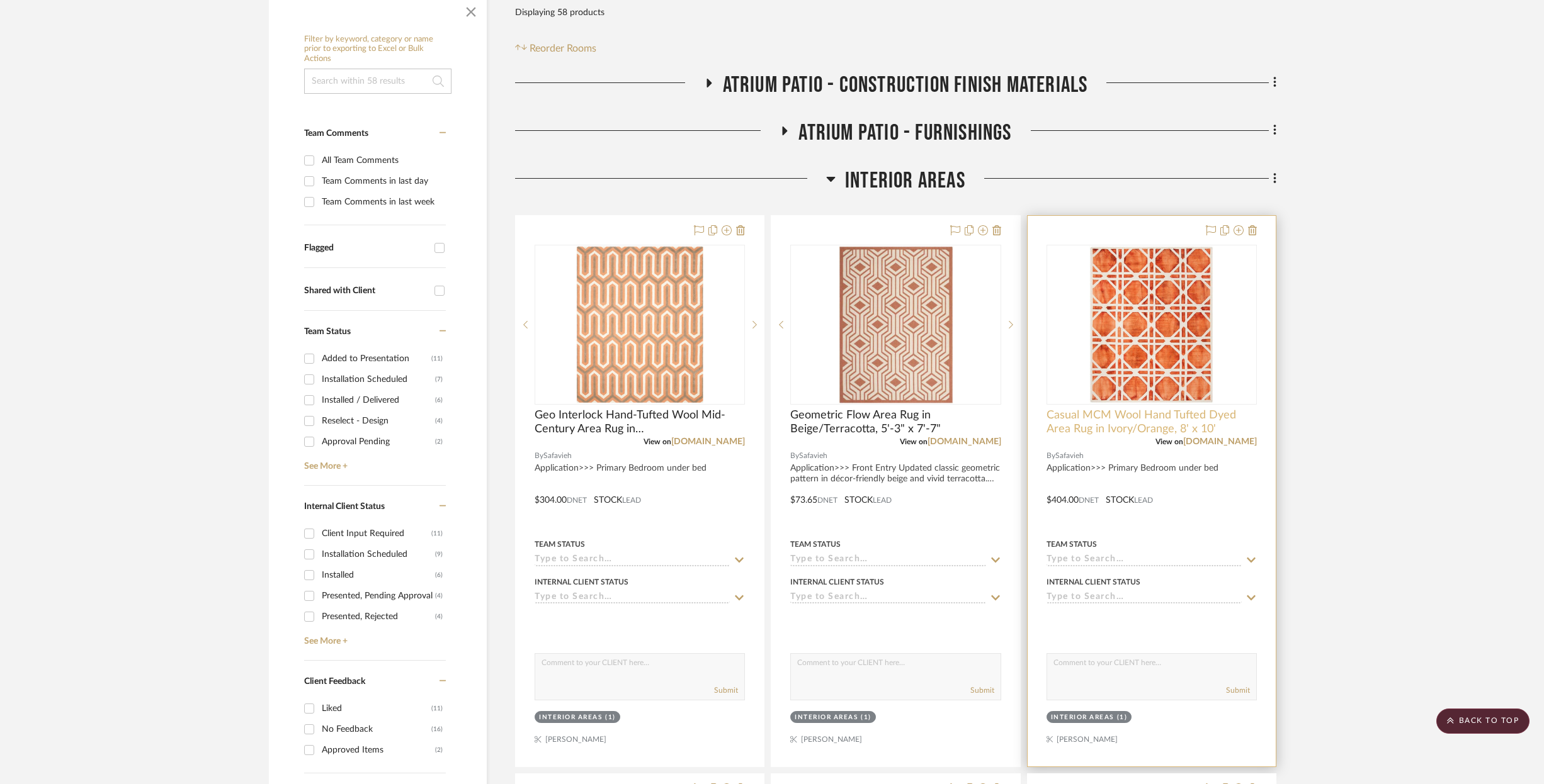
click at [1117, 422] on span "Casual MCM Wool Hand Tufted Dyed Area Rug in Ivory/Orange, 8' x 10'" at bounding box center [1151, 422] width 210 height 28
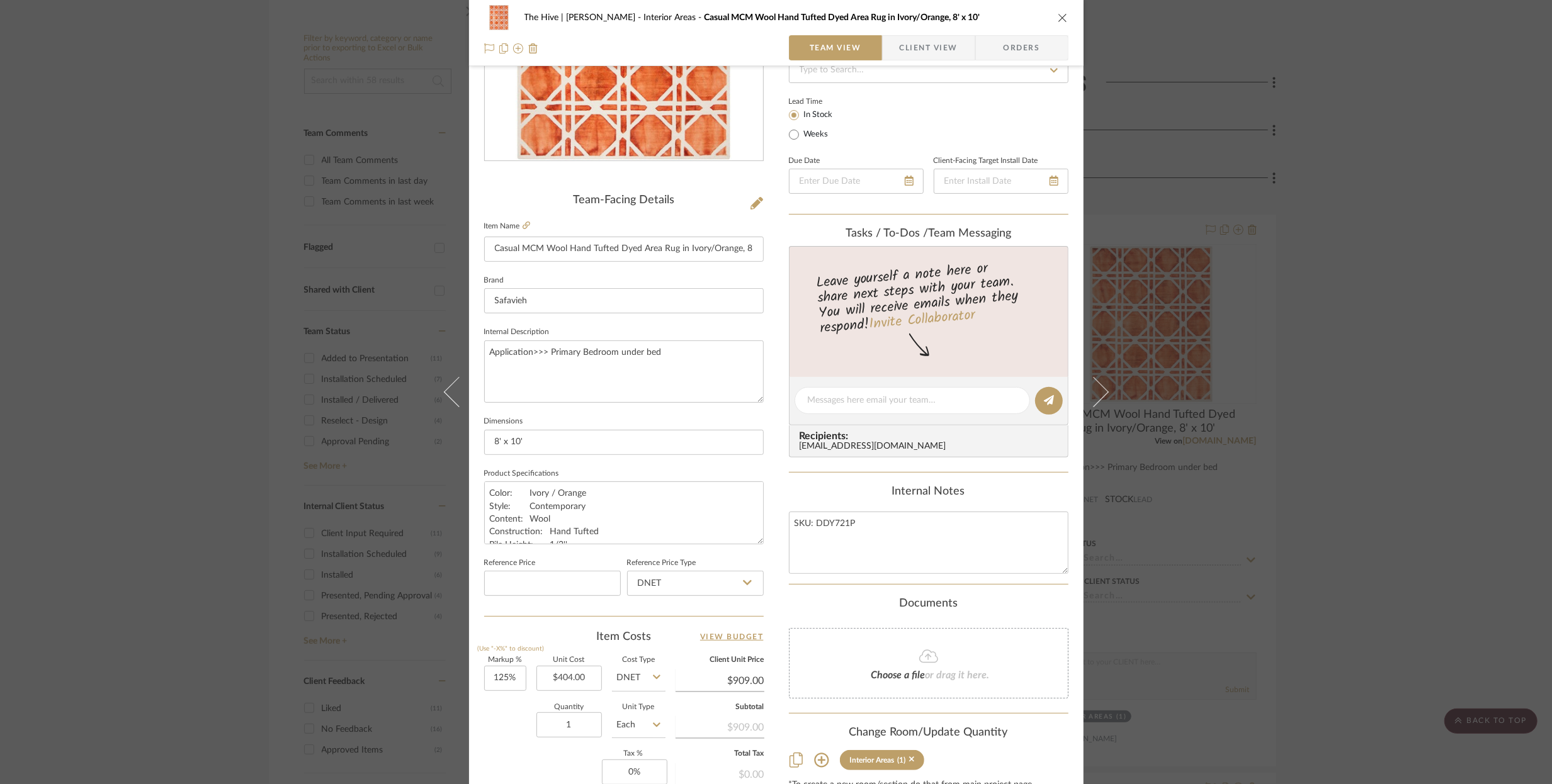
scroll to position [86, 0]
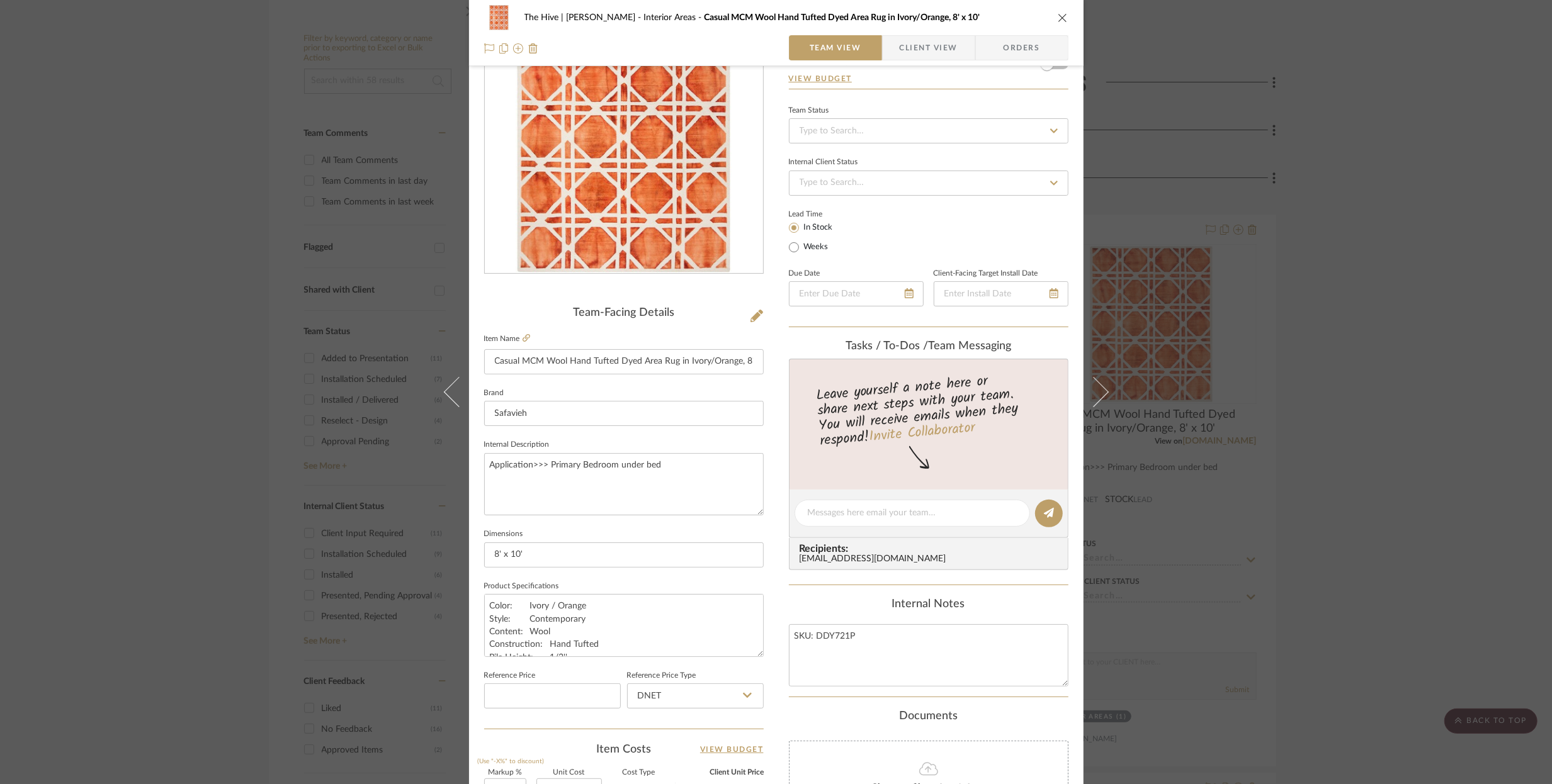
click at [1059, 19] on icon "close" at bounding box center [1062, 17] width 10 height 10
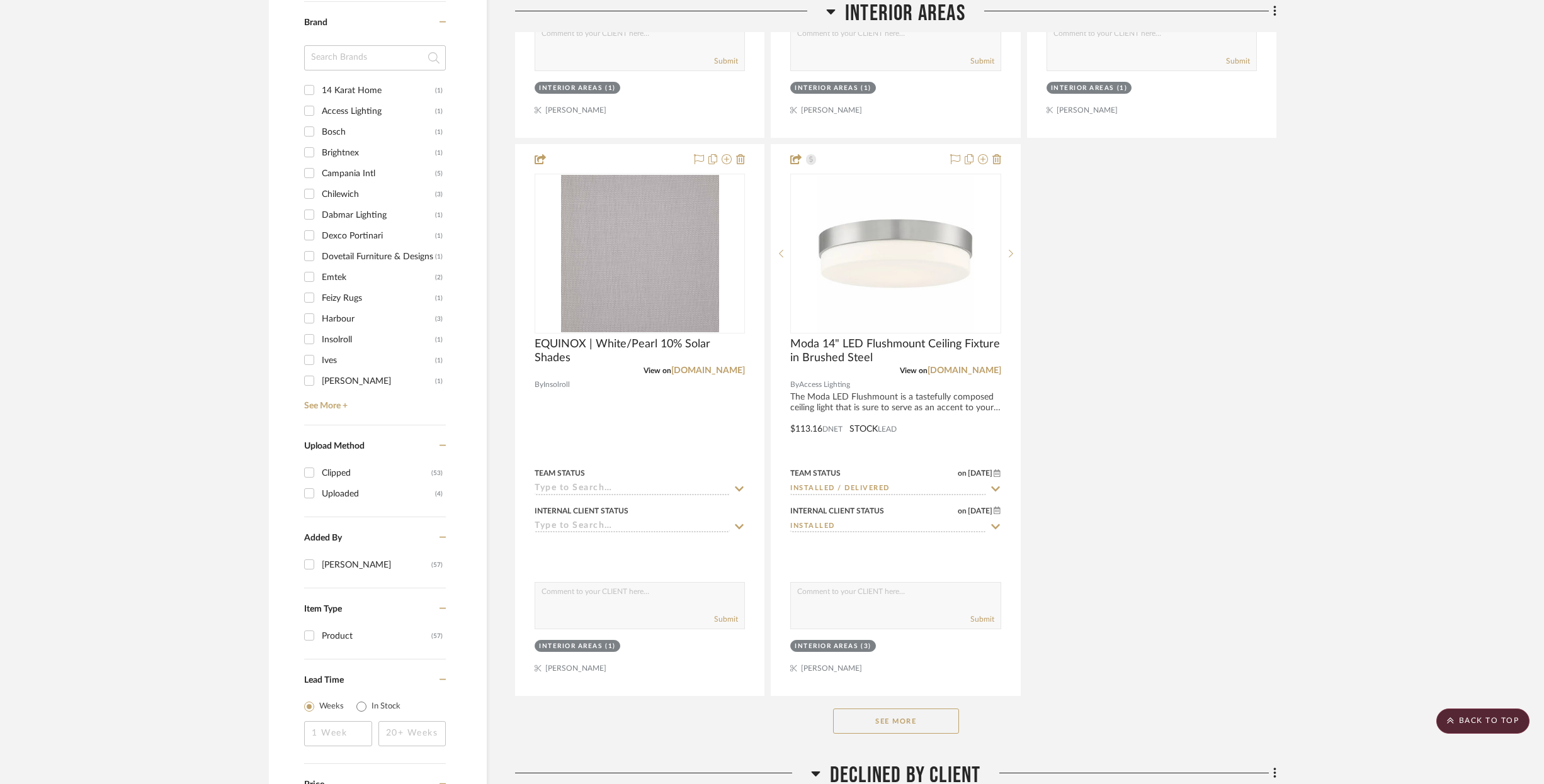
scroll to position [1436, 0]
click at [897, 716] on button "See More" at bounding box center [895, 718] width 126 height 25
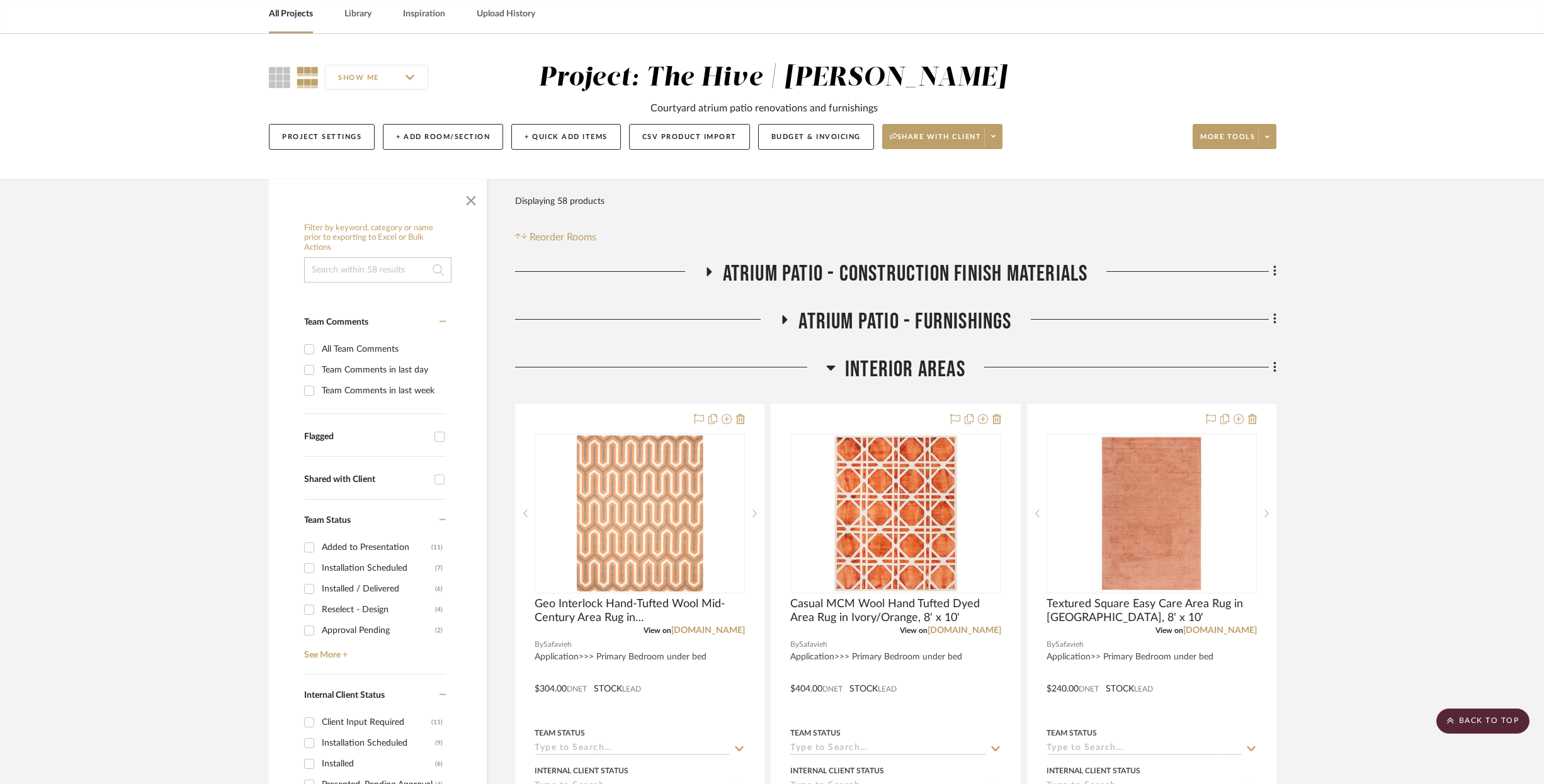
scroll to position [0, 0]
